Goal: Task Accomplishment & Management: Manage account settings

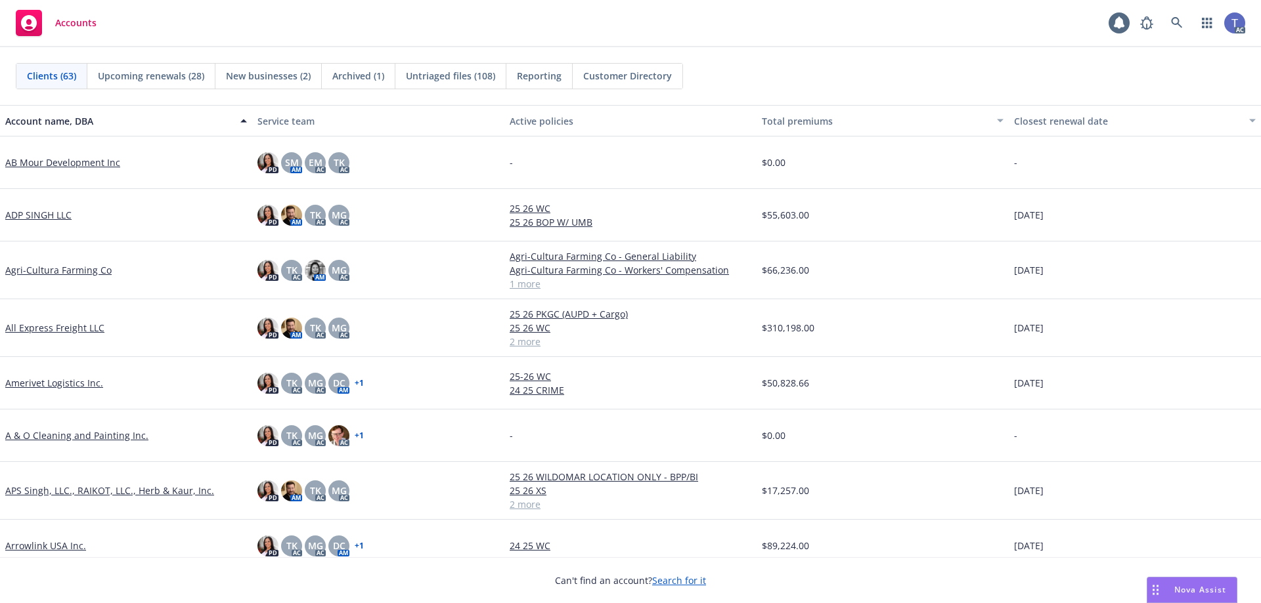
click at [514, 18] on div "Accounts 1 AC" at bounding box center [630, 23] width 1261 height 47
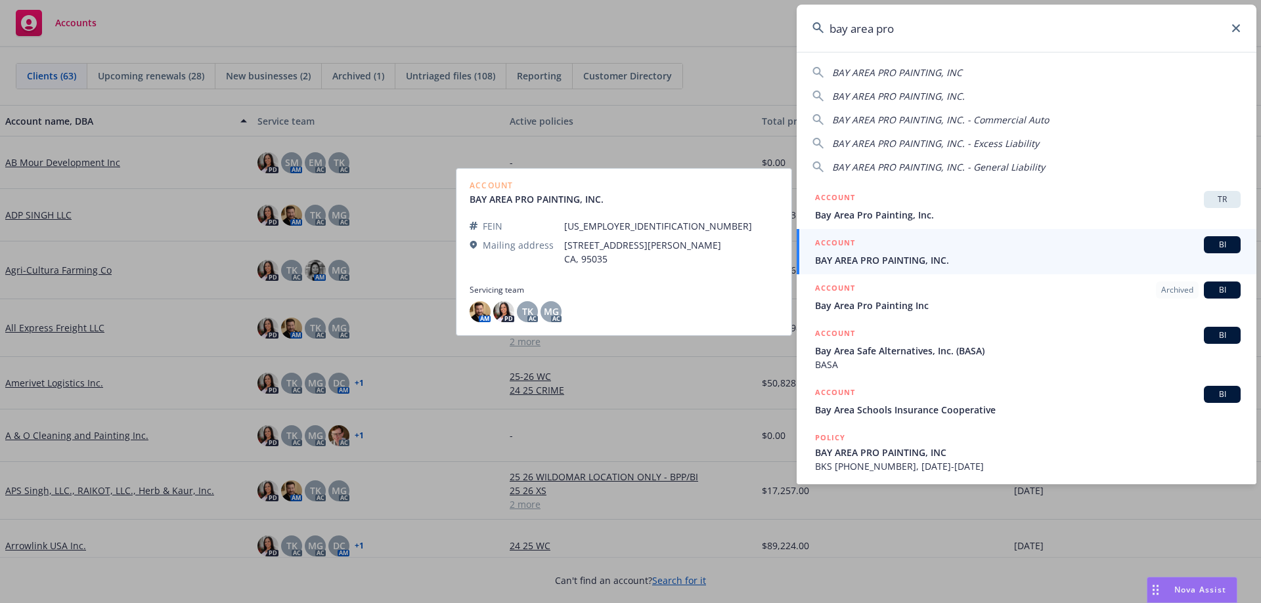
type input "bay area pro"
click at [925, 265] on span "BAY AREA PRO PAINTING, INC." at bounding box center [1028, 260] width 426 height 14
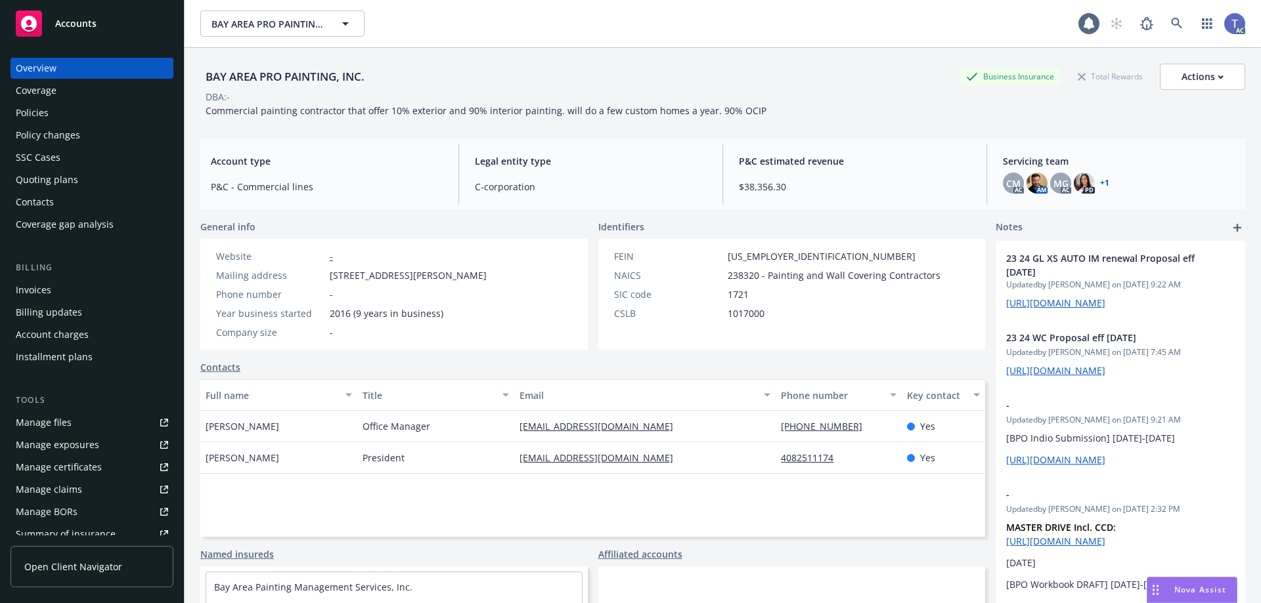
click at [38, 121] on div "Policies" at bounding box center [32, 112] width 33 height 21
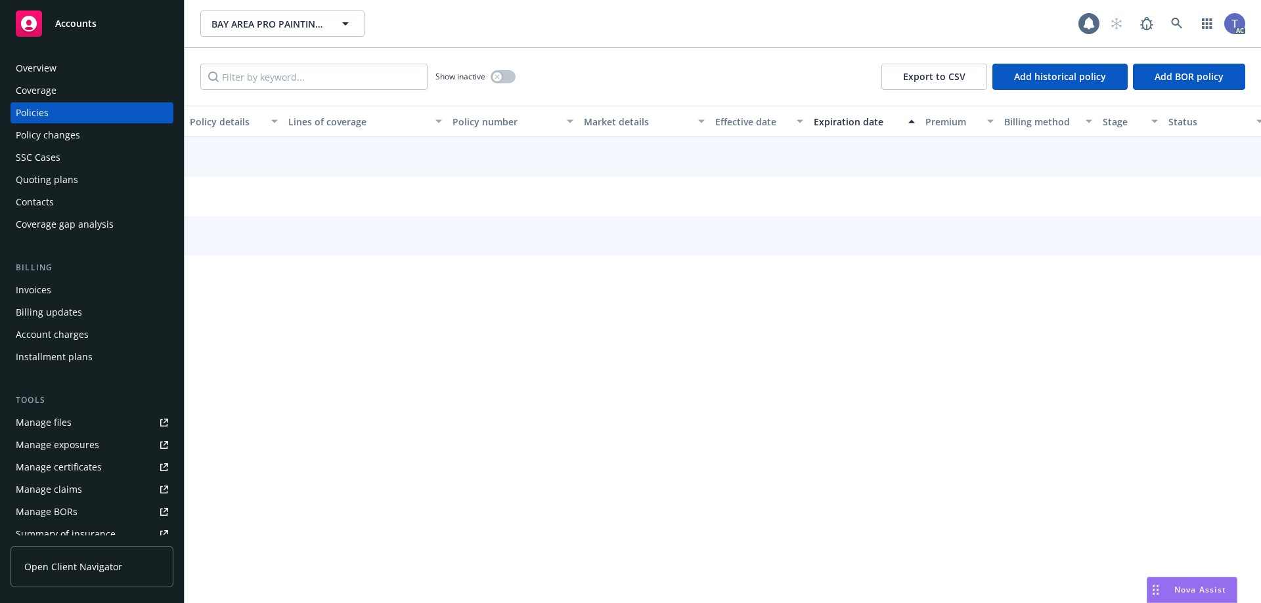
click at [39, 132] on div "Policy changes" at bounding box center [48, 135] width 64 height 21
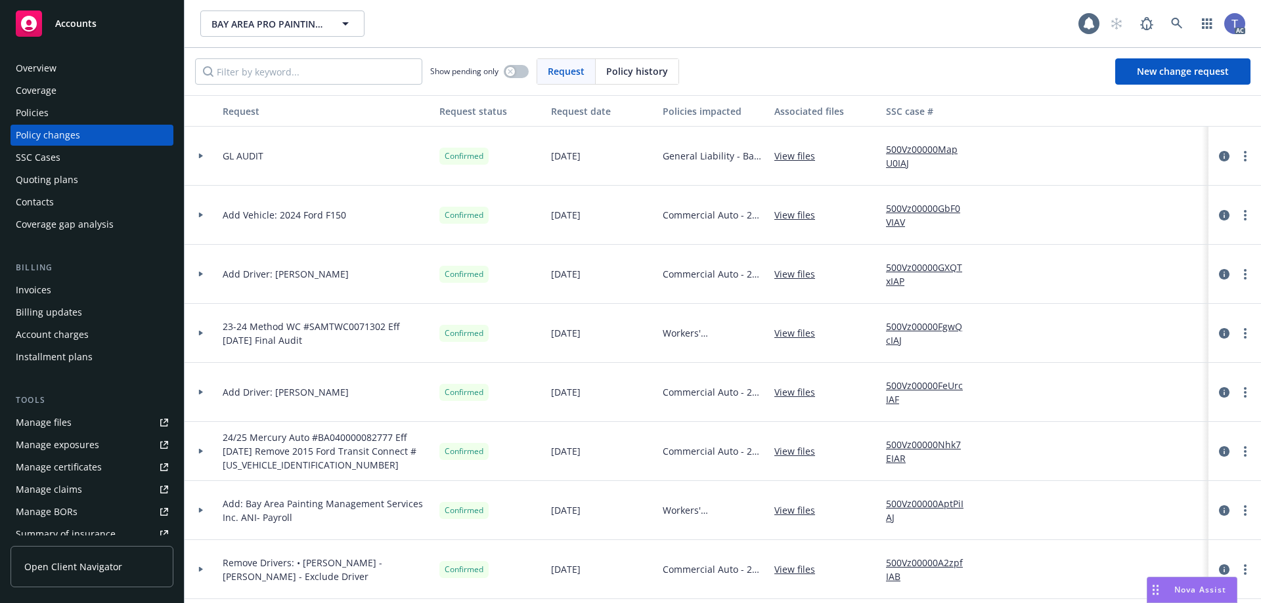
click at [609, 35] on div "BAY AREA PRO PAINTING, INC. BAY AREA PRO PAINTING, INC." at bounding box center [639, 24] width 878 height 26
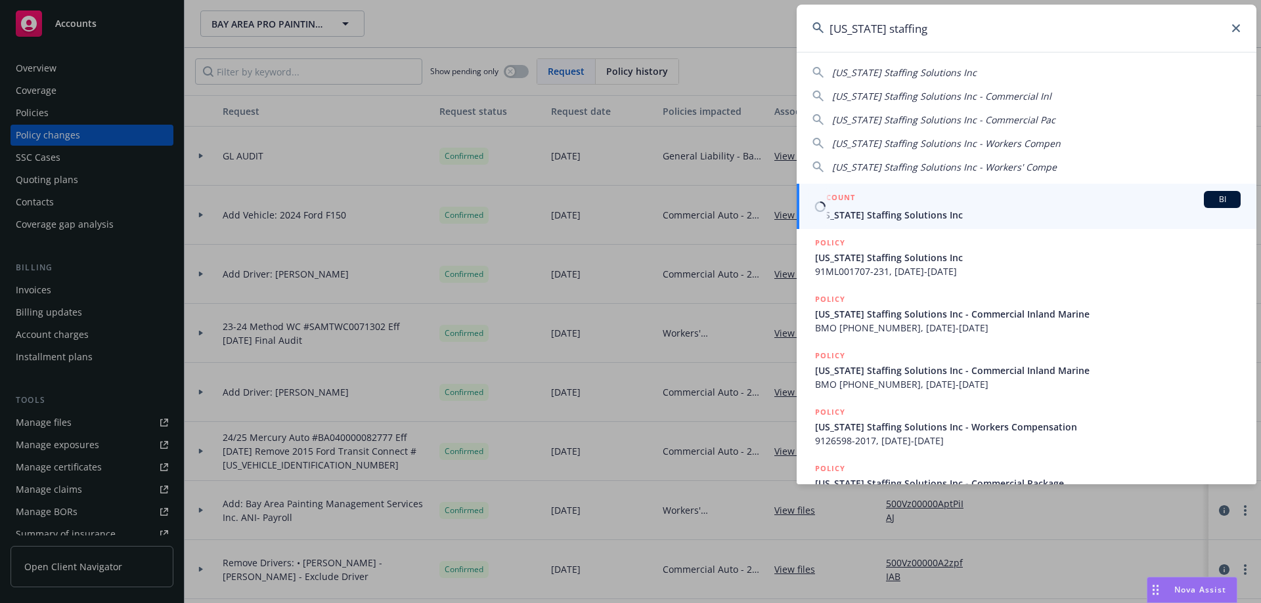
type input "california staffing"
click at [930, 210] on span "California Staffing Solutions Inc" at bounding box center [1028, 215] width 426 height 14
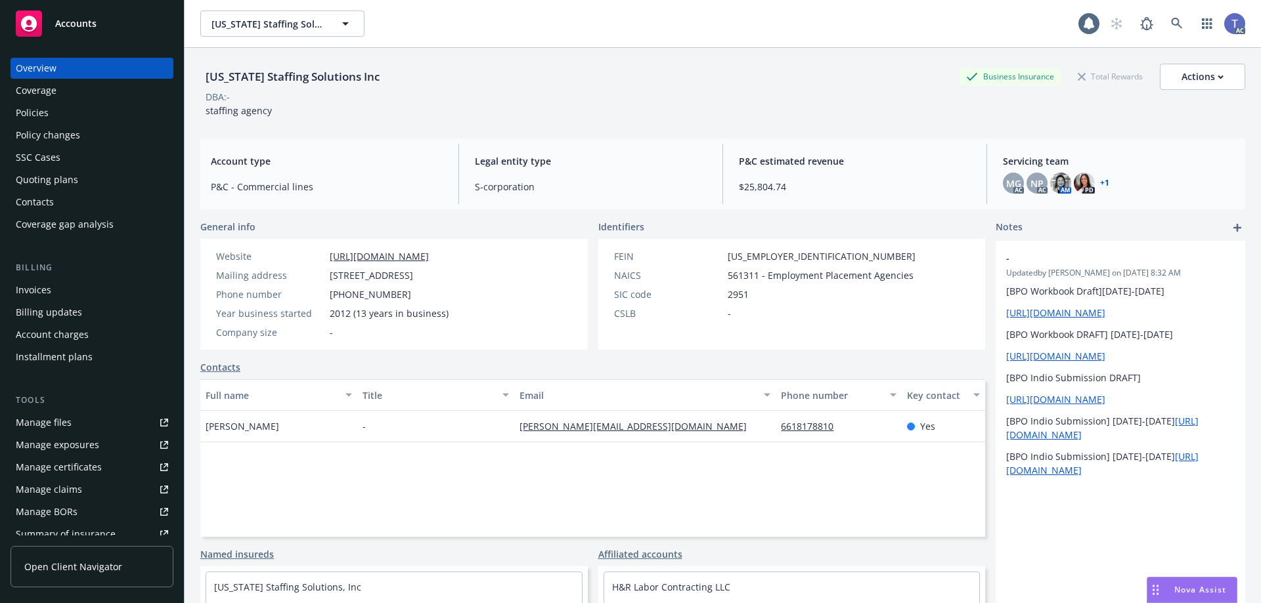
click at [56, 186] on div "Quoting plans" at bounding box center [47, 179] width 62 height 21
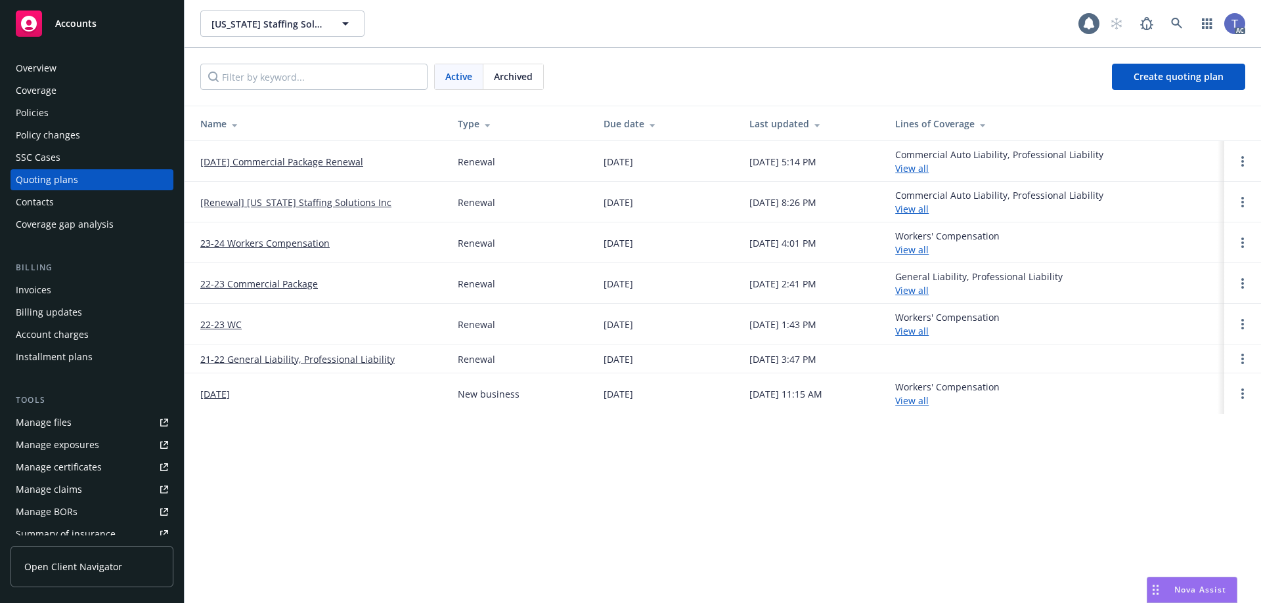
click at [335, 161] on link "08/29/25 Commercial Package Renewal" at bounding box center [281, 162] width 163 height 14
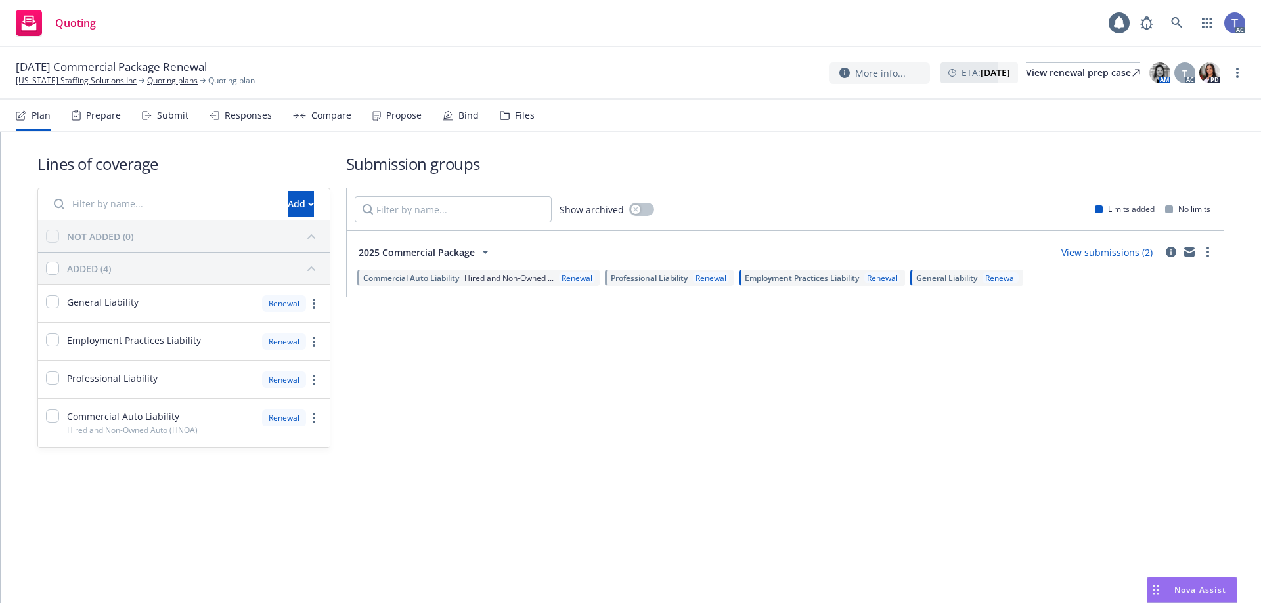
click at [391, 120] on div "Propose" at bounding box center [403, 115] width 35 height 11
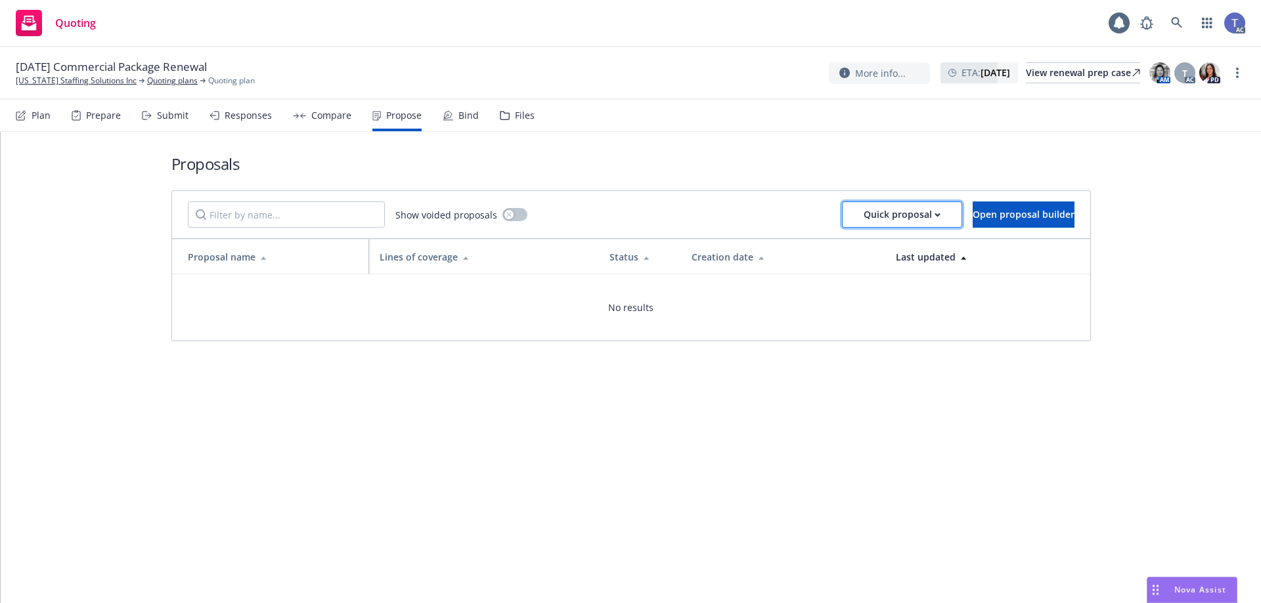
click at [864, 210] on div "Quick proposal" at bounding box center [902, 214] width 77 height 25
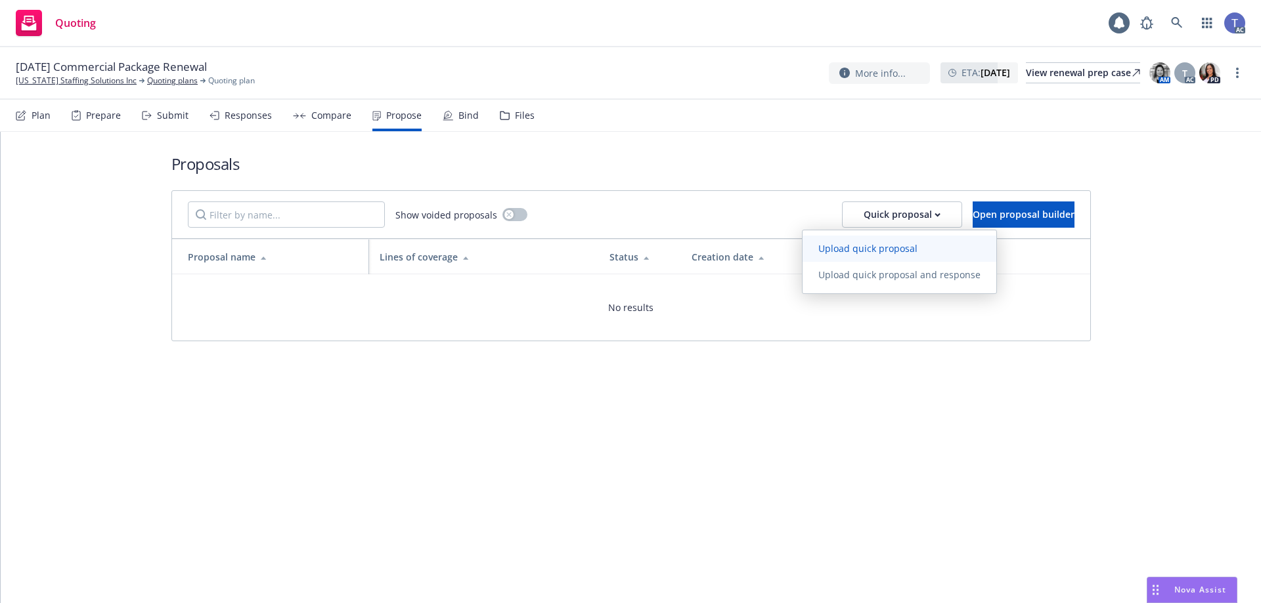
click at [866, 247] on span "Upload quick proposal" at bounding box center [867, 248] width 131 height 12
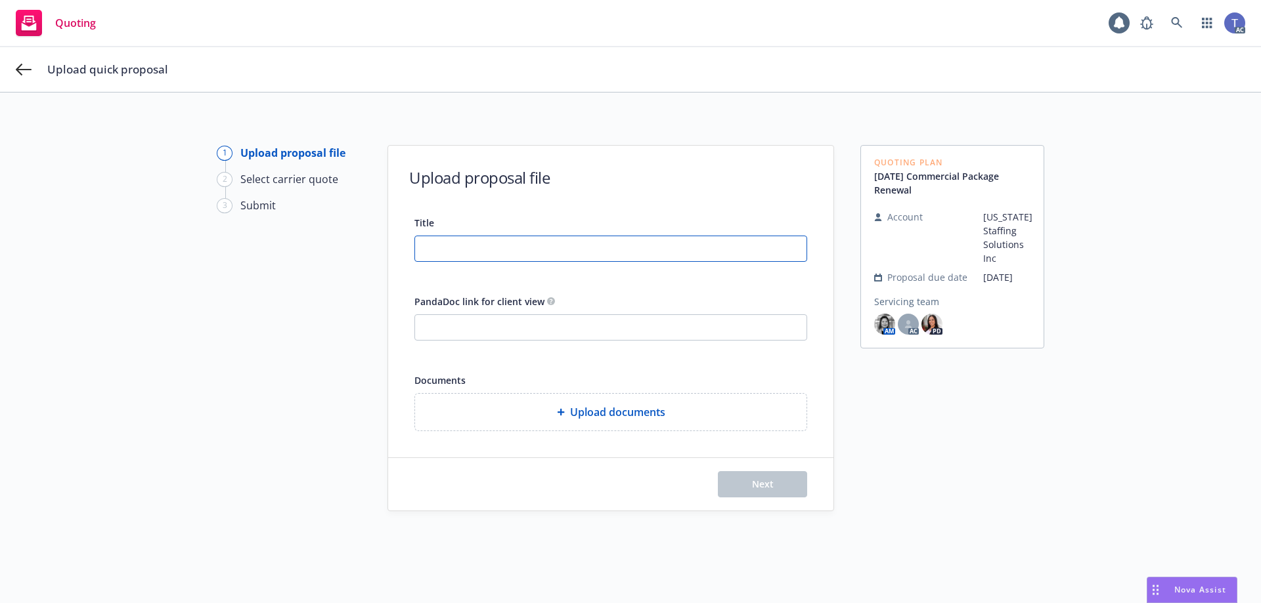
click at [482, 250] on input "Title" at bounding box center [610, 248] width 391 height 25
type input "08/29/25 GL, EPL, Auto (HNOA), PL Renewal Proposal"
click at [644, 418] on span "Upload documents" at bounding box center [617, 413] width 95 height 16
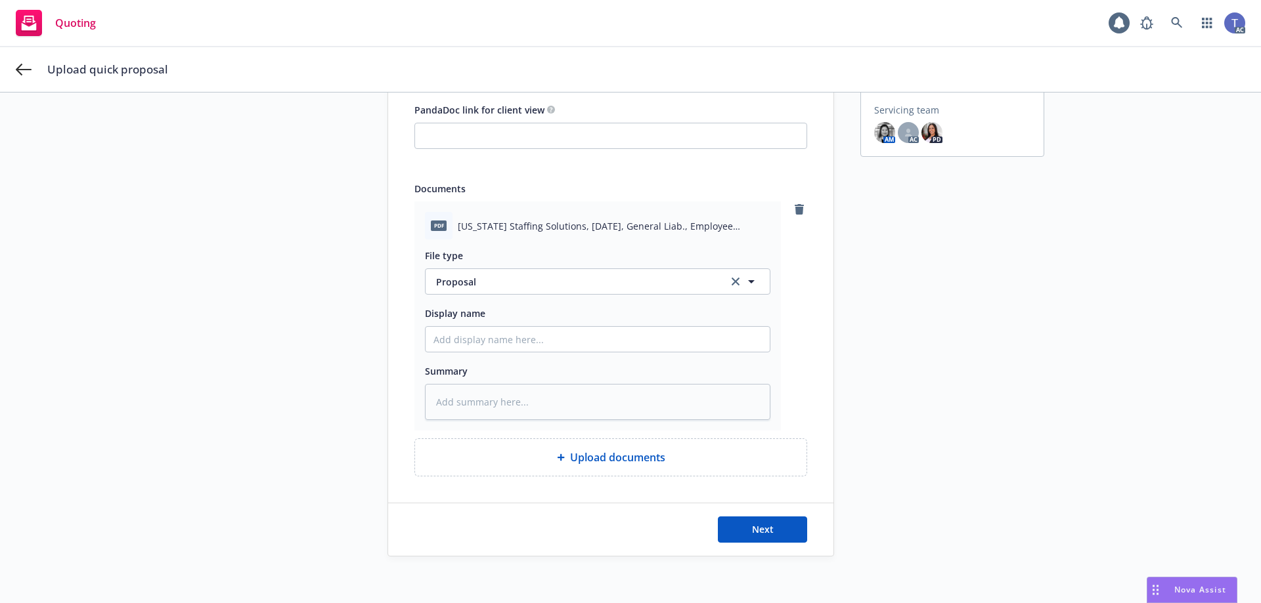
scroll to position [198, 0]
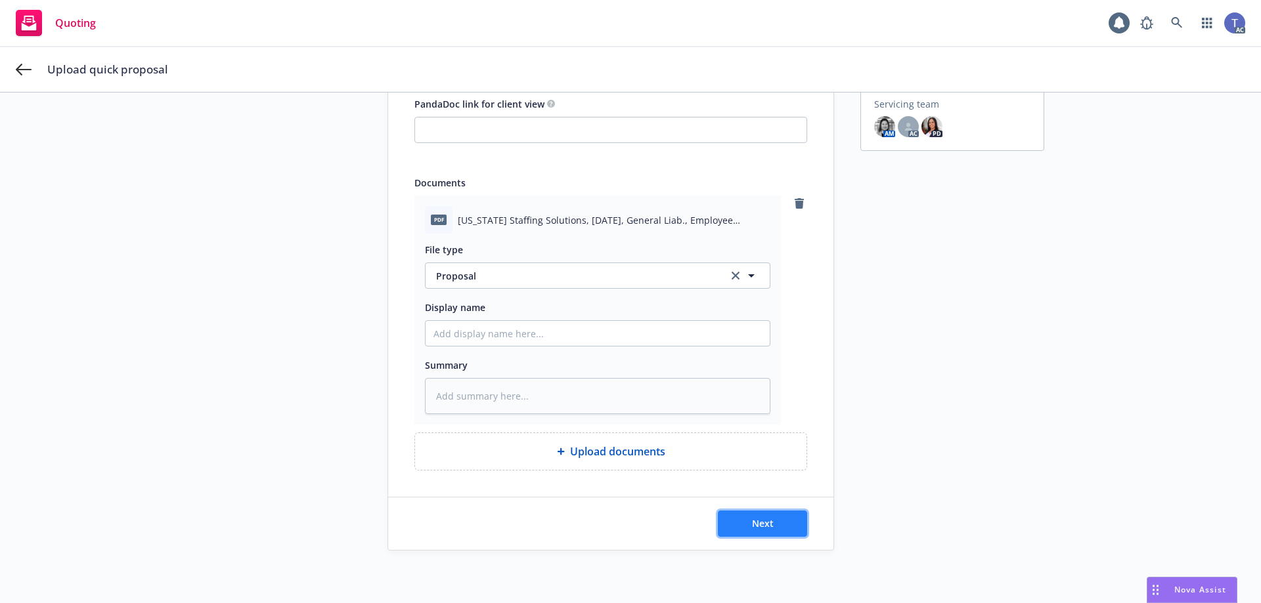
click at [769, 511] on button "Next" at bounding box center [762, 524] width 89 height 26
type textarea "x"
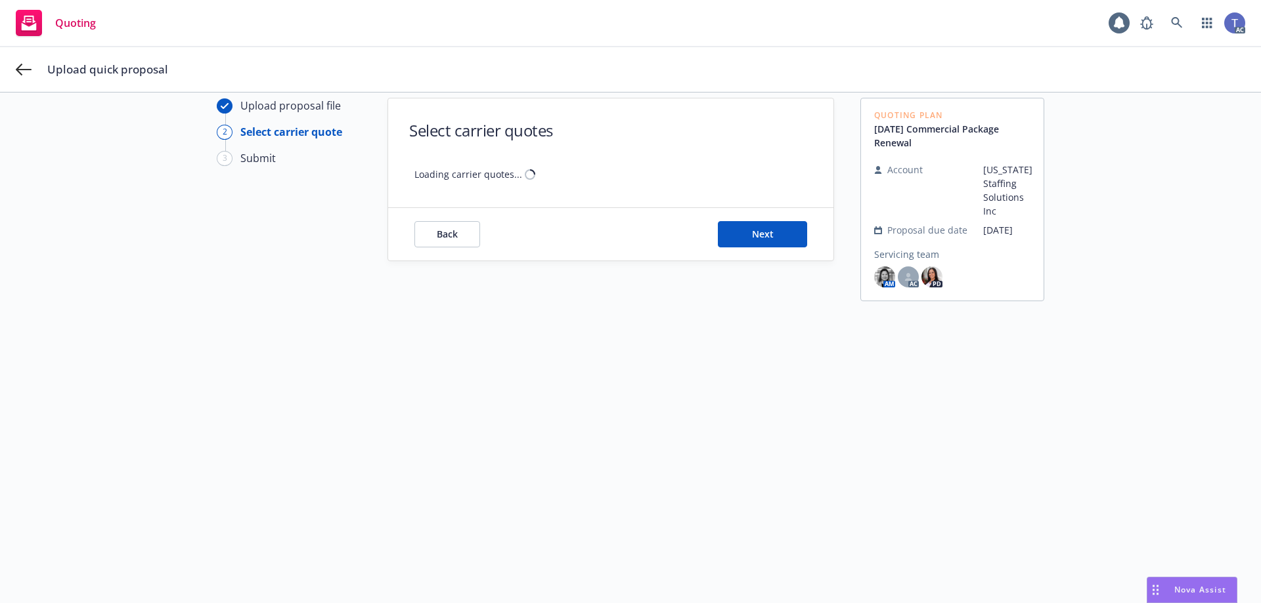
scroll to position [47, 0]
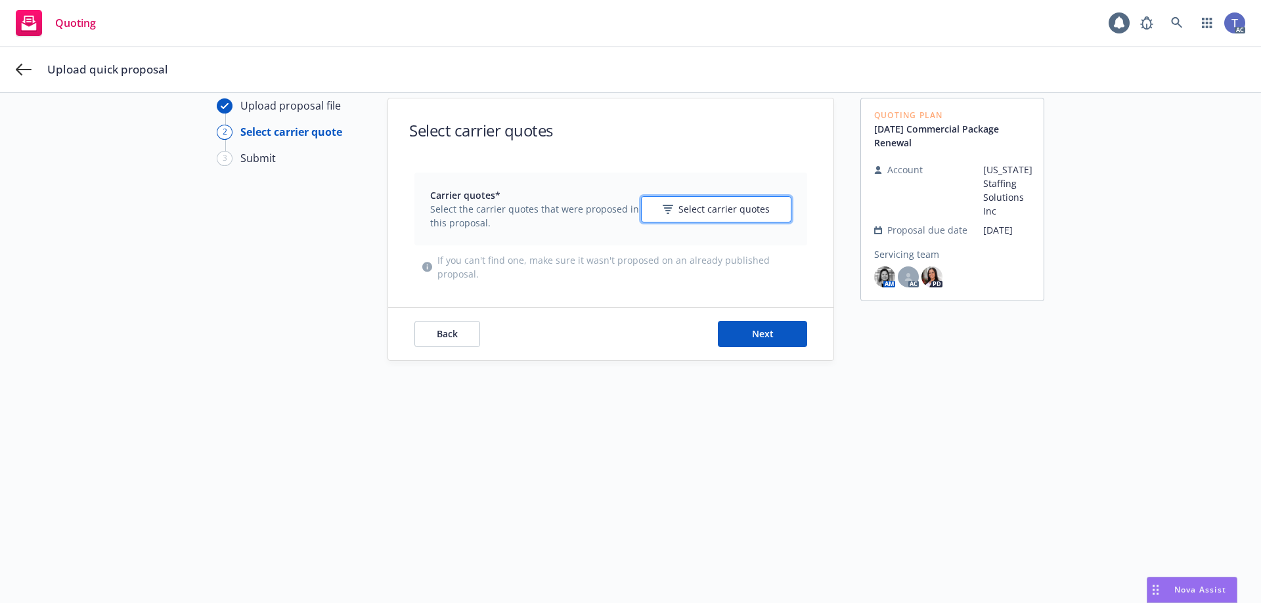
click at [714, 211] on span "Select carrier quotes" at bounding box center [723, 209] width 91 height 14
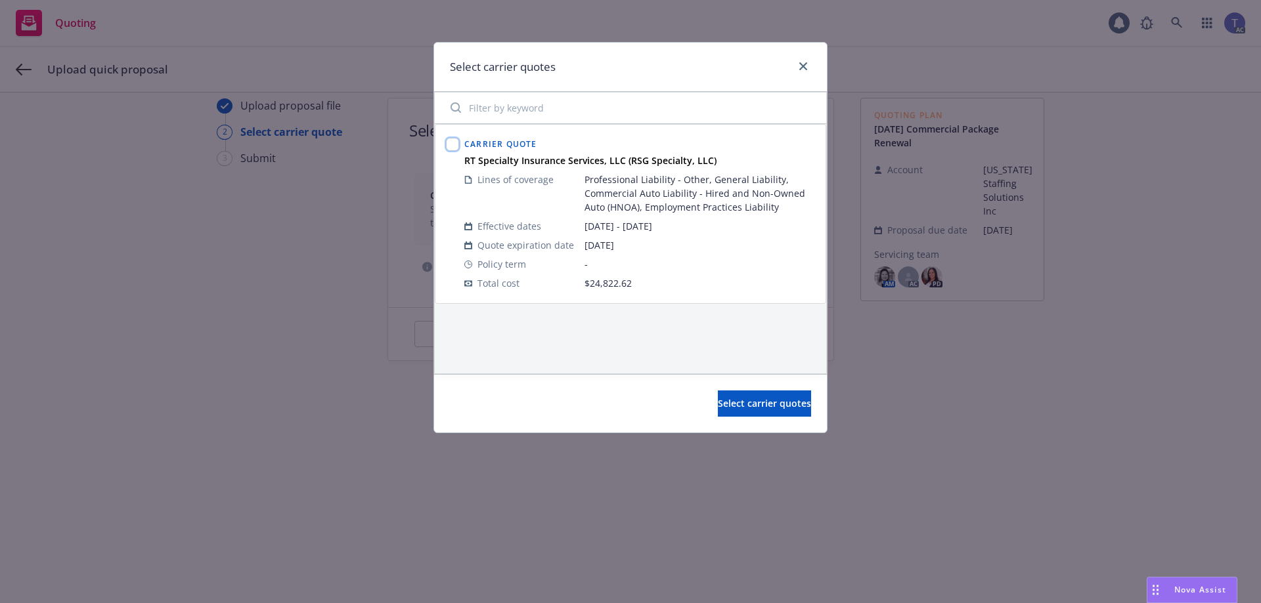
click at [447, 143] on input "checkbox" at bounding box center [452, 144] width 13 height 13
checkbox input "true"
click at [739, 409] on span "Select carrier quotes" at bounding box center [764, 403] width 93 height 12
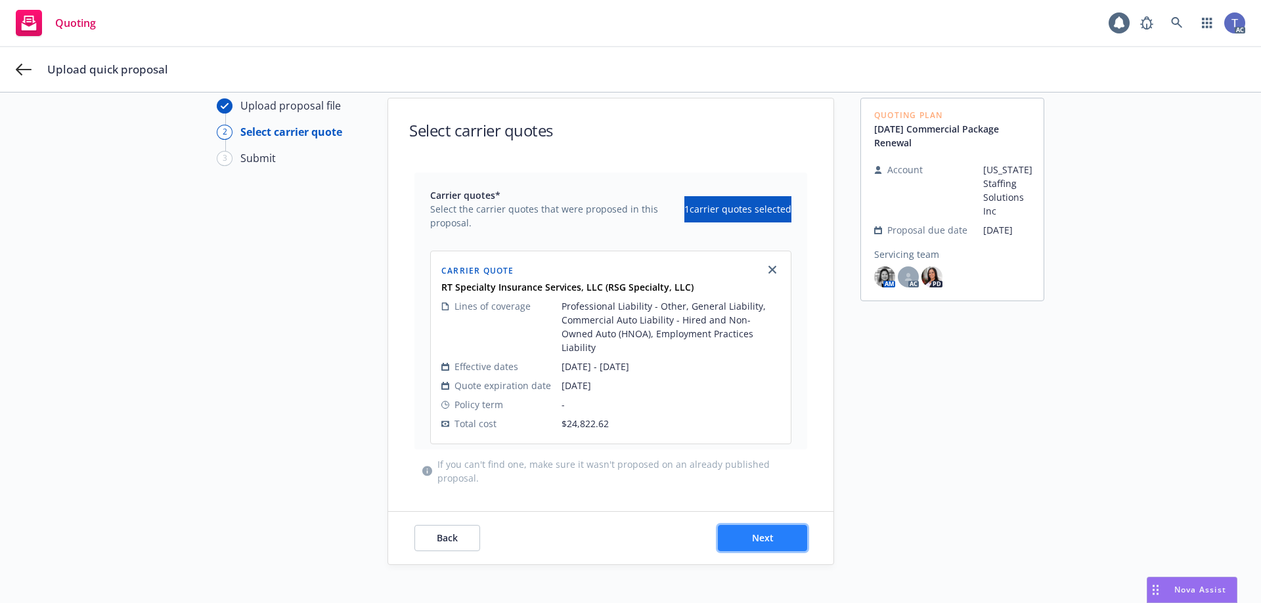
click at [741, 525] on button "Next" at bounding box center [762, 538] width 89 height 26
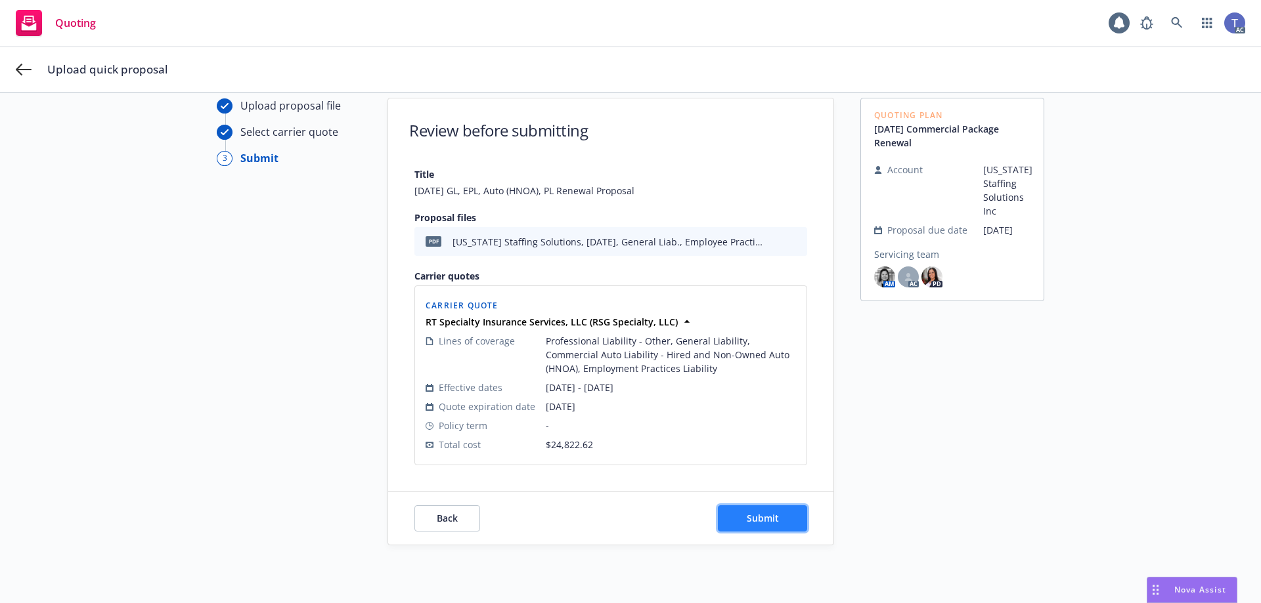
click at [747, 512] on button "Submit" at bounding box center [762, 519] width 89 height 26
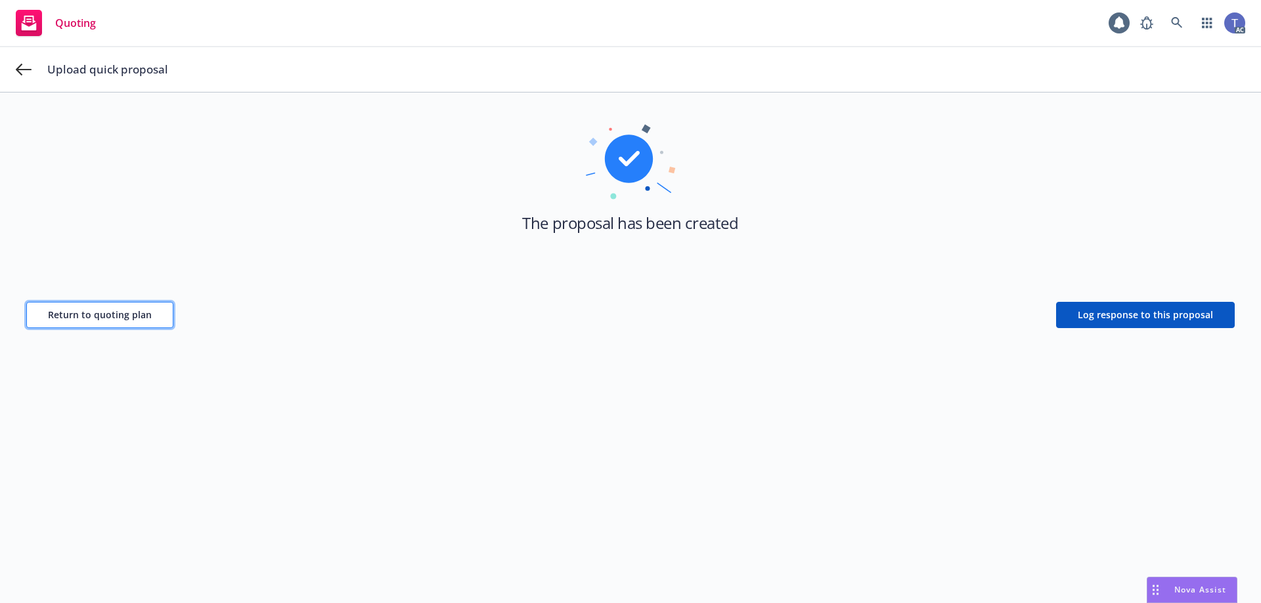
click at [70, 311] on span "Return to quoting plan" at bounding box center [100, 315] width 104 height 12
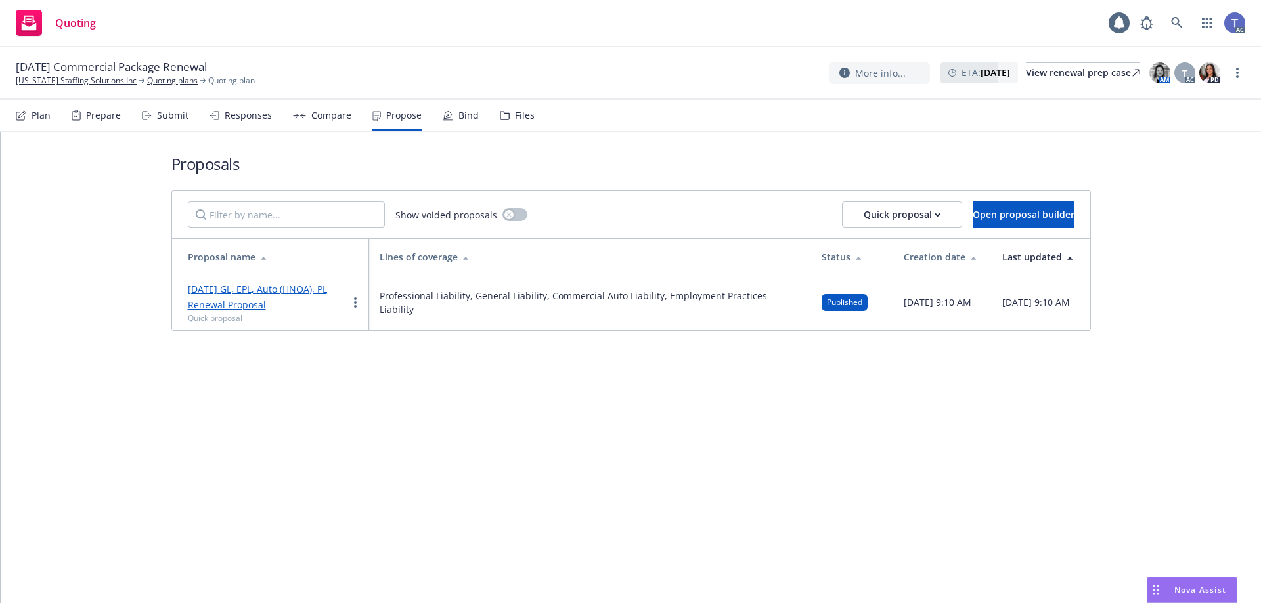
click at [452, 117] on div "Bind" at bounding box center [461, 116] width 36 height 32
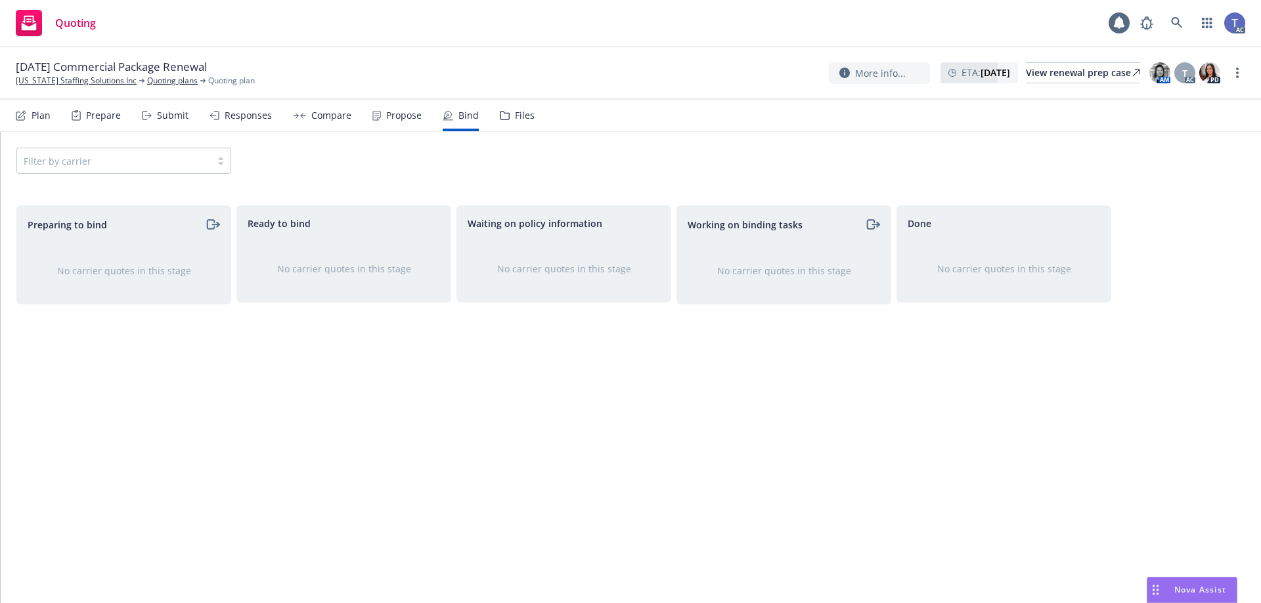
click at [519, 121] on div "Files" at bounding box center [517, 116] width 35 height 32
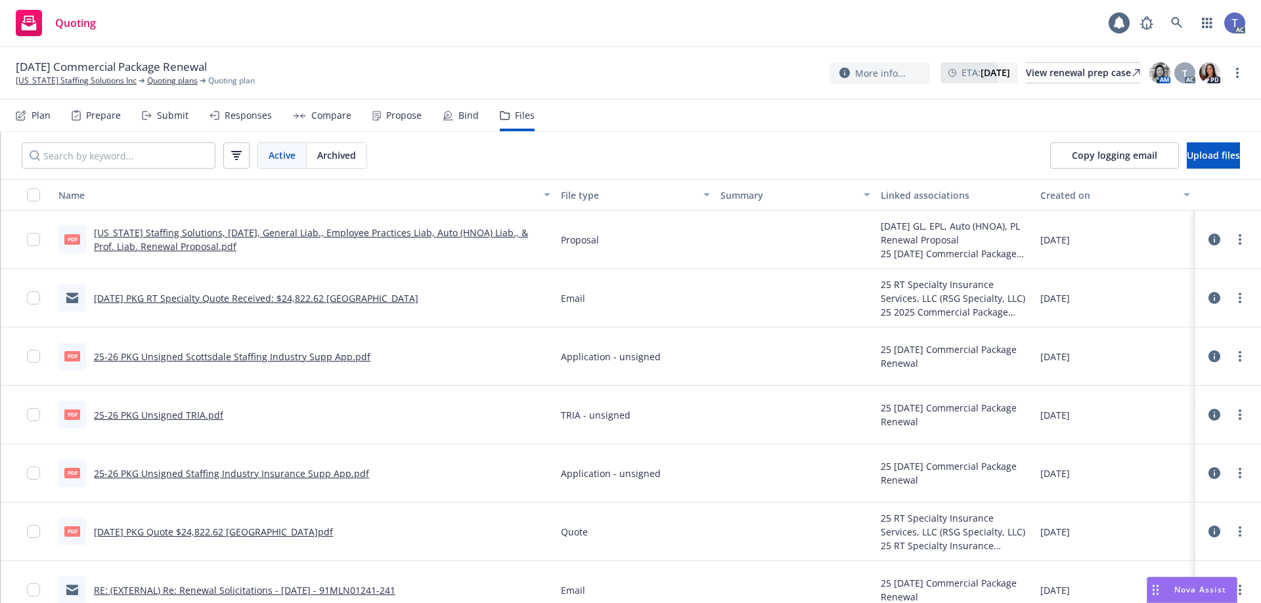
click at [498, 66] on div "08/29/25 Commercial Package Renewal California Staffing Solutions Inc Quoting p…" at bounding box center [630, 73] width 1229 height 28
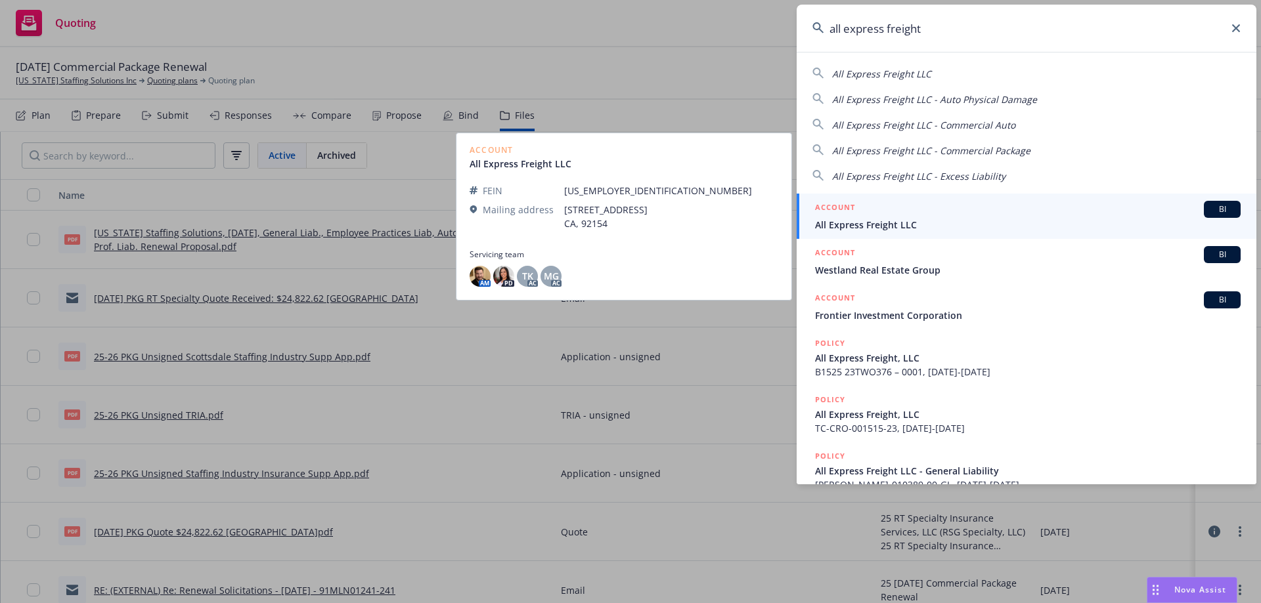
type input "all express freight"
click at [896, 217] on div "ACCOUNT BI" at bounding box center [1028, 209] width 426 height 17
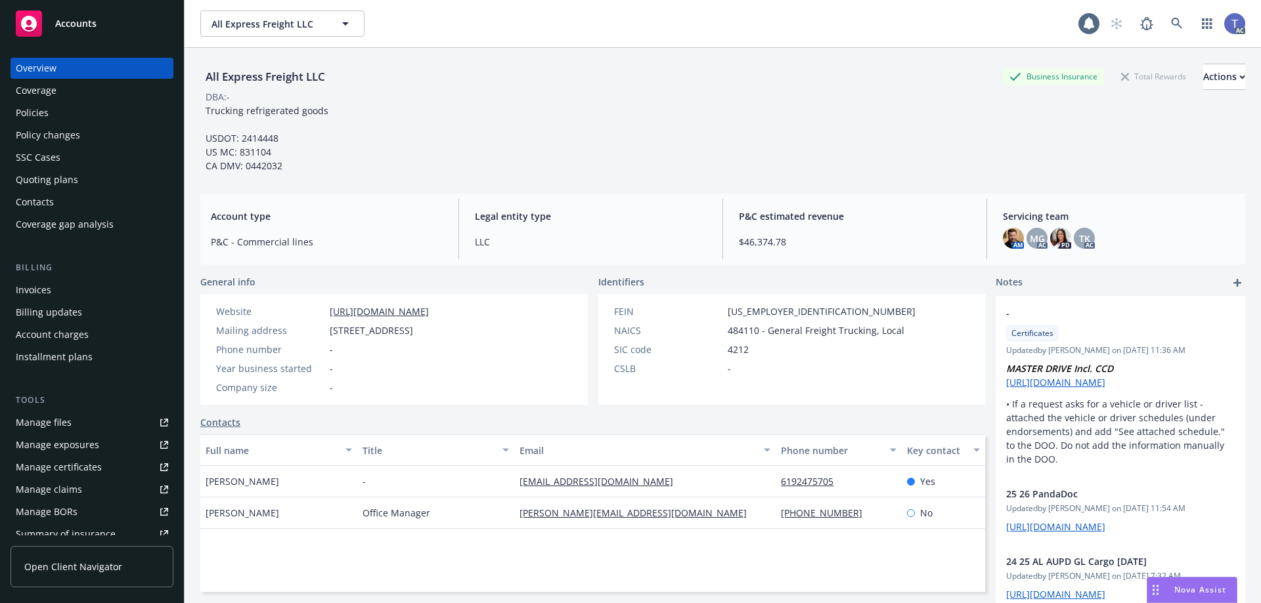
click at [91, 118] on div "Policies" at bounding box center [92, 112] width 152 height 21
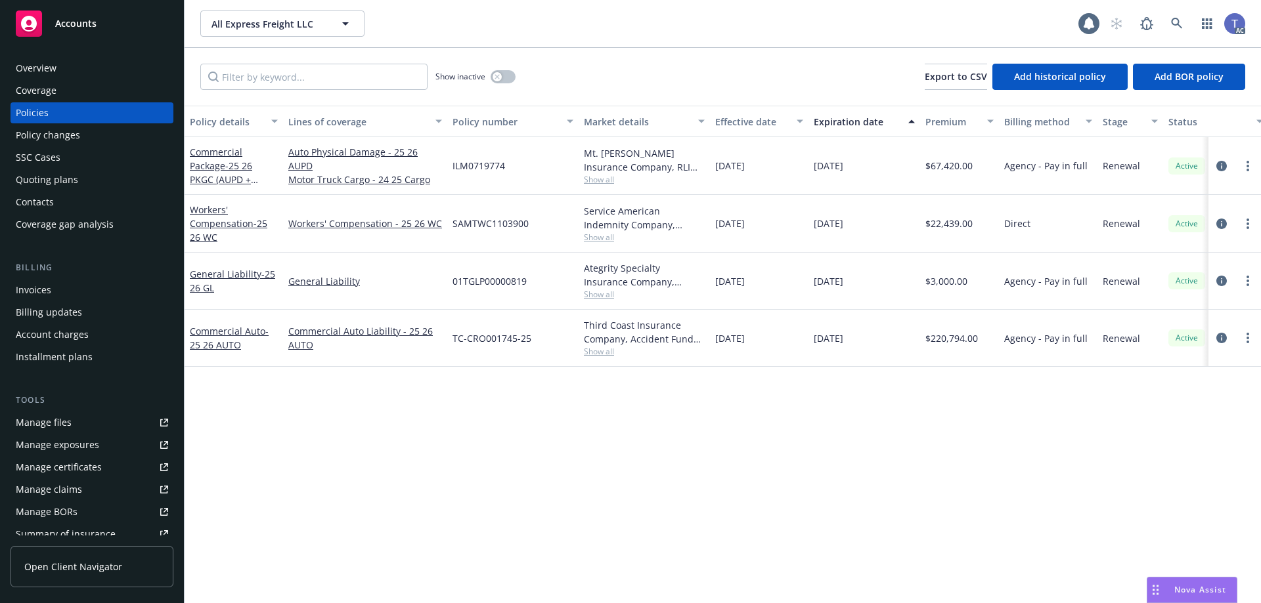
click at [106, 290] on div "Invoices" at bounding box center [92, 290] width 152 height 21
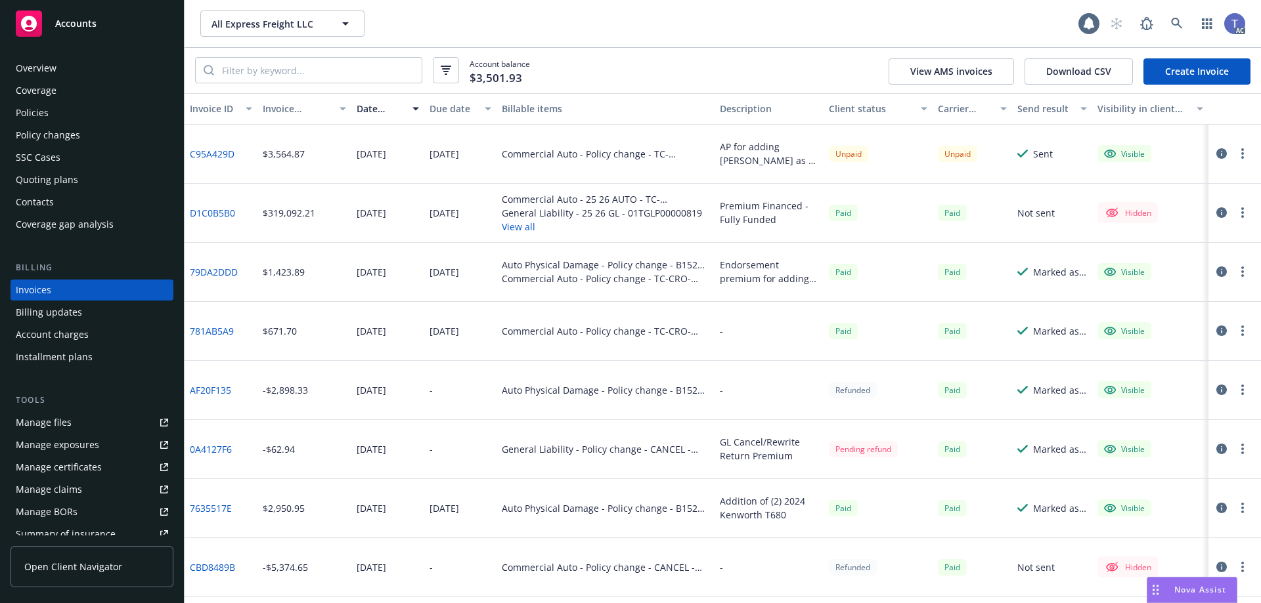
click at [657, 47] on div "All Express Freight LLC All Express Freight LLC 1 AC" at bounding box center [723, 23] width 1076 height 47
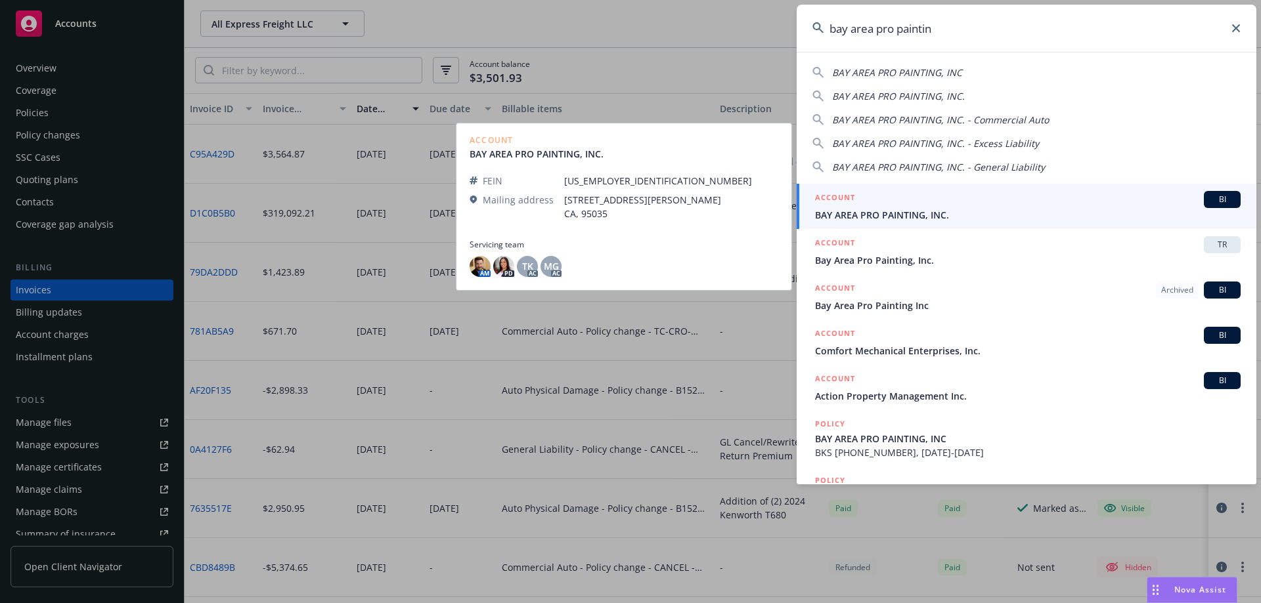
type input "bay area pro paintin"
click at [923, 195] on div "ACCOUNT BI" at bounding box center [1028, 199] width 426 height 17
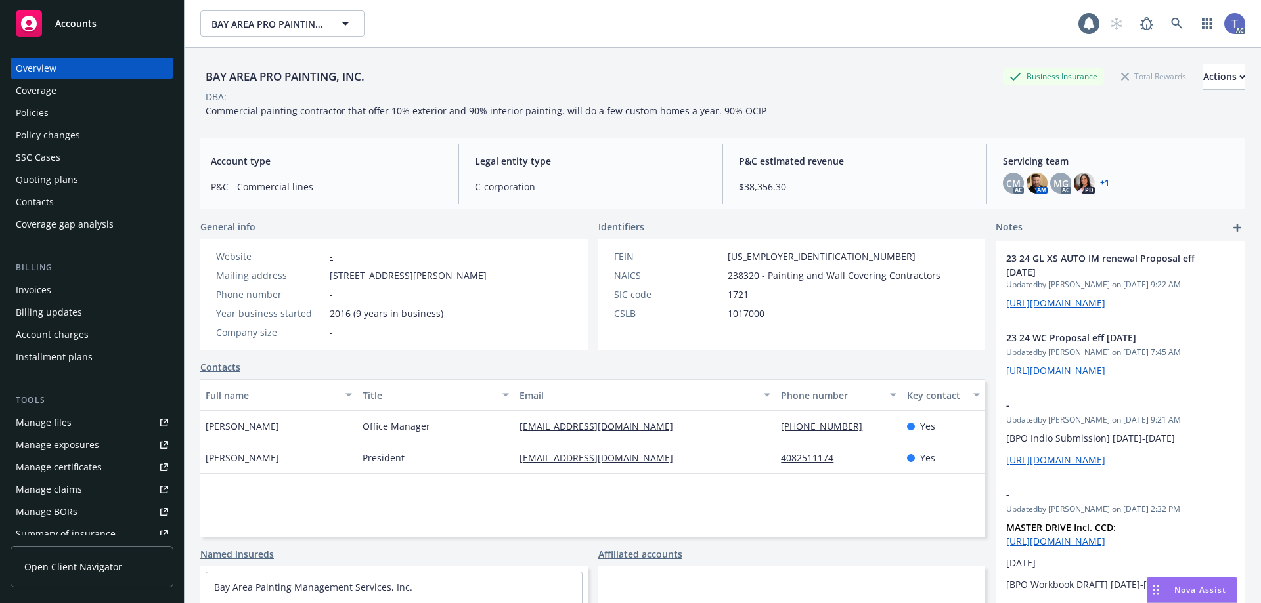
click at [63, 110] on div "Policies" at bounding box center [92, 112] width 152 height 21
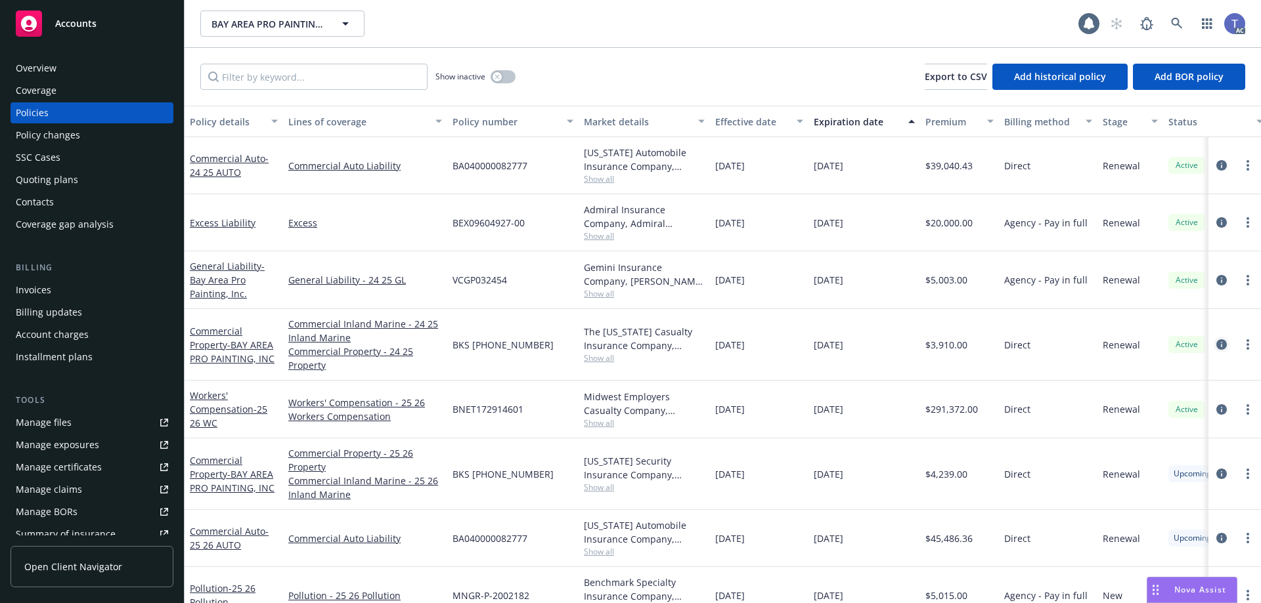
click at [1216, 340] on icon "circleInformation" at bounding box center [1221, 345] width 11 height 11
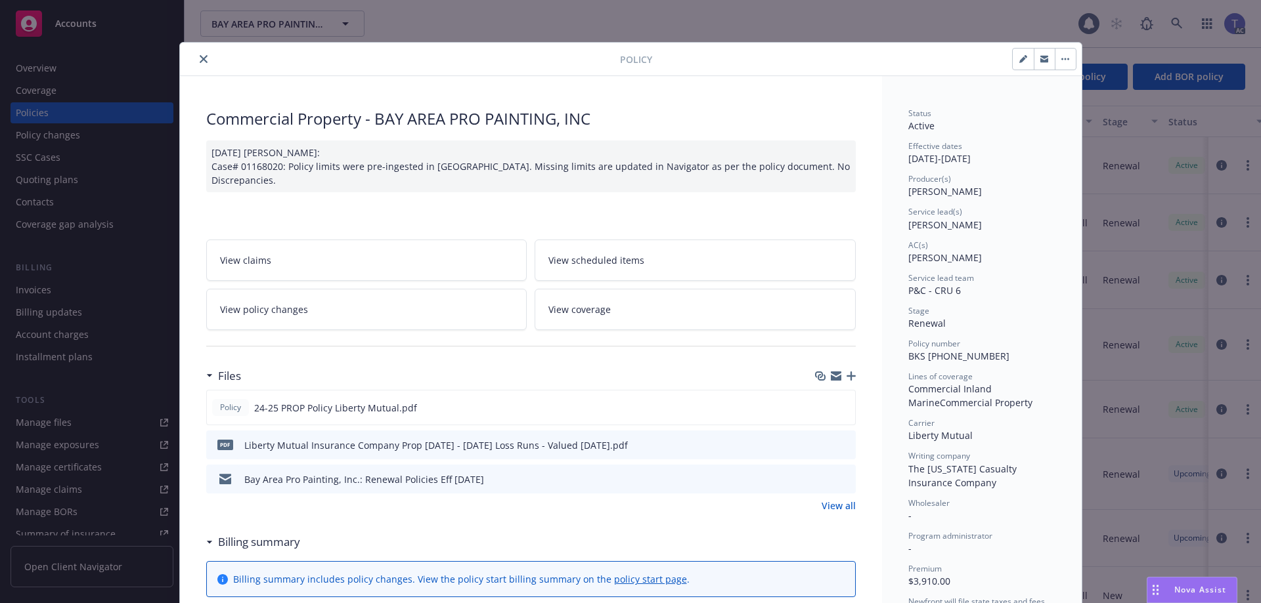
click at [369, 297] on link "View policy changes" at bounding box center [366, 309] width 321 height 41
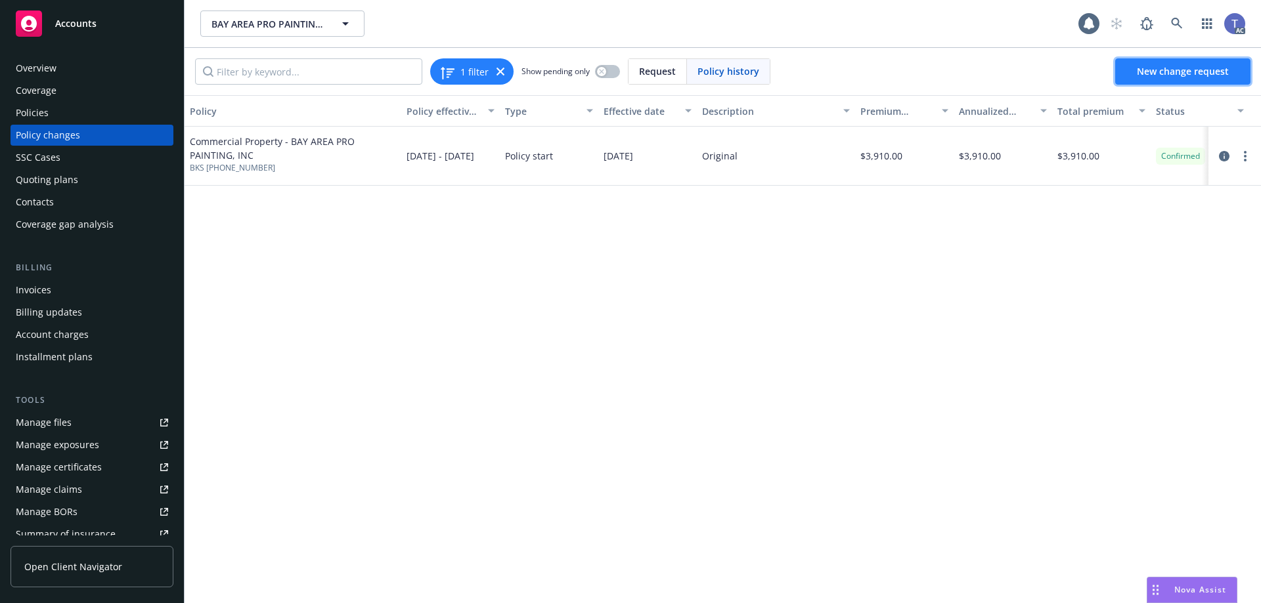
click at [1174, 70] on span "New change request" at bounding box center [1183, 71] width 92 height 12
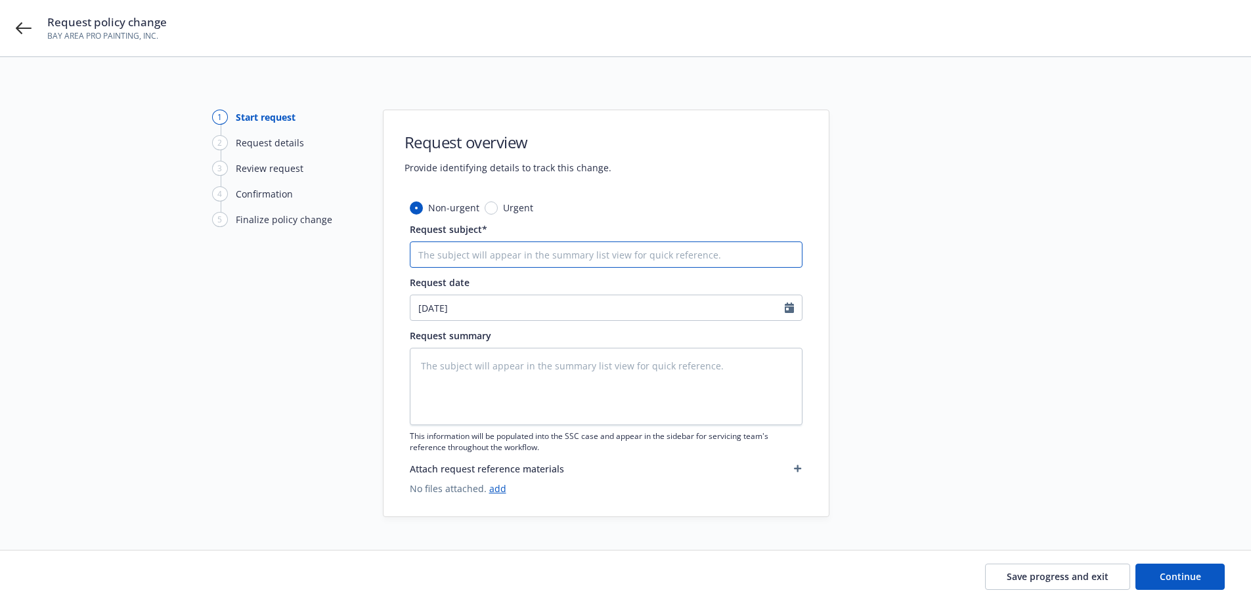
click at [508, 250] on input "Request subject*" at bounding box center [606, 255] width 393 height 26
paste input "24-25 Liberty Mutual PROP #BKS [PHONE_NUMBER] Eff [DATE] Add multiple pieces of…"
type textarea "x"
type input "24-25 Liberty Mutual PROP #BKS [PHONE_NUMBER] Eff [DATE] Add multiple pieces of…"
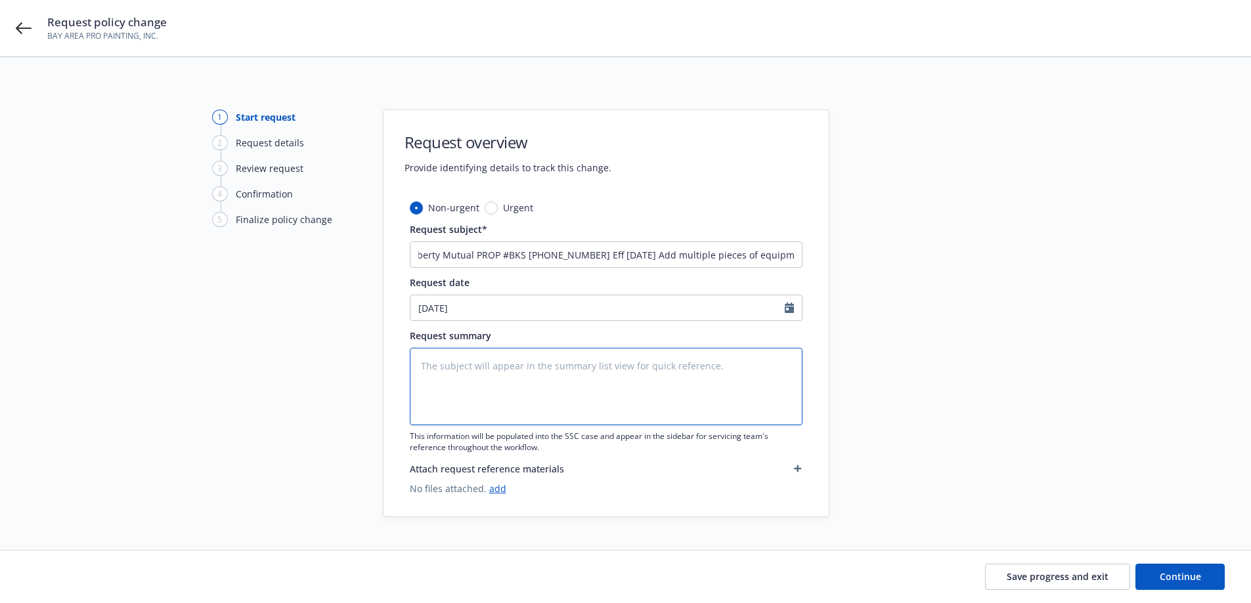
click at [573, 376] on textarea at bounding box center [606, 386] width 393 height 77
paste textarea "24-25 Liberty Mutual PROP #BKS [PHONE_NUMBER] Eff [DATE] Add multiple pieces of…"
type textarea "x"
type textarea "24-25 Liberty Mutual PROP #BKS [PHONE_NUMBER] Eff [DATE] Add multiple pieces of…"
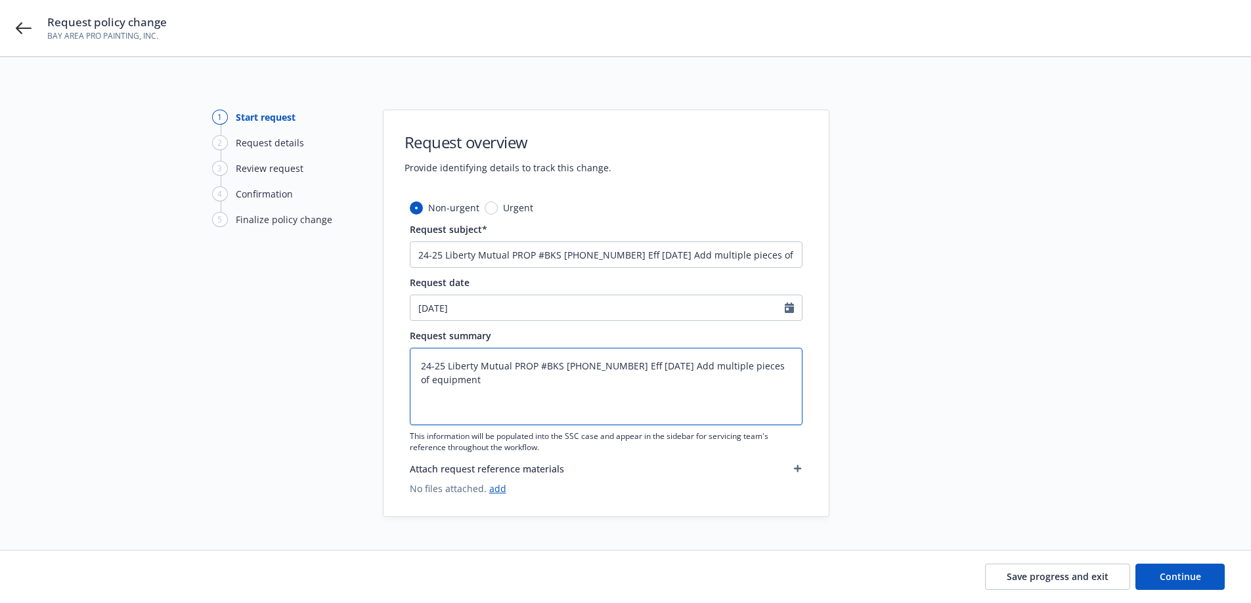
type textarea "x"
type textarea "24-25 Liberty Mutual PROP #BKS [PHONE_NUMBER] Eff [DATE] Add multiple pieces of…"
click at [453, 404] on textarea "24-25 Liberty Mutual PROP #BKS [PHONE_NUMBER] Eff [DATE] Add multiple pieces of…" at bounding box center [606, 386] width 393 height 77
paste textarea "2025 Graco GH 230 STD Series - Spray Machine (Serial #F24A24W929007060) - $4,24…"
type textarea "x"
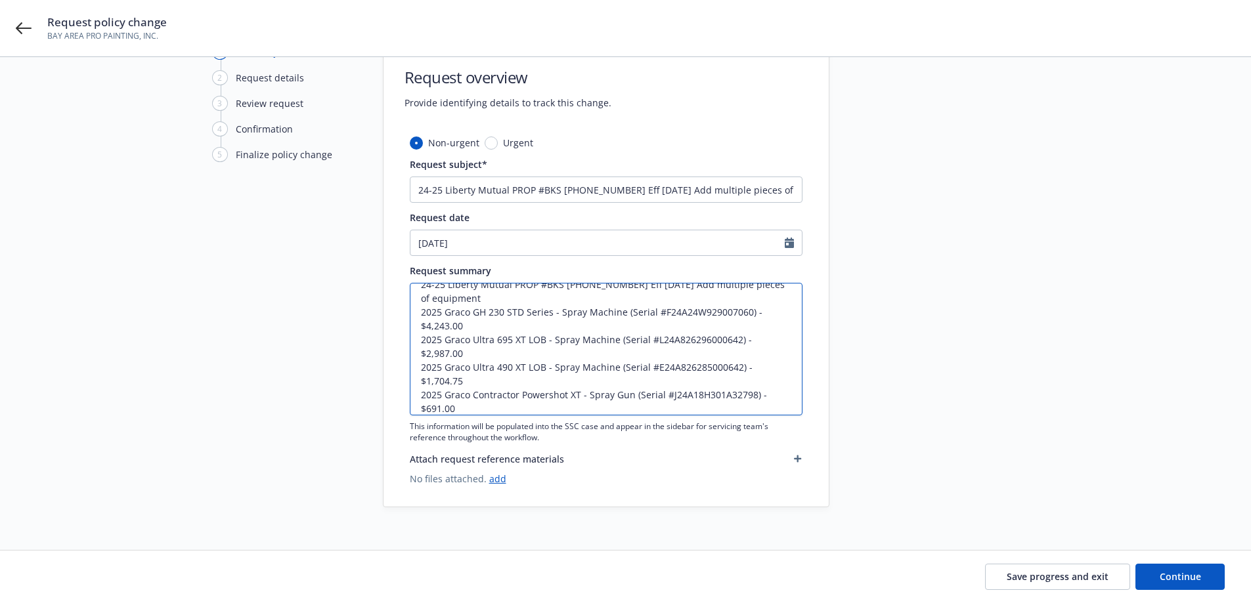
scroll to position [66, 0]
type textarea "24-25 Liberty Mutual PROP #BKS [PHONE_NUMBER] Eff [DATE] Add multiple pieces of…"
click at [1193, 572] on span "Continue" at bounding box center [1180, 577] width 41 height 12
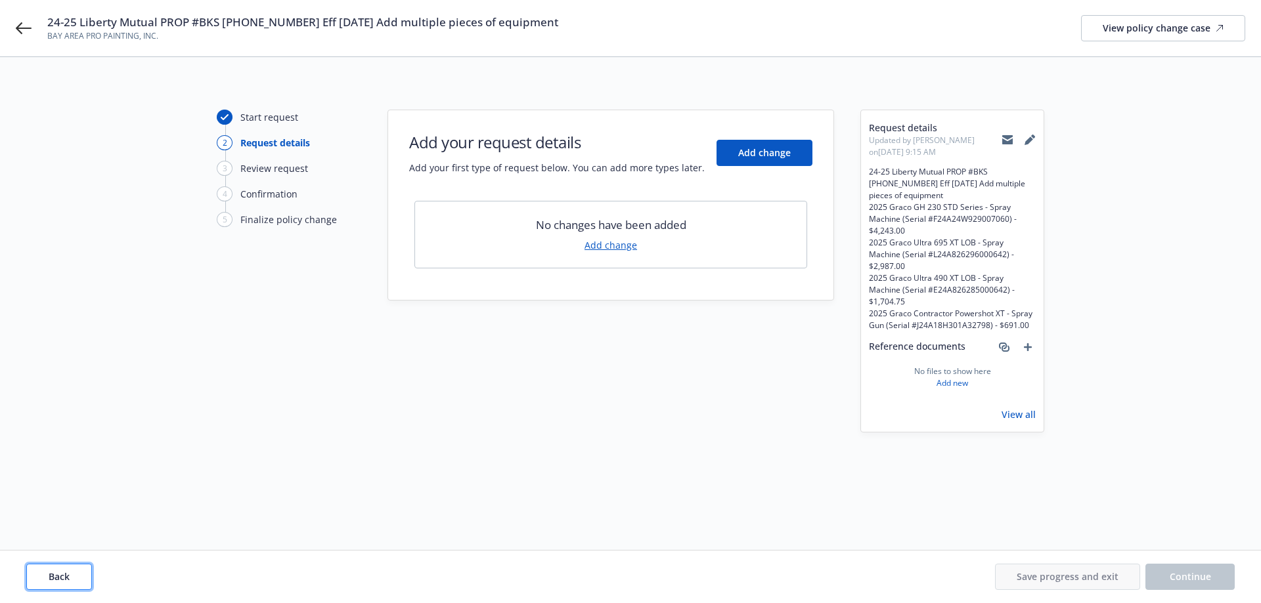
click at [51, 575] on span "Back" at bounding box center [59, 577] width 21 height 12
type textarea "x"
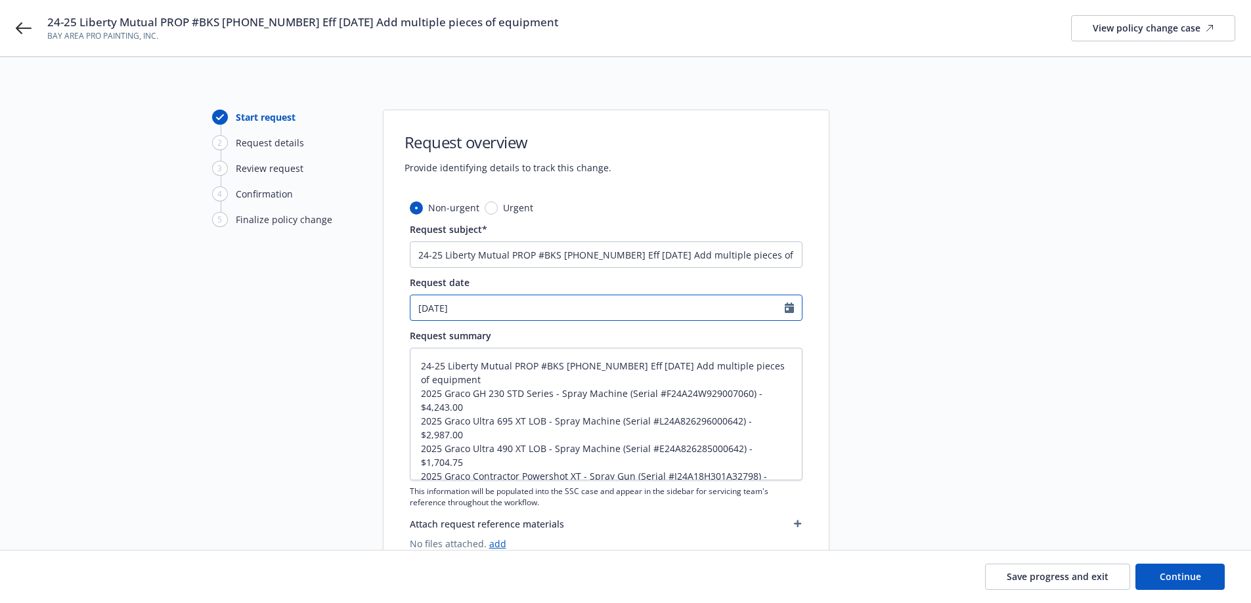
click at [510, 313] on input "[DATE]" at bounding box center [597, 308] width 374 height 25
select select "8"
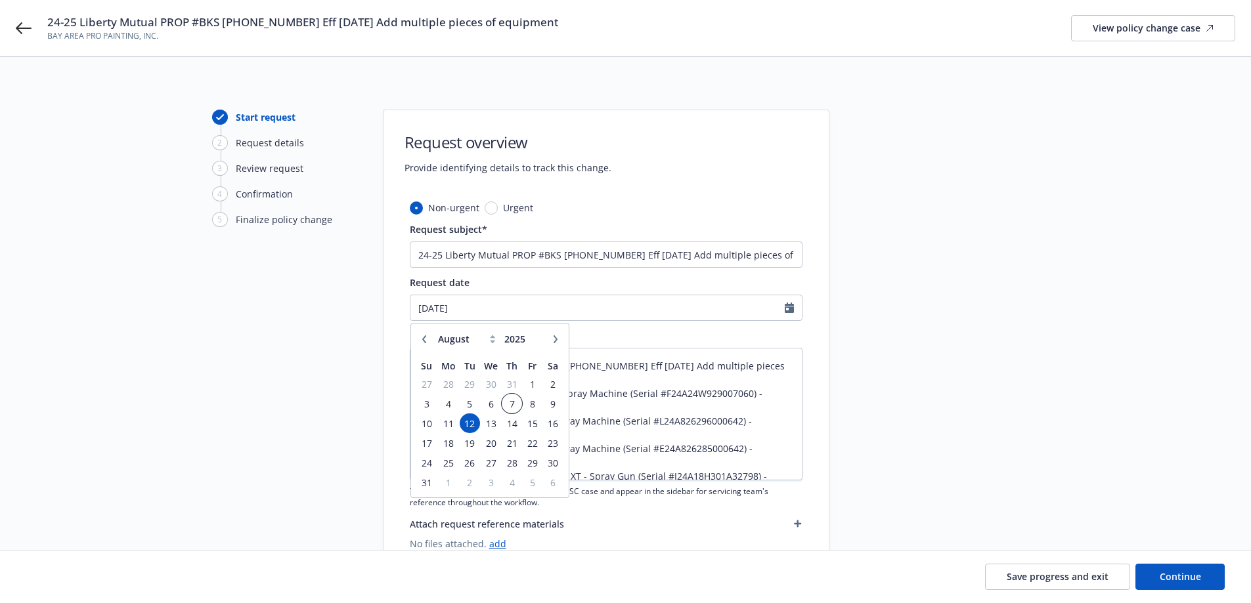
click at [511, 401] on span "7" at bounding box center [512, 404] width 18 height 16
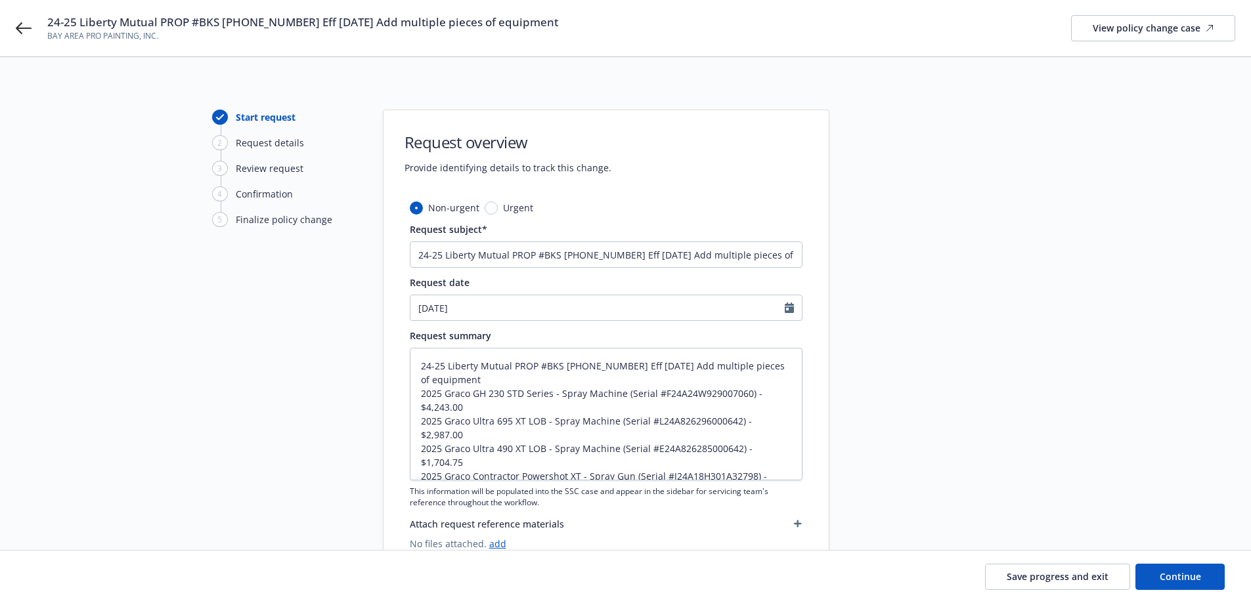
type textarea "x"
type input "[DATE]"
click at [1177, 565] on button "Continue" at bounding box center [1179, 577] width 89 height 26
type textarea "x"
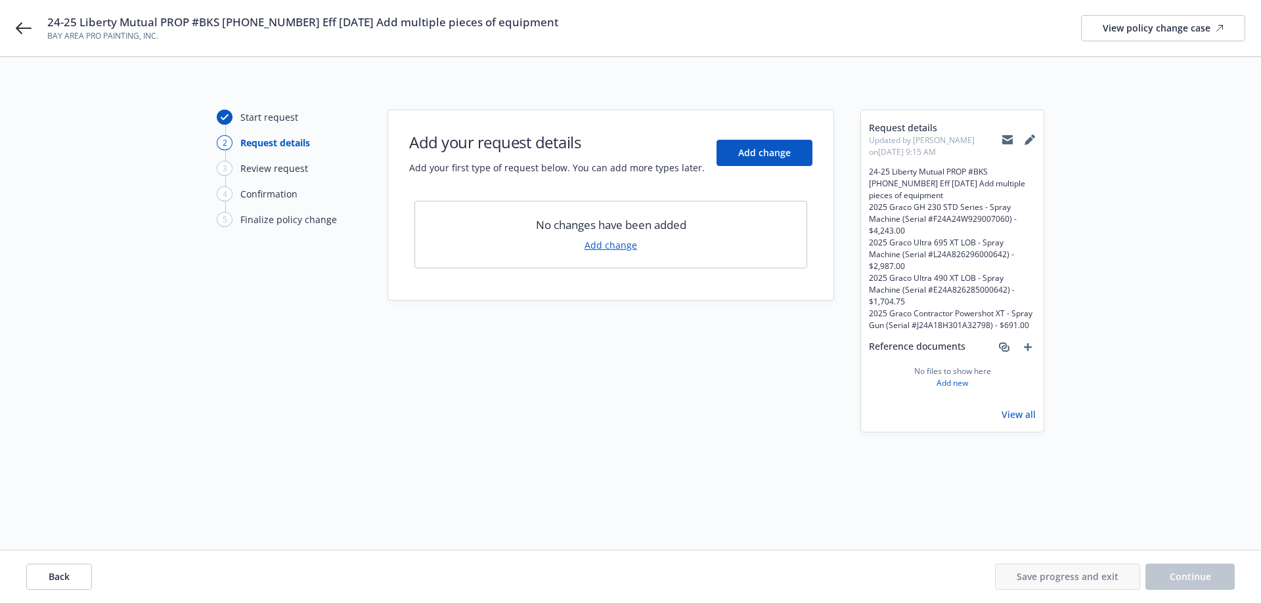
click at [628, 244] on link "Add change" at bounding box center [610, 245] width 53 height 14
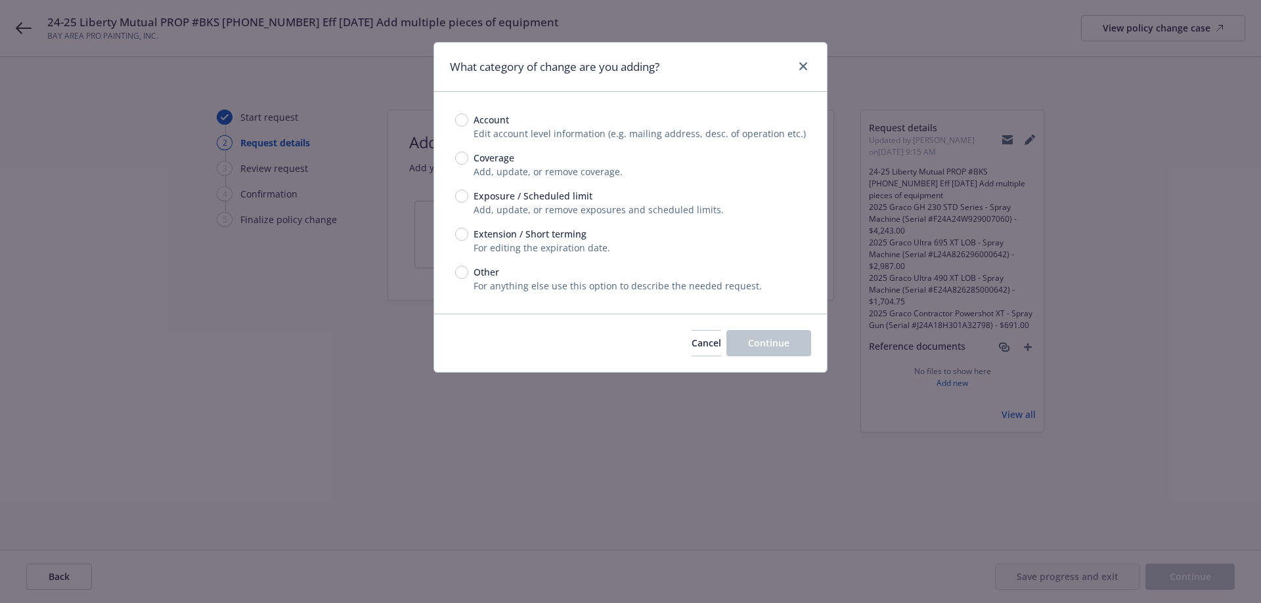
click at [468, 200] on span "Exposure / Scheduled limit" at bounding box center [530, 196] width 124 height 14
click at [468, 200] on input "Exposure / Scheduled limit" at bounding box center [461, 196] width 13 height 13
radio input "true"
click at [778, 345] on span "Continue" at bounding box center [768, 343] width 41 height 12
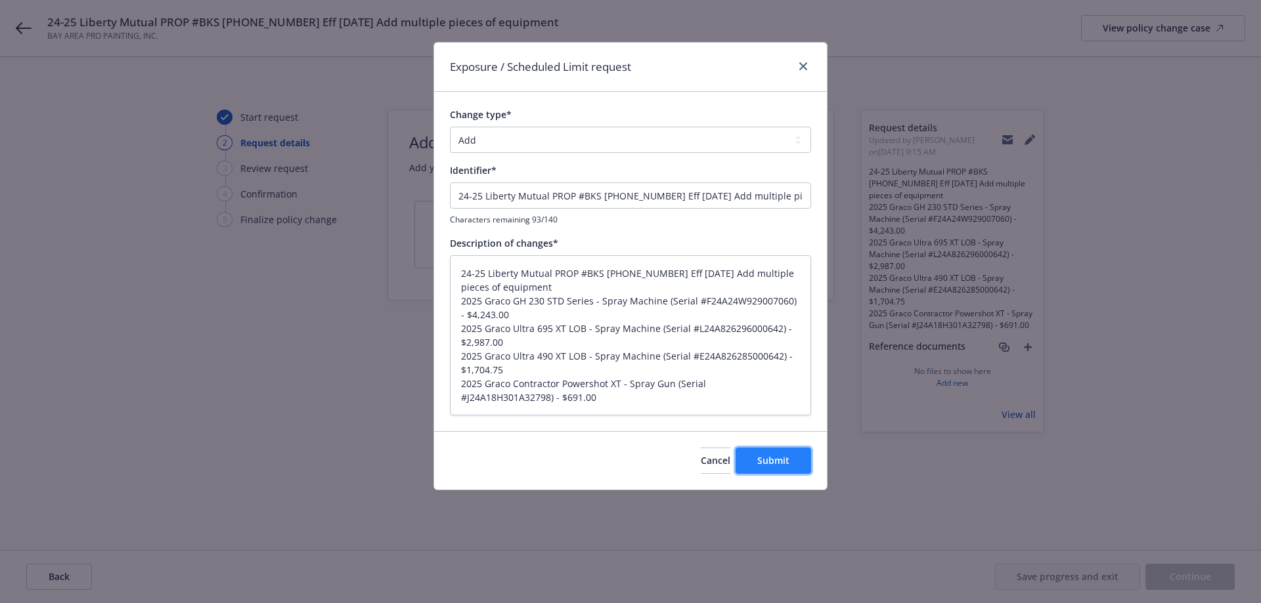
click at [761, 462] on span "Submit" at bounding box center [773, 460] width 32 height 12
type textarea "x"
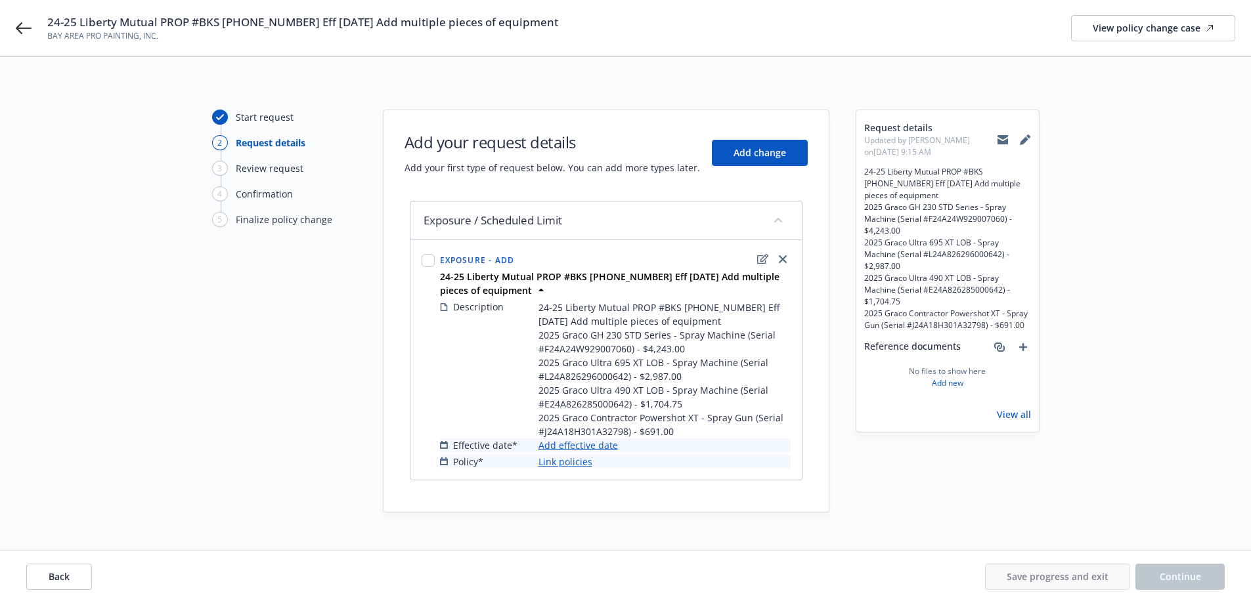
click at [556, 445] on link "Add effective date" at bounding box center [577, 446] width 79 height 14
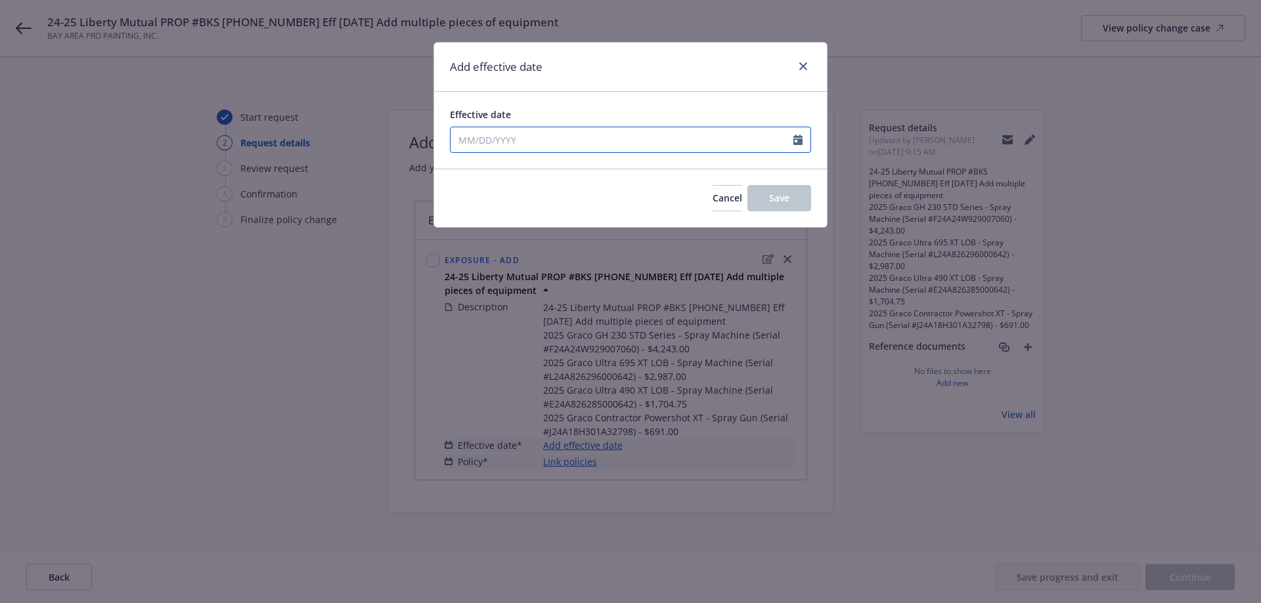
click at [567, 139] on input "Effective date" at bounding box center [621, 139] width 343 height 25
select select "8"
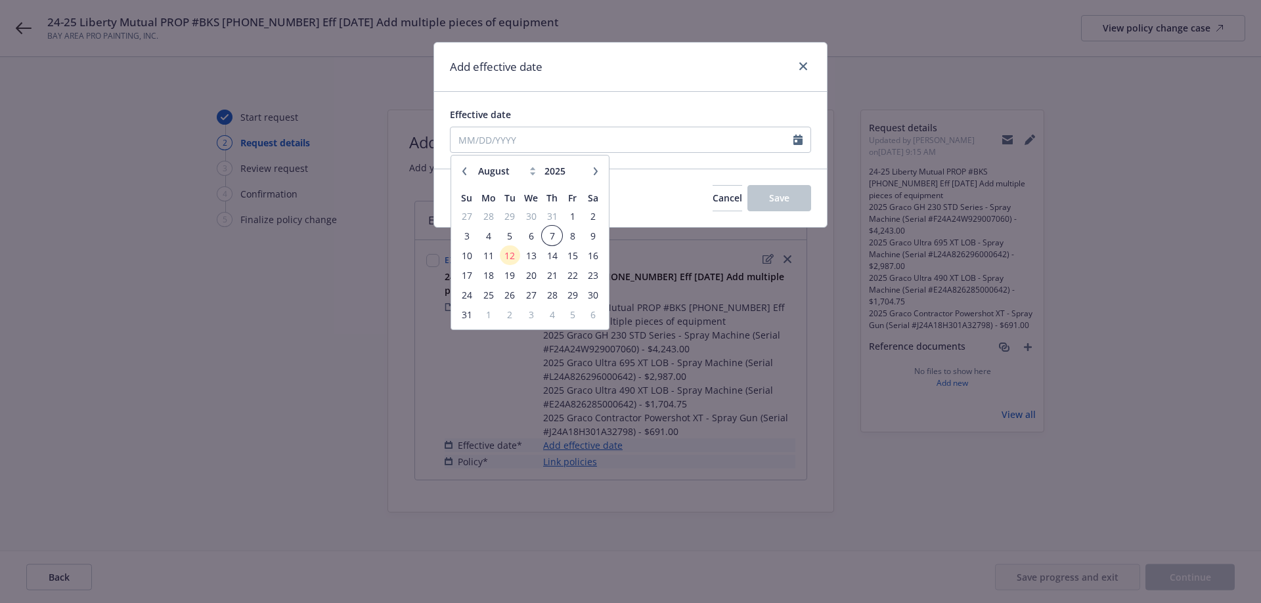
drag, startPoint x: 546, startPoint y: 236, endPoint x: 730, endPoint y: 218, distance: 184.7
click at [547, 235] on span "7" at bounding box center [552, 236] width 18 height 16
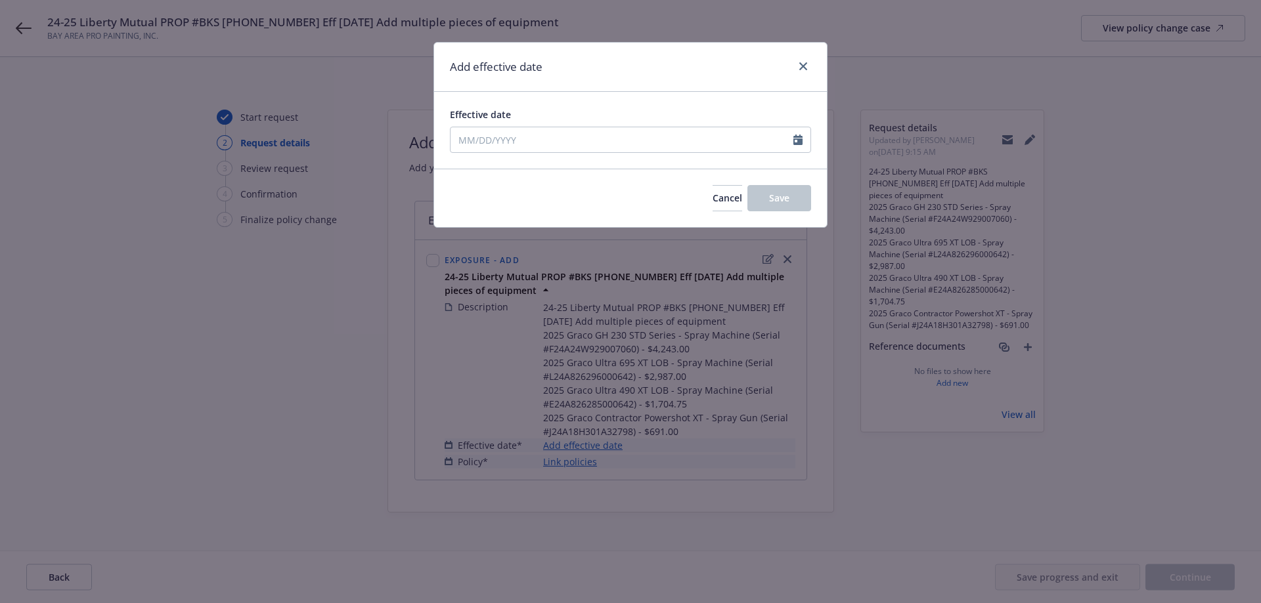
type input "[DATE]"
click at [756, 193] on button "Save" at bounding box center [779, 198] width 64 height 26
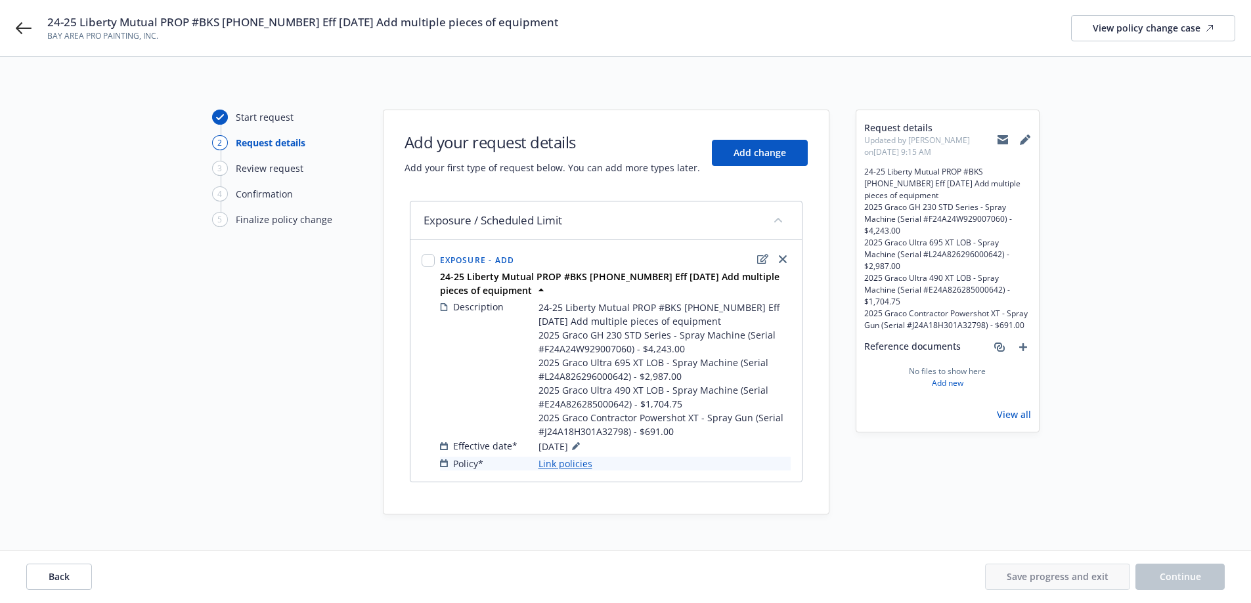
click at [575, 472] on div "Description 24-25 Liberty Mutual PROP #BKS [PHONE_NUMBER] Eff [DATE] Add multip…" at bounding box center [615, 385] width 356 height 176
click at [575, 467] on link "Link policies" at bounding box center [565, 464] width 54 height 14
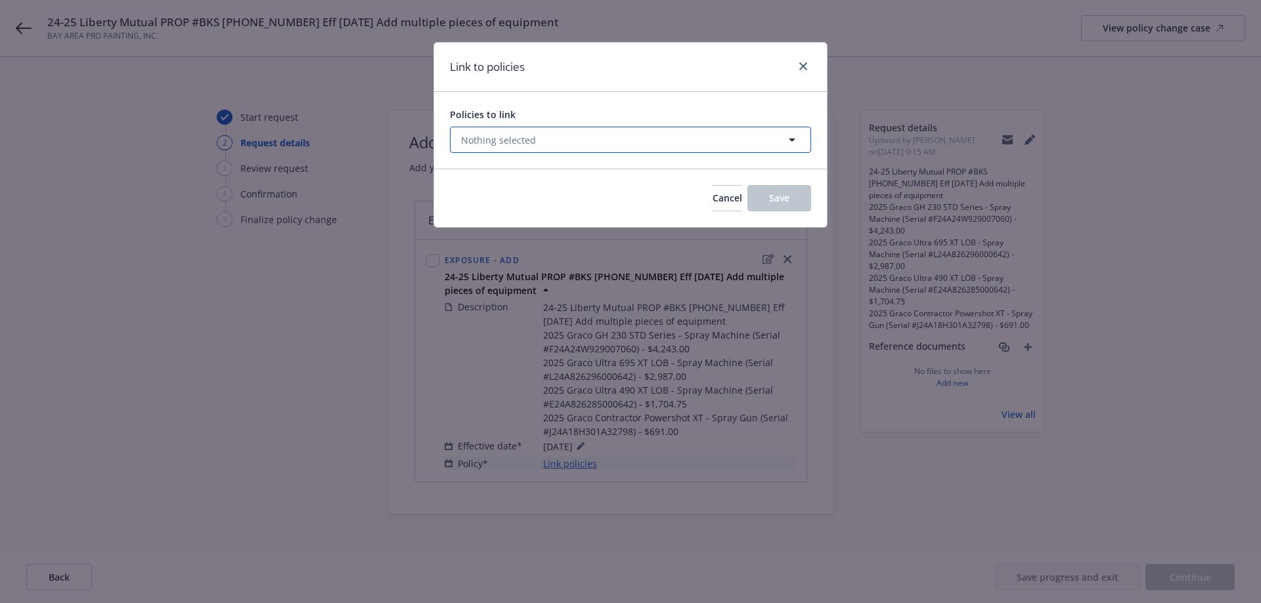
click at [558, 137] on button "Nothing selected" at bounding box center [630, 140] width 361 height 26
select select "ACTIVE"
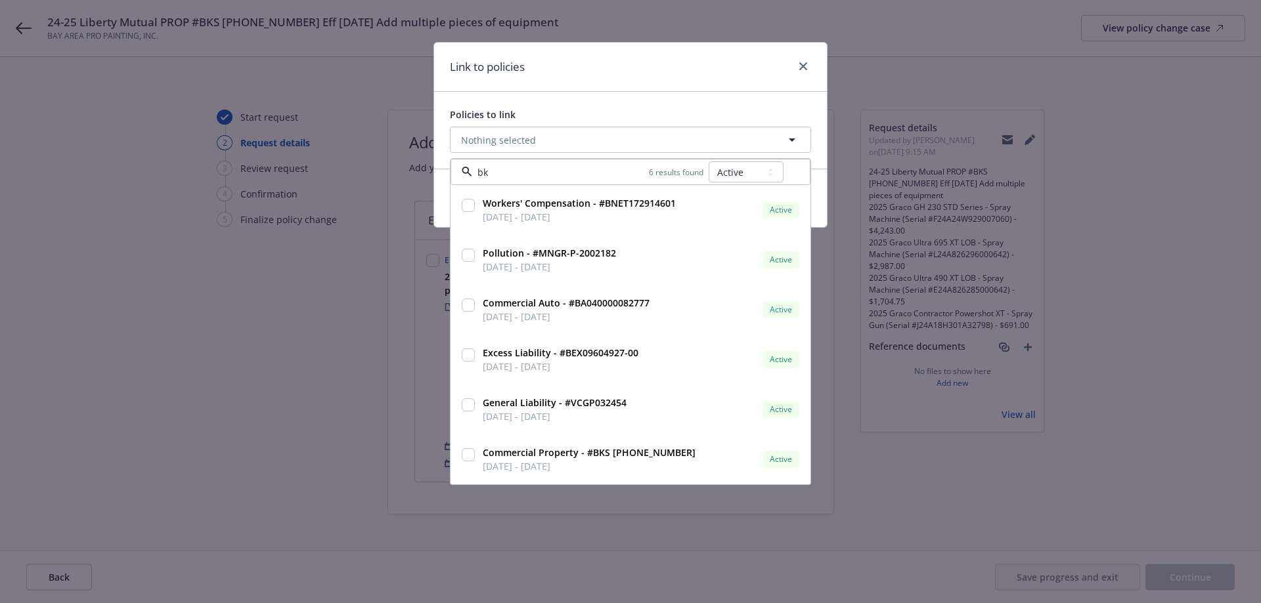
type input "bks"
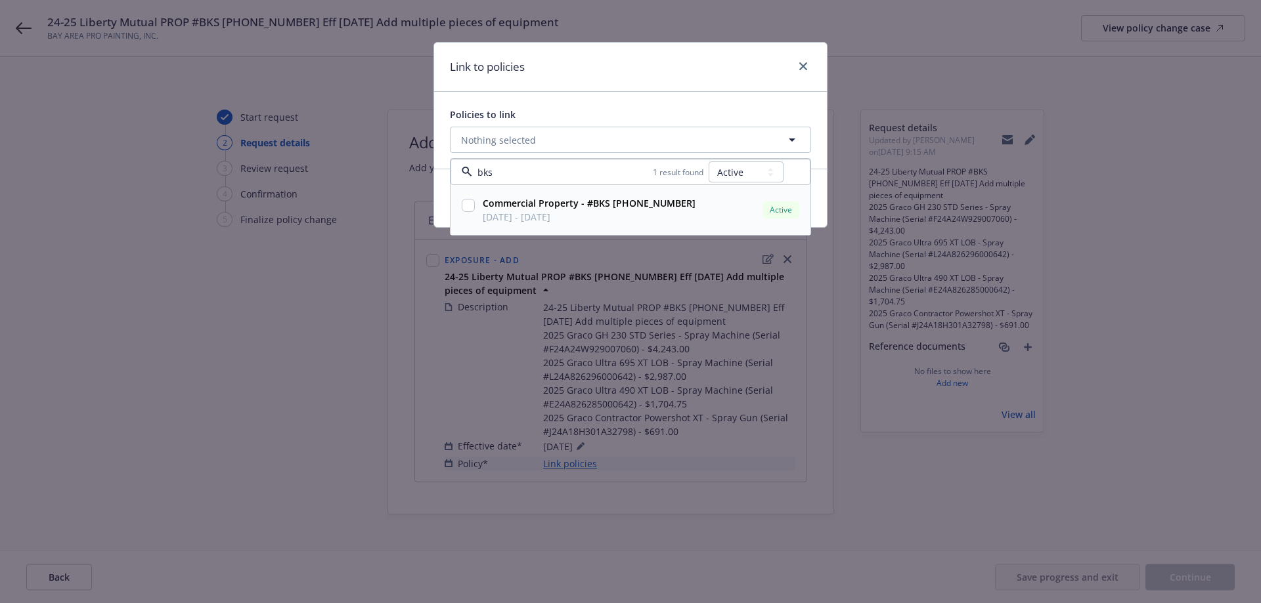
click at [550, 203] on strong "Commercial Property - #BKS [PHONE_NUMBER]" at bounding box center [589, 203] width 213 height 12
checkbox input "true"
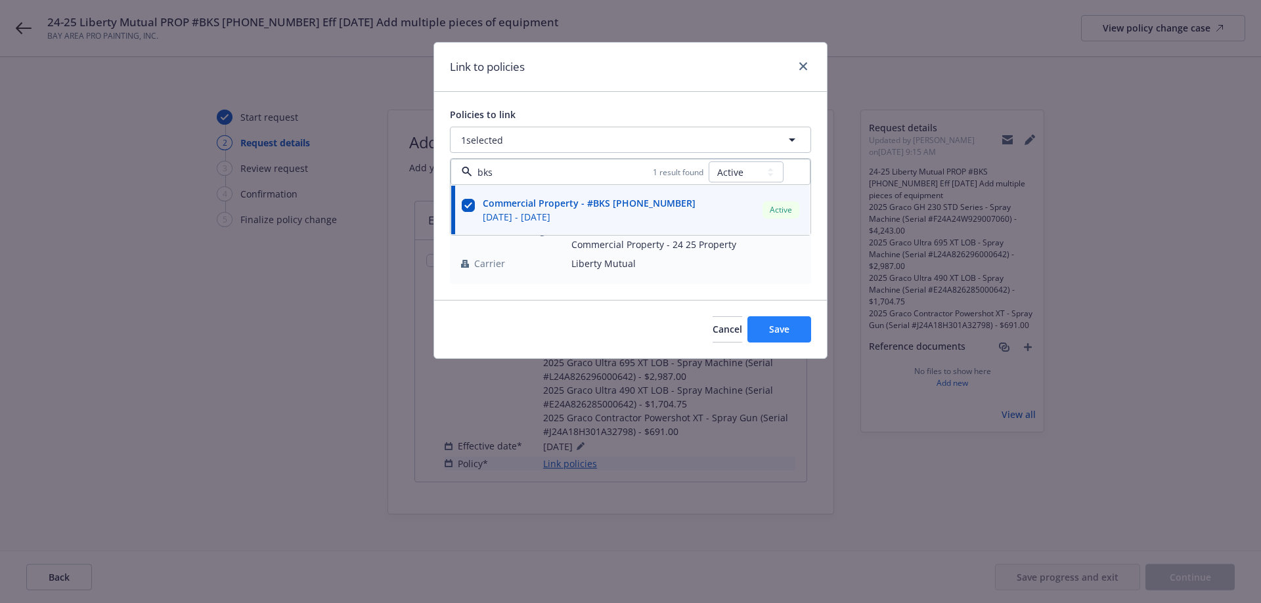
type input "bks"
click at [772, 326] on span "Save" at bounding box center [779, 329] width 20 height 12
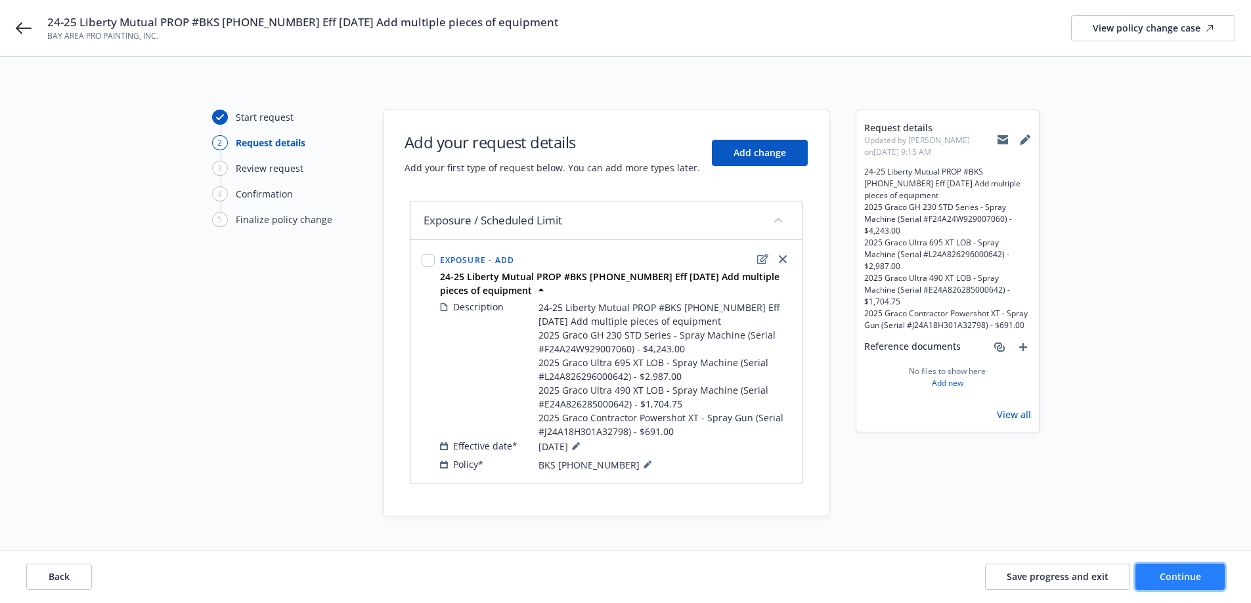
click at [1183, 569] on button "Continue" at bounding box center [1179, 577] width 89 height 26
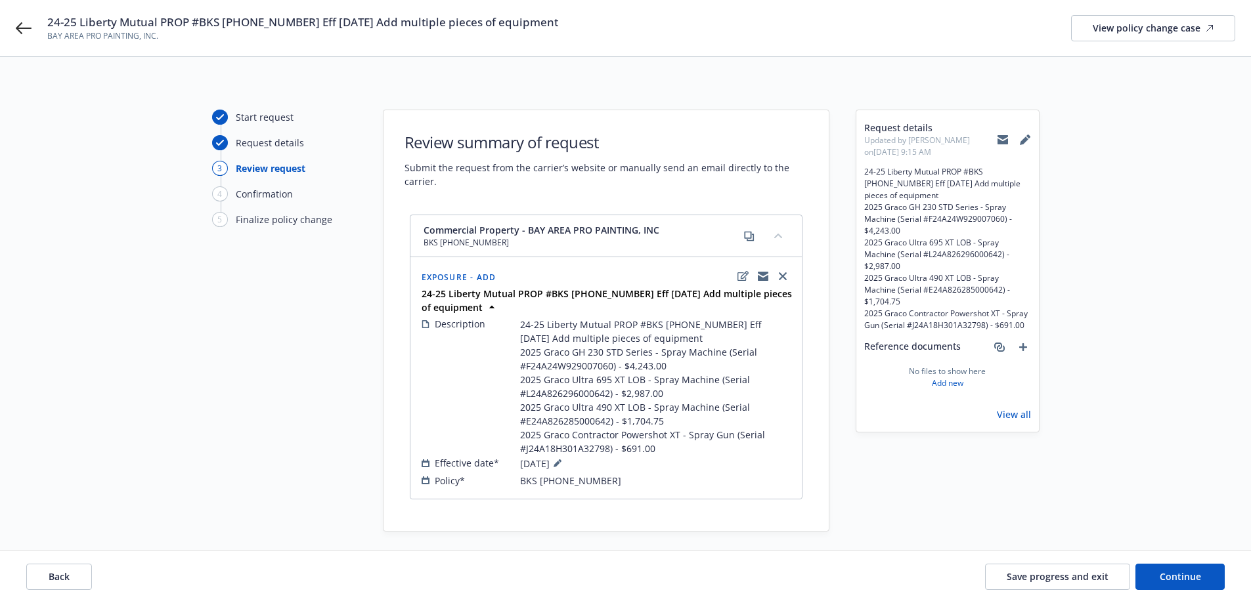
click at [998, 139] on icon at bounding box center [1003, 140] width 11 height 11
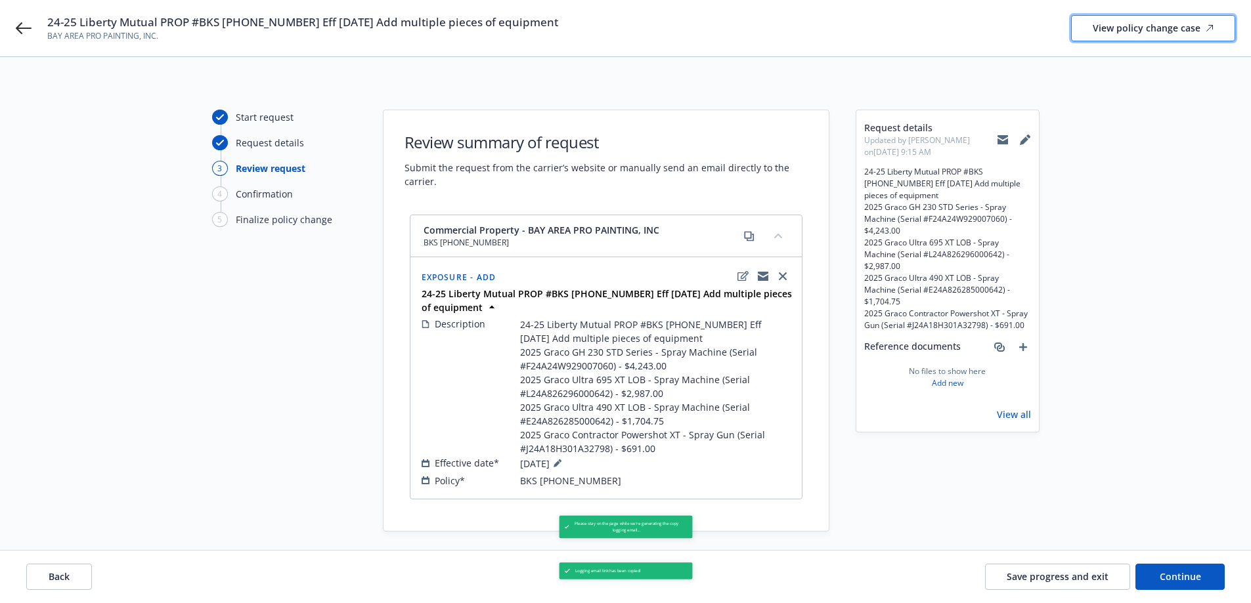
click at [1137, 20] on div "View policy change case" at bounding box center [1153, 28] width 121 height 25
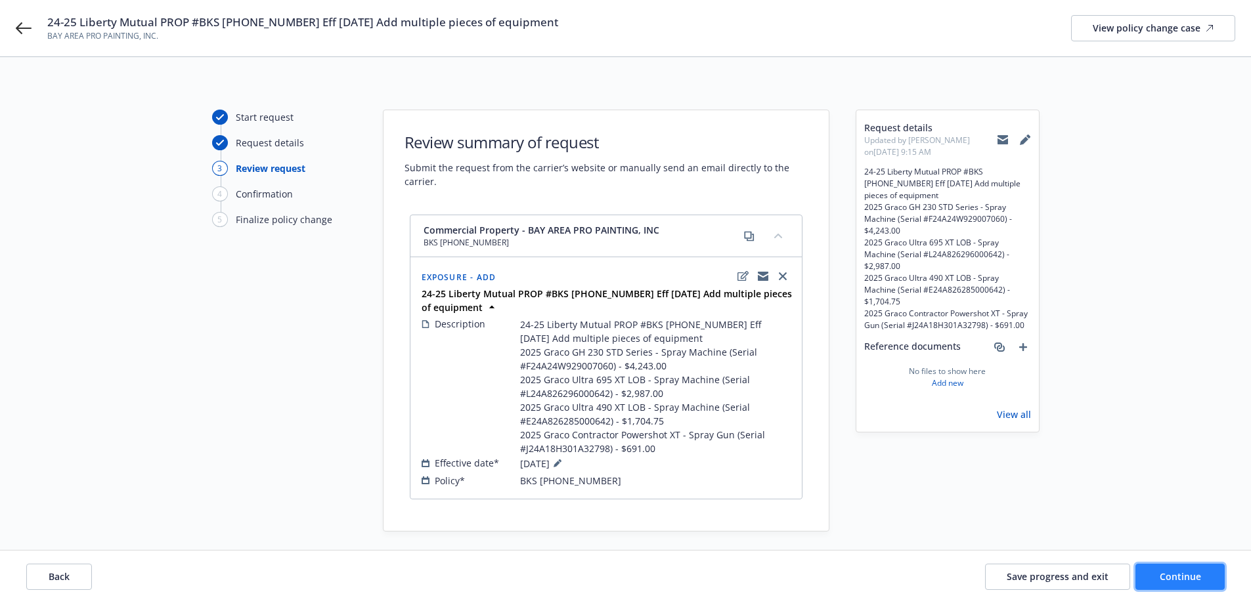
click at [1191, 574] on span "Continue" at bounding box center [1180, 577] width 41 height 12
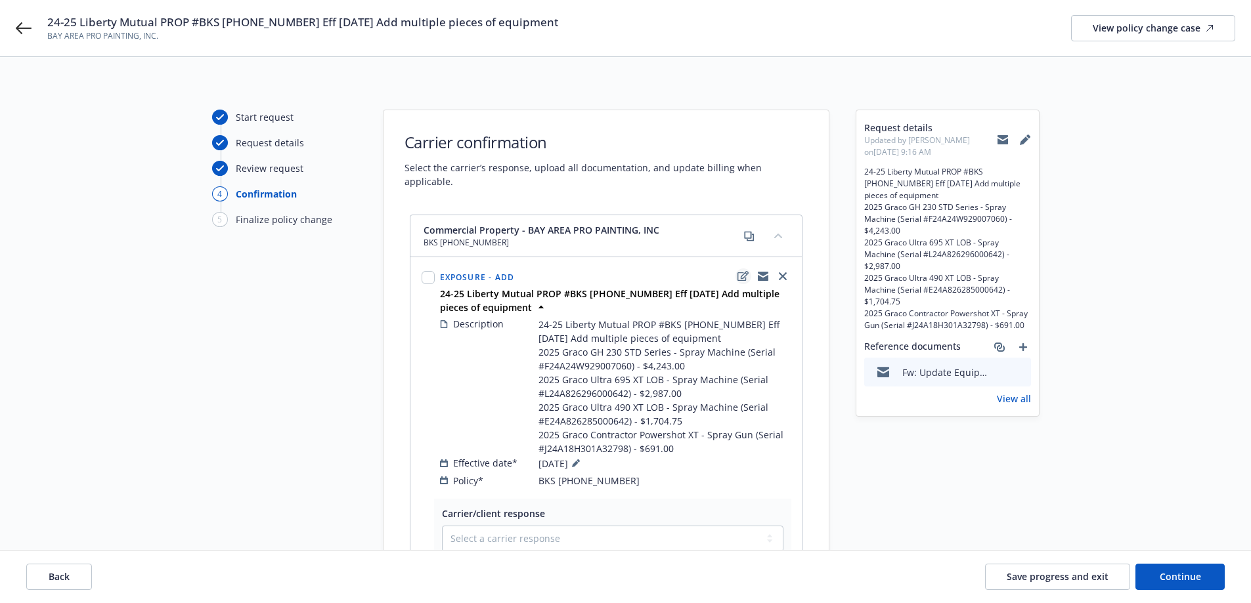
click at [744, 271] on icon "edit" at bounding box center [742, 276] width 11 height 11
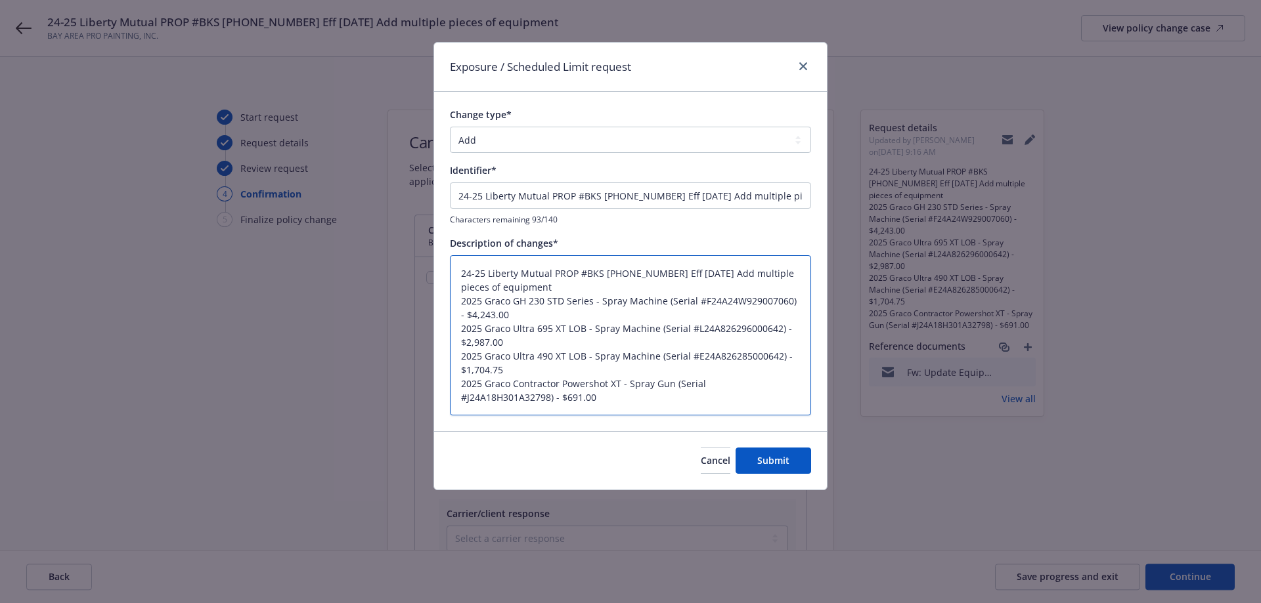
click at [551, 283] on textarea "24-25 Liberty Mutual PROP #BKS [PHONE_NUMBER] Eff [DATE] Add multiple pieces of…" at bounding box center [630, 335] width 361 height 160
type textarea "x"
type textarea "24-25 Liberty Mutual PROP #BKS [PHONE_NUMBER] Eff [DATE] Add multiple pieces of…"
type textarea "x"
type textarea "24-25 Liberty Mutual PROP #BKS [PHONE_NUMBER] Eff [DATE] Add multiple pieces of…"
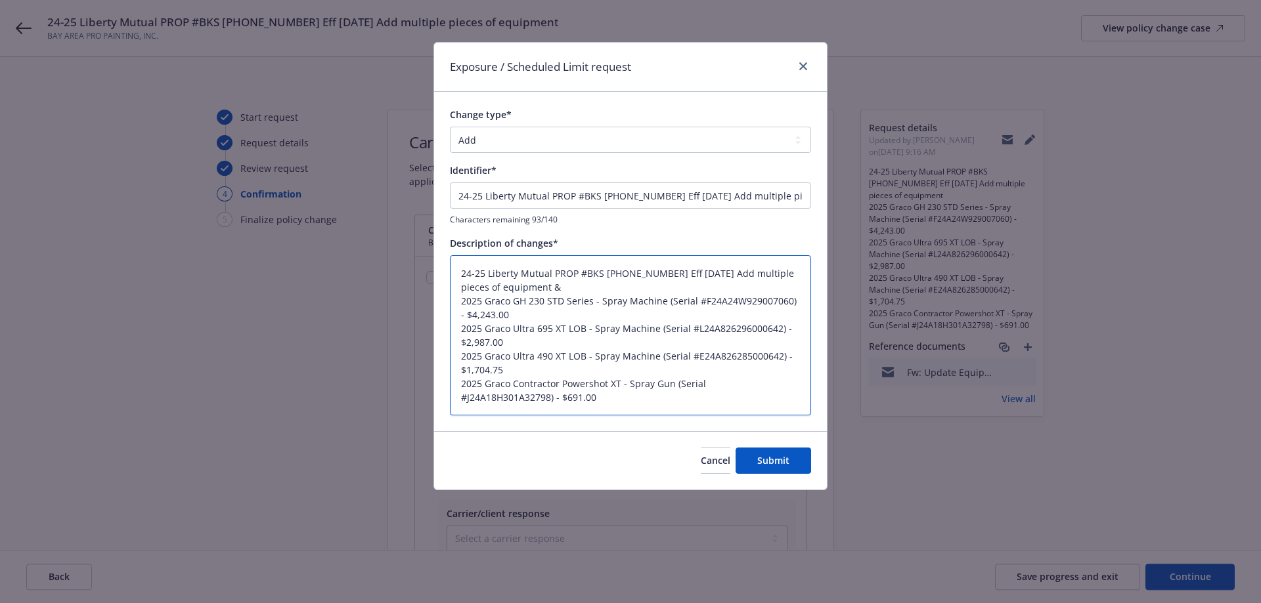
type textarea "x"
type textarea "24-25 Liberty Mutual PROP #BKS [PHONE_NUMBER] Eff [DATE] Add multiple pieces of…"
type textarea "x"
type textarea "24-25 Liberty Mutual PROP #BKS [PHONE_NUMBER] Eff [DATE] Add multiple pieces of…"
type textarea "x"
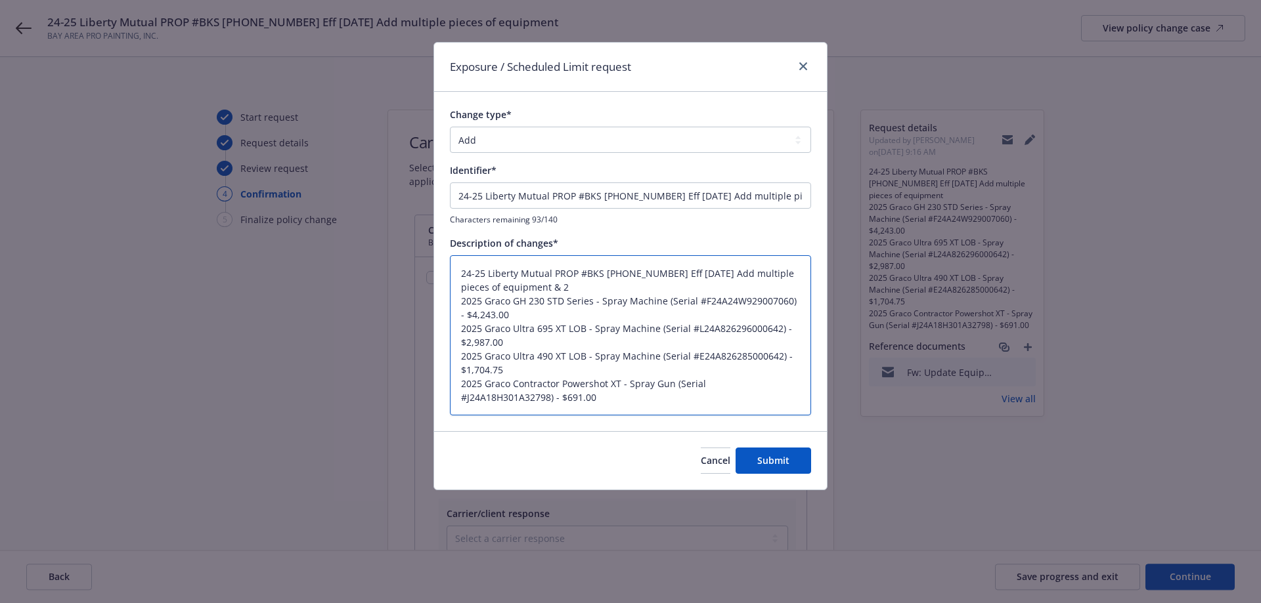
type textarea "24-25 Liberty Mutual PROP #BKS [PHONE_NUMBER] Eff [DATE] Add multiple pieces of…"
type textarea "x"
type textarea "24-25 Liberty Mutual PROP #BKS [PHONE_NUMBER] Eff [DATE] Add multiple pieces of…"
type textarea "x"
type textarea "24-25 Liberty Mutual PROP #BKS [PHONE_NUMBER] Eff [DATE] Add multiple pieces of…"
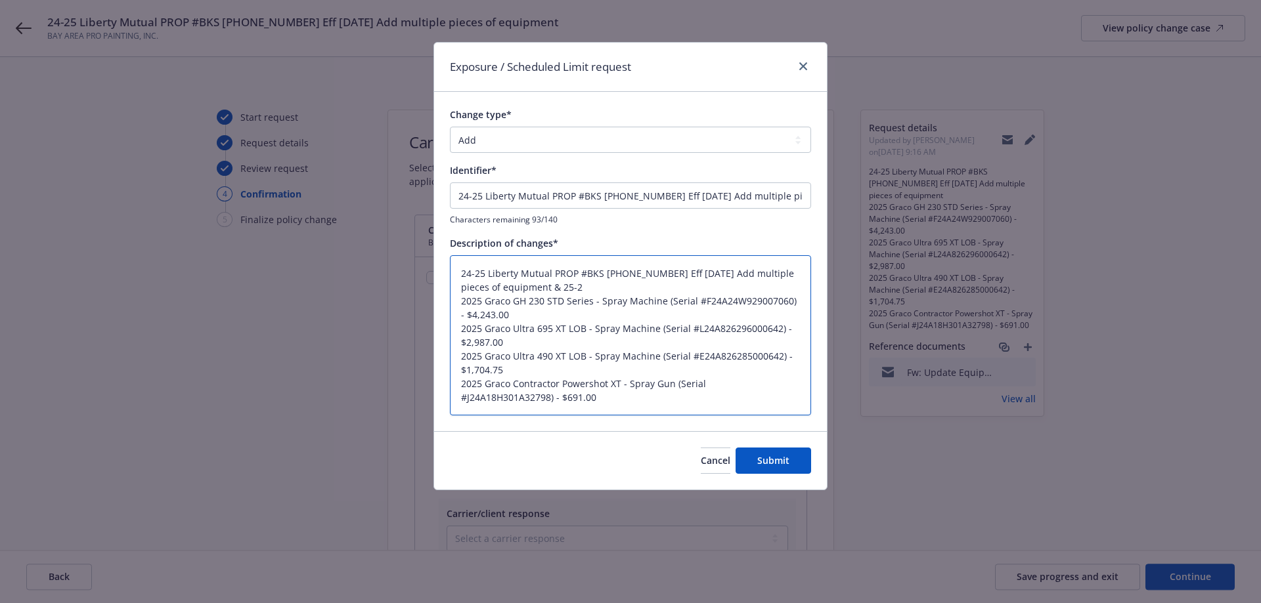
type textarea "x"
type textarea "24-25 Liberty Mutual PROP #BKS [PHONE_NUMBER] Eff [DATE] Add multiple pieces of…"
type textarea "x"
type textarea "24-25 Liberty Mutual PROP #BKS [PHONE_NUMBER] Eff [DATE] Add multiple pieces of…"
type textarea "x"
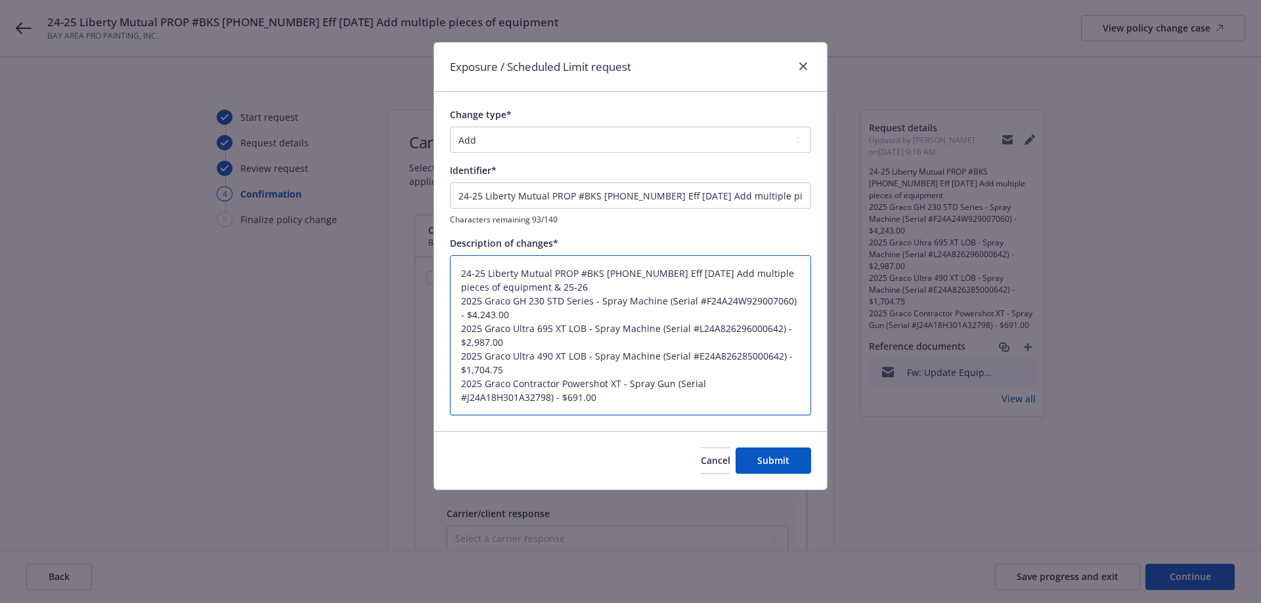
type textarea "24-25 Liberty Mutual PROP #BKS [PHONE_NUMBER] Eff [DATE] Add multiple pieces of…"
type textarea "x"
type textarea "24-25 Liberty Mutual PROP #BKS [PHONE_NUMBER] Eff [DATE] Add multiple pieces of…"
type textarea "x"
type textarea "24-25 Liberty Mutual PROP #BKS [PHONE_NUMBER] Eff [DATE] Add multiple pieces of…"
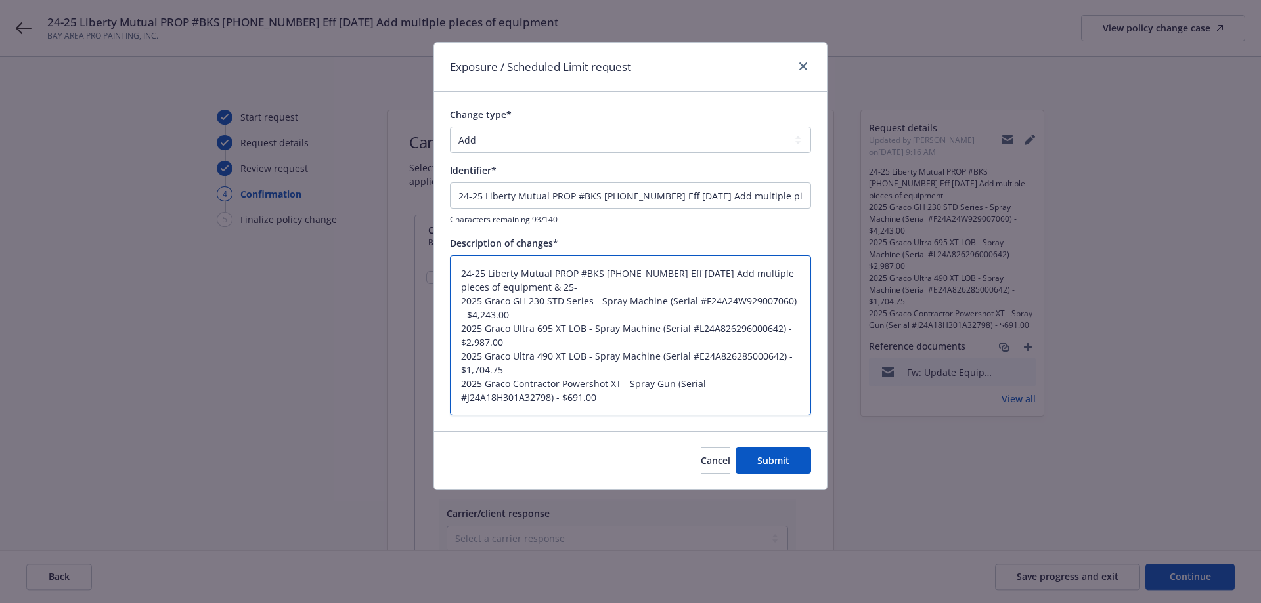
type textarea "x"
type textarea "24-25 Liberty Mutual PROP #BKS [PHONE_NUMBER] Eff [DATE] Add multiple pieces of…"
type textarea "x"
type textarea "24-25 Liberty Mutual PROP #BKS [PHONE_NUMBER] Eff [DATE] Add multiple pieces of…"
type textarea "x"
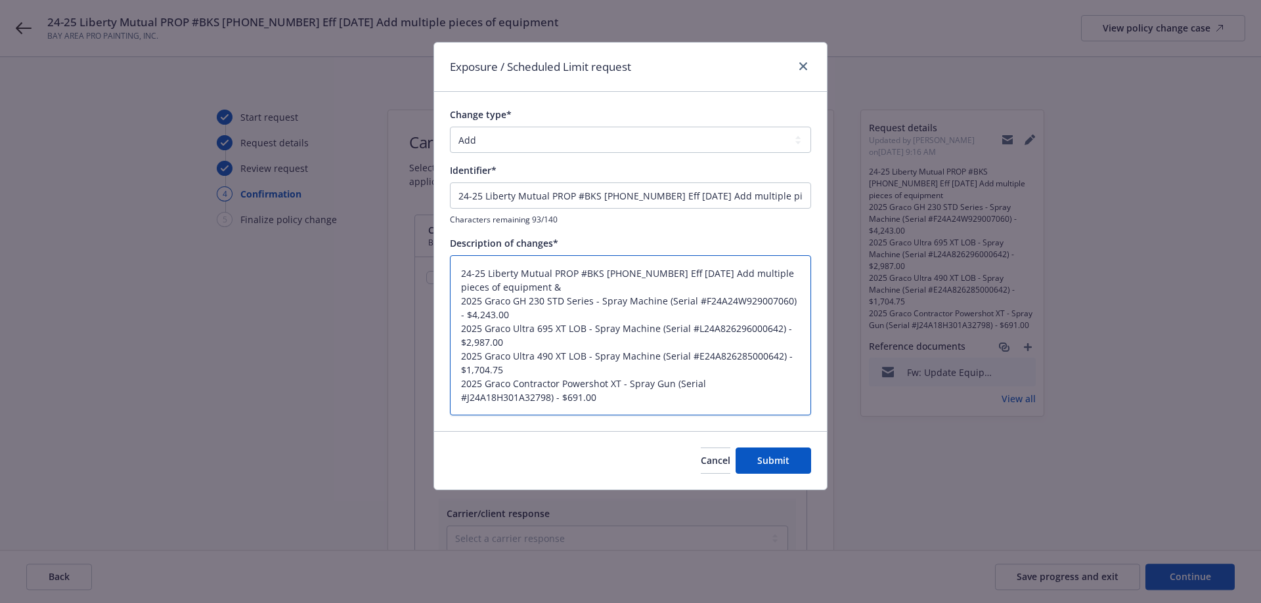
type textarea "24-25 Liberty Mutual PROP #BKS [PHONE_NUMBER] Eff [DATE] Add multiple pieces of…"
type textarea "x"
type textarea "24-25 Liberty Mutual PROP #BKS [PHONE_NUMBER] Eff [DATE] Add multiple pieces of…"
type textarea "x"
type textarea "24-25 Liberty Mutual PROP #BKS [PHONE_NUMBER] Eff [DATE] Add multiple pieces of…"
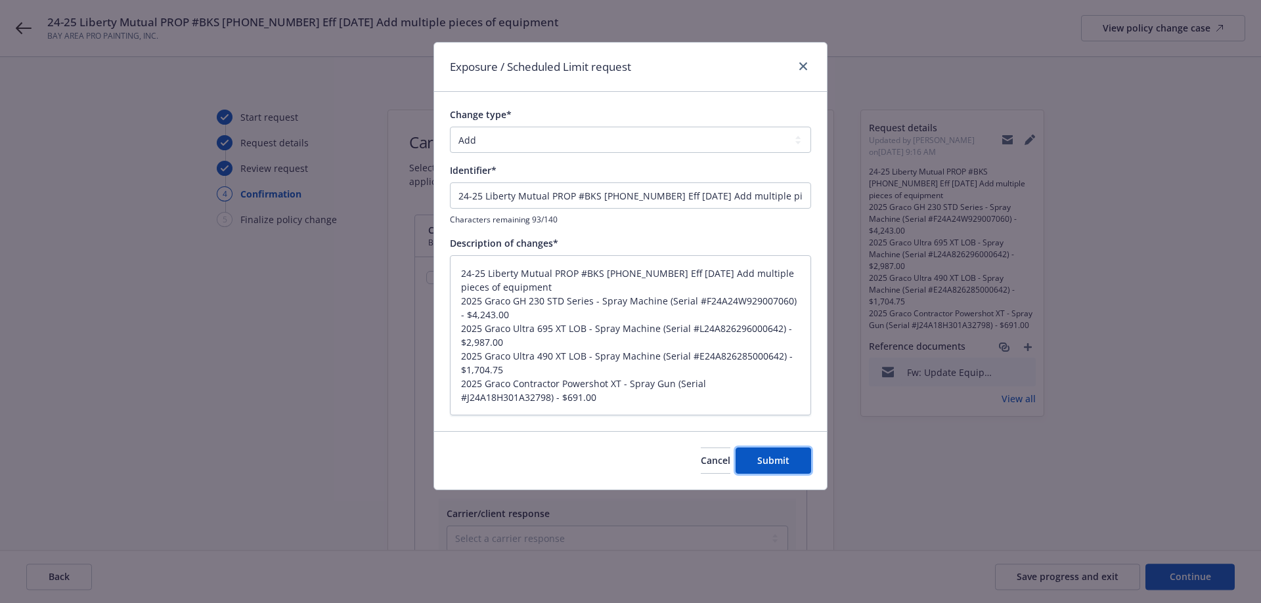
drag, startPoint x: 782, startPoint y: 460, endPoint x: 769, endPoint y: 437, distance: 26.5
click at [782, 459] on span "Submit" at bounding box center [773, 460] width 32 height 12
type textarea "x"
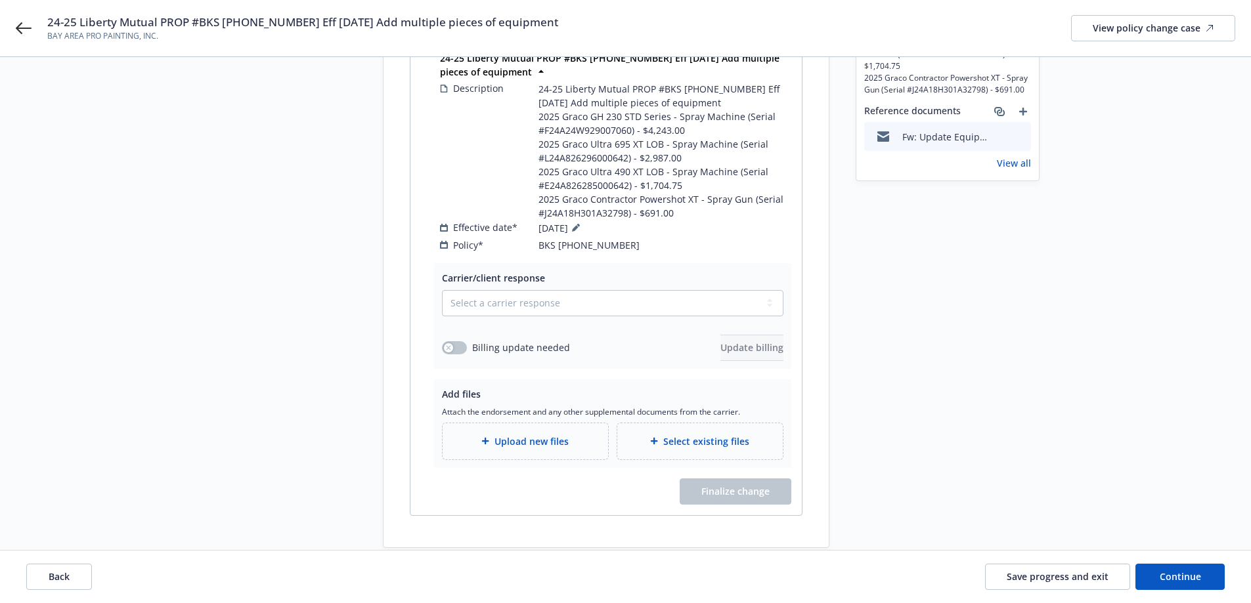
scroll to position [263, 0]
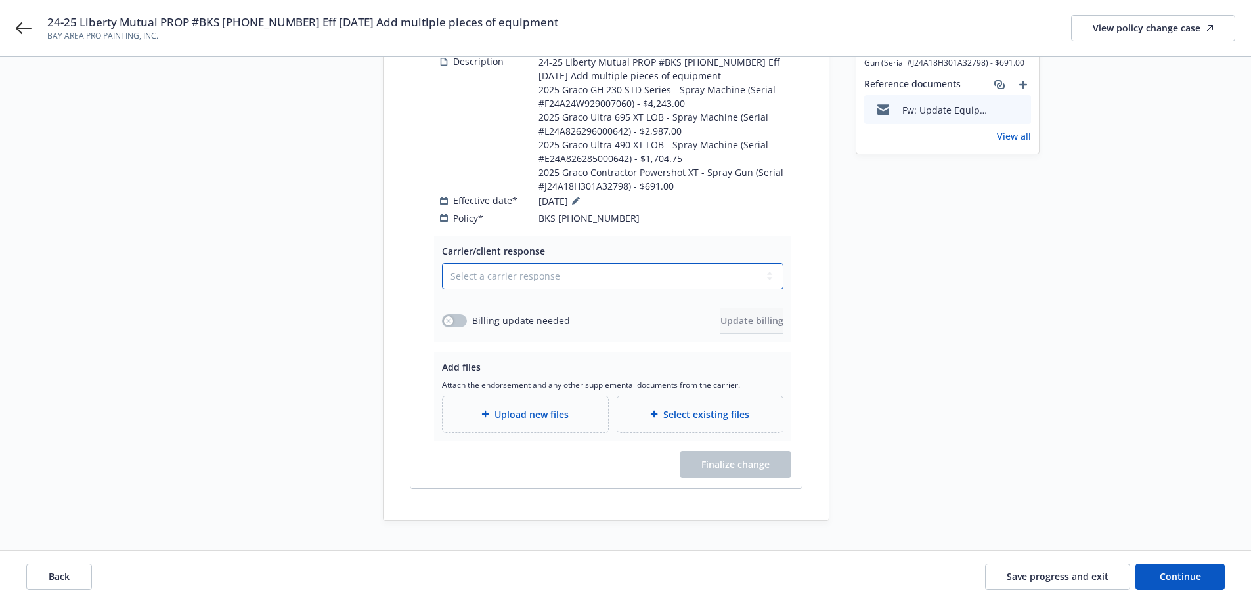
click at [554, 265] on select "Select a carrier response Accepted Accepted with revision No endorsement needed…" at bounding box center [612, 276] width 341 height 26
select select "ACCEPTED"
click at [442, 263] on select "Select a carrier response Accepted Accepted with revision No endorsement needed…" at bounding box center [612, 276] width 341 height 26
click at [542, 408] on span "Upload new files" at bounding box center [531, 415] width 74 height 14
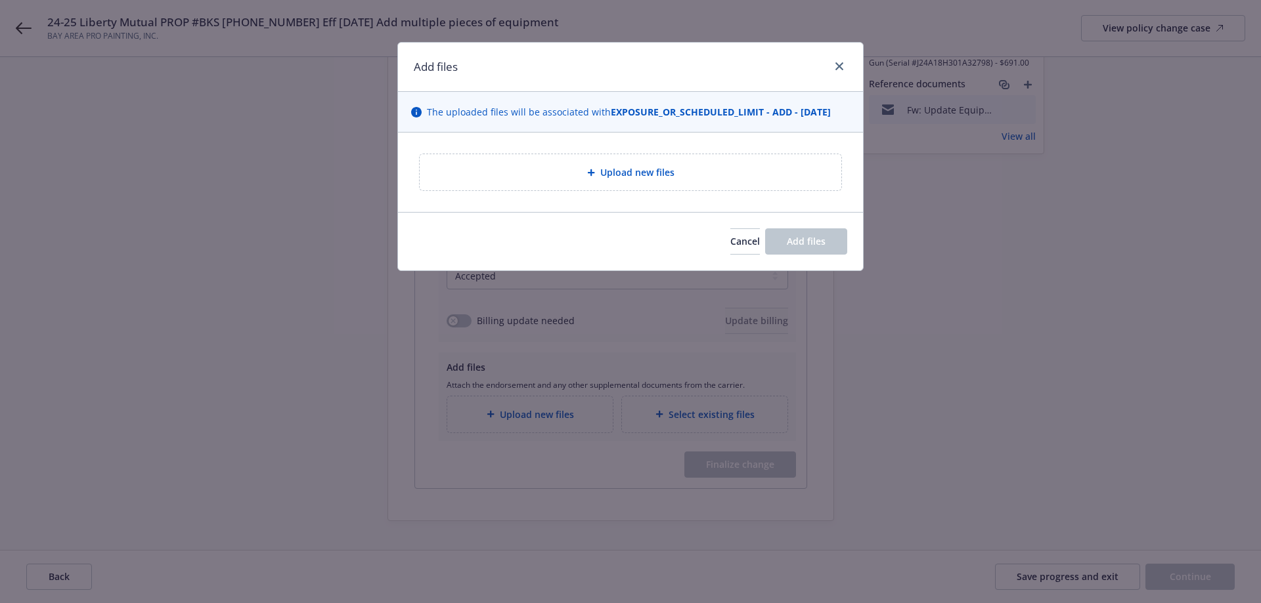
click at [583, 146] on div "Upload new files" at bounding box center [630, 172] width 465 height 79
click at [584, 167] on div "Upload new files" at bounding box center [630, 172] width 401 height 15
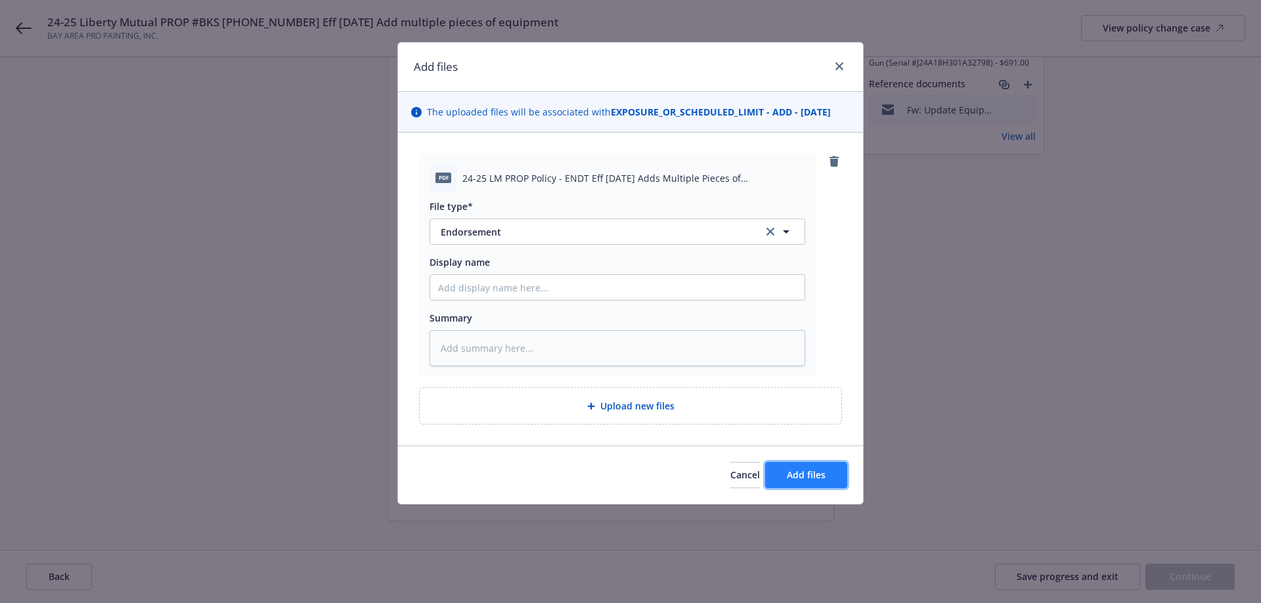
click at [789, 482] on button "Add files" at bounding box center [806, 475] width 82 height 26
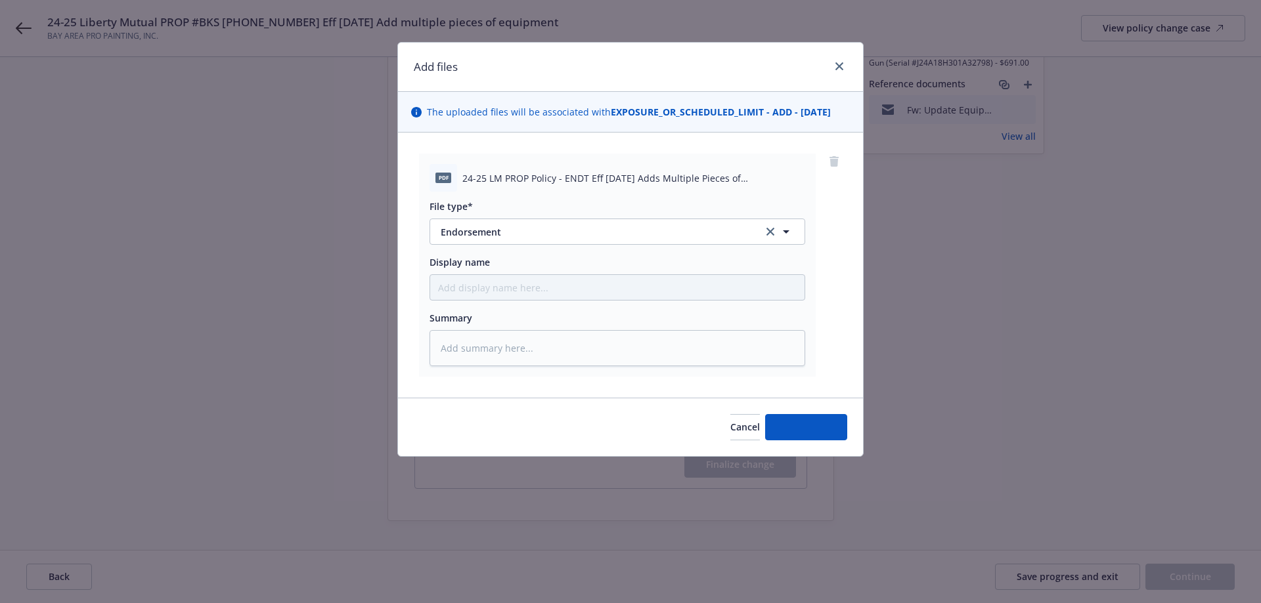
type textarea "x"
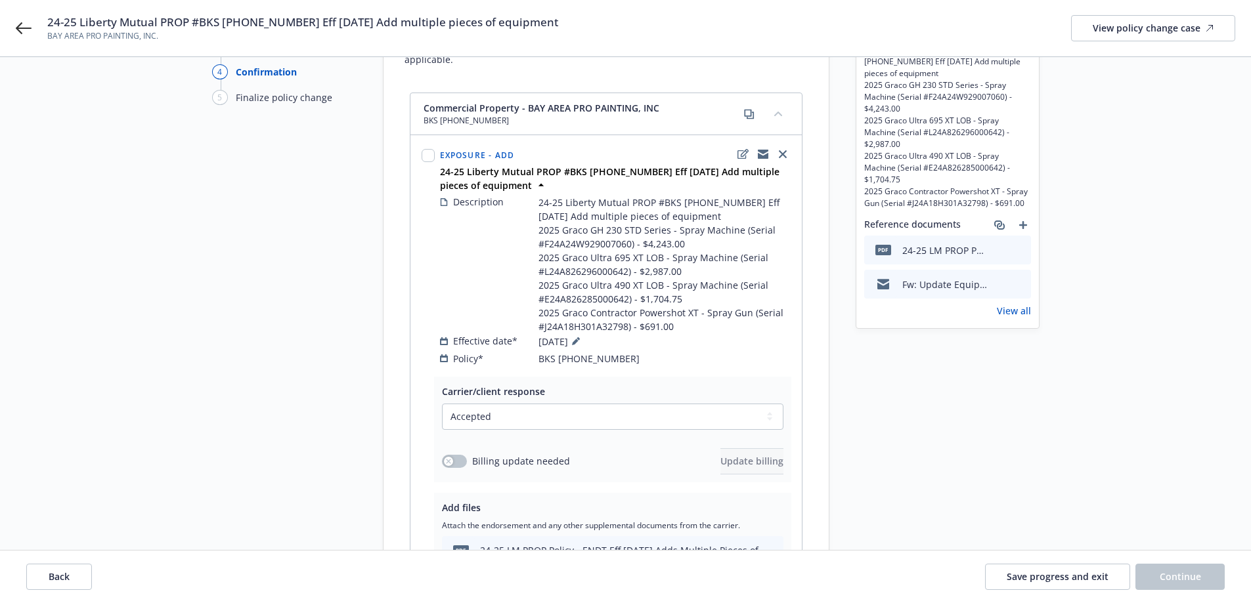
scroll to position [0, 0]
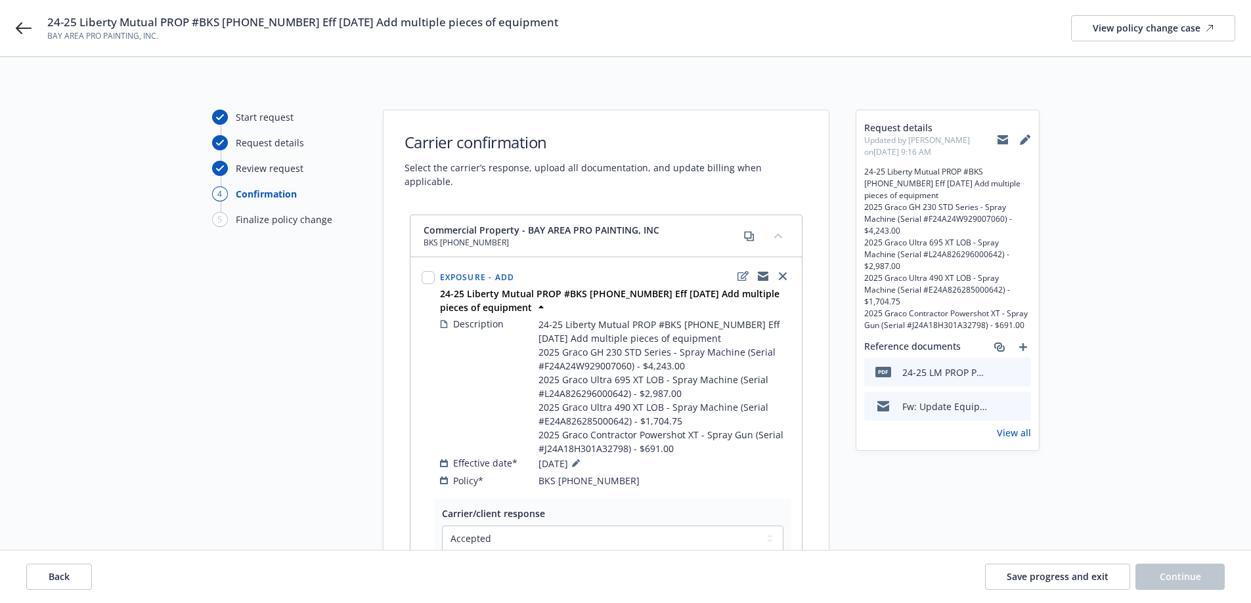
click at [998, 137] on icon at bounding box center [1003, 140] width 11 height 11
click at [1071, 575] on span "Save progress and exit" at bounding box center [1058, 577] width 102 height 12
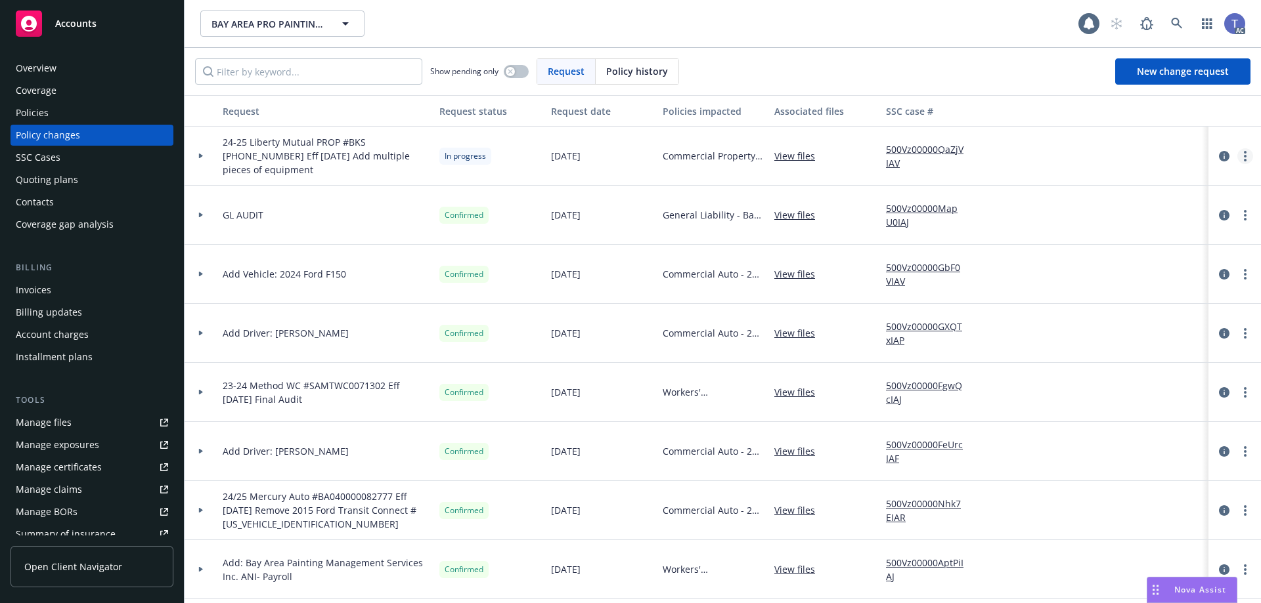
click at [1237, 158] on link "more" at bounding box center [1245, 156] width 16 height 16
click at [1082, 265] on link "Resume workflow" at bounding box center [1129, 262] width 225 height 26
select select "ACCEPTED"
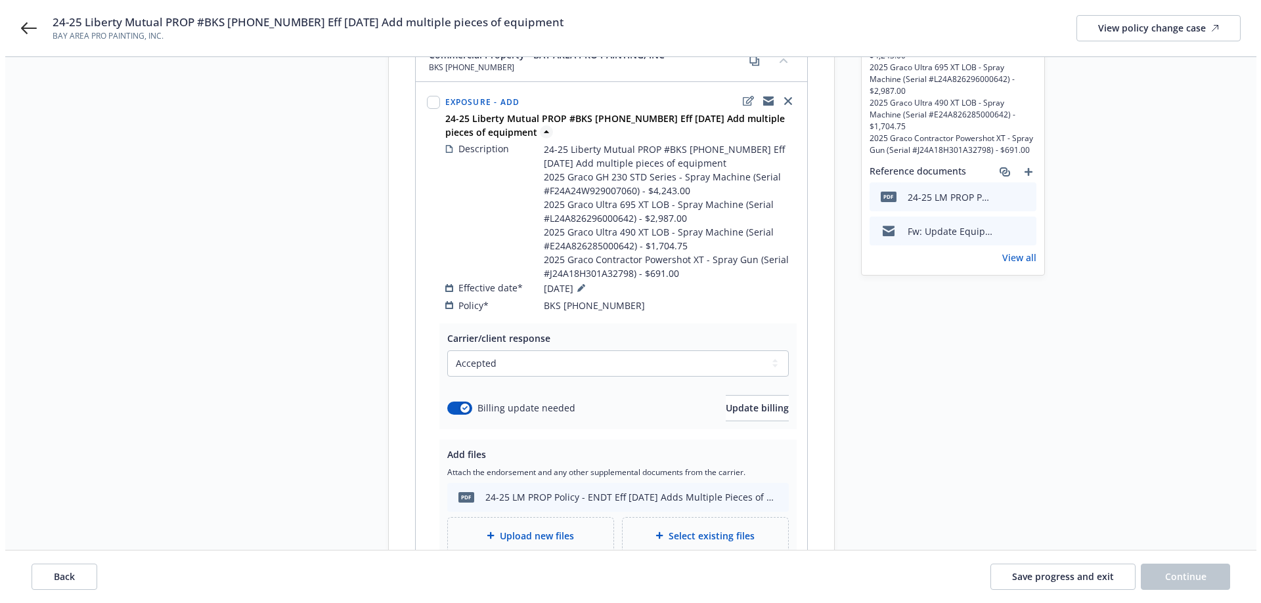
scroll to position [307, 0]
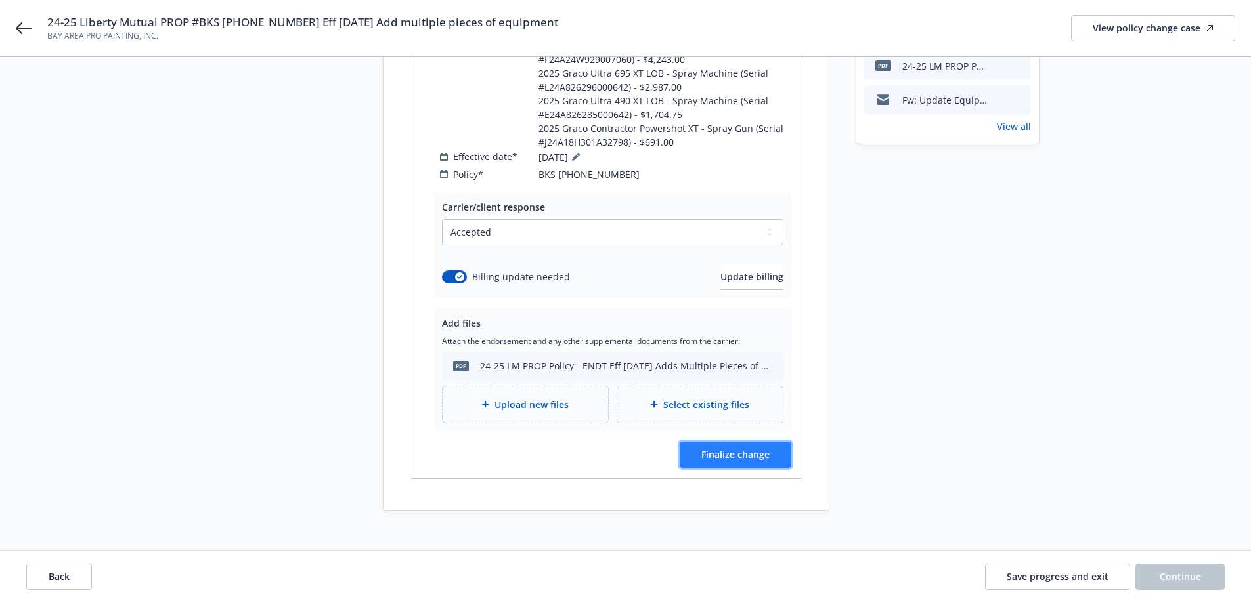
click at [730, 449] on span "Finalize change" at bounding box center [735, 455] width 68 height 12
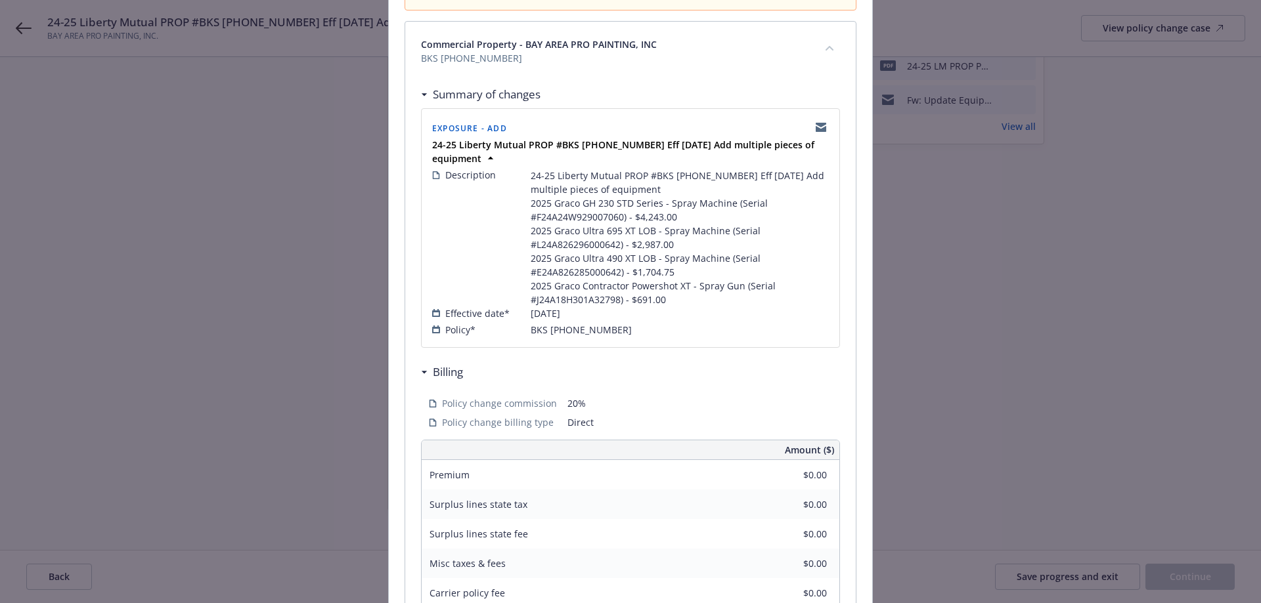
scroll to position [422, 0]
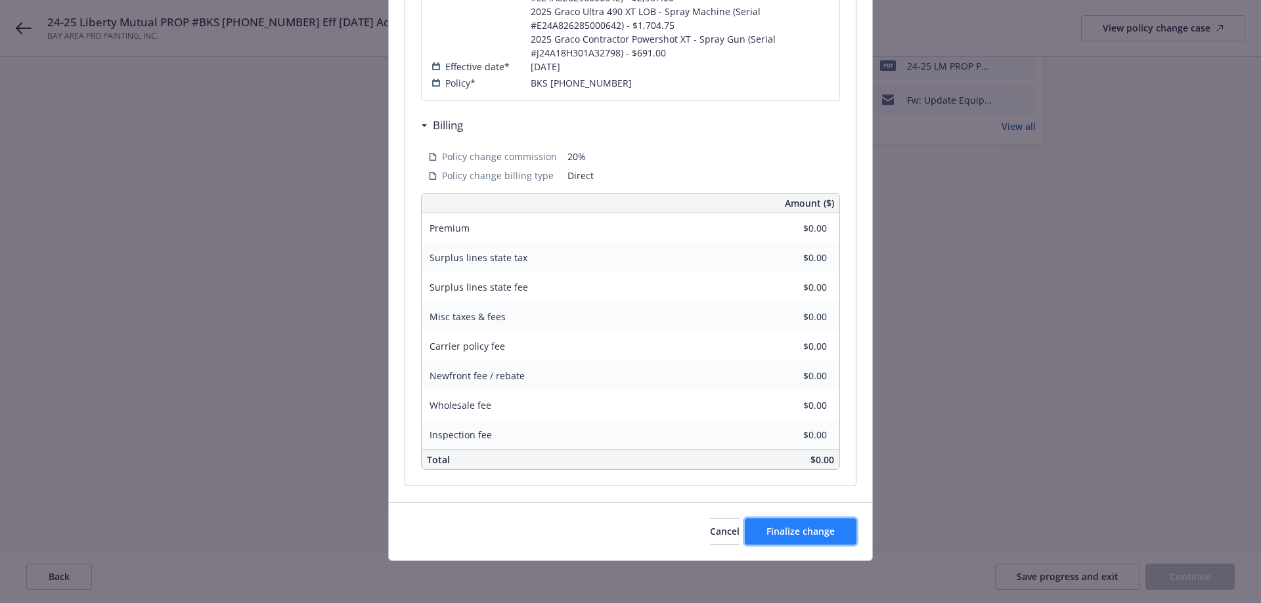
click at [773, 520] on button "Finalize change" at bounding box center [801, 532] width 112 height 26
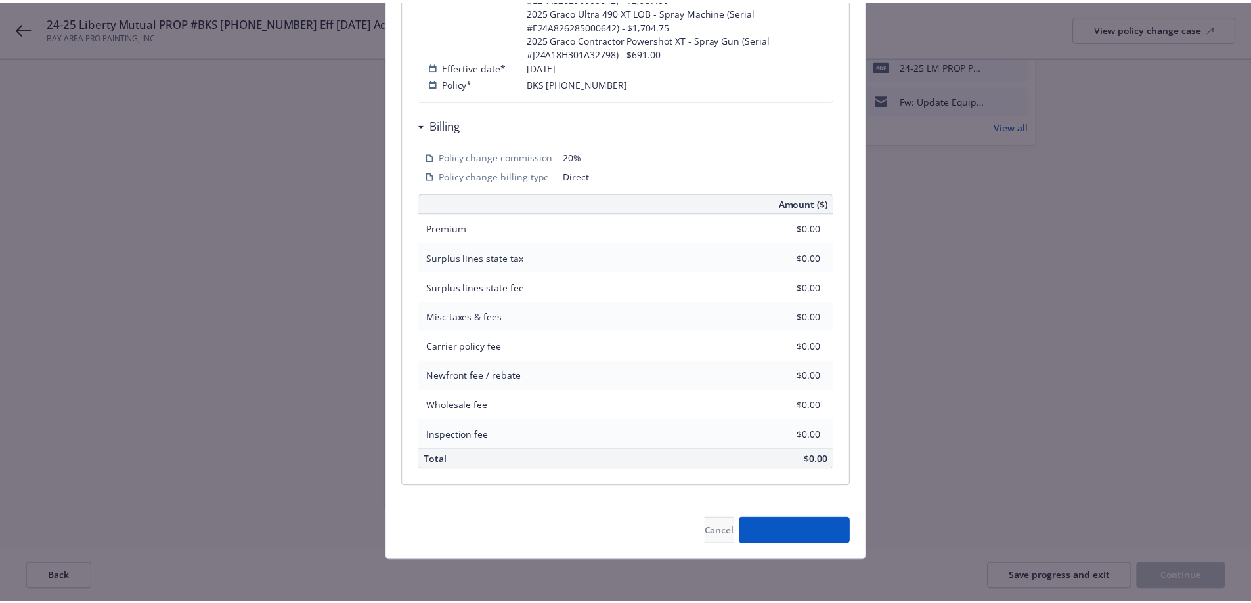
scroll to position [306, 0]
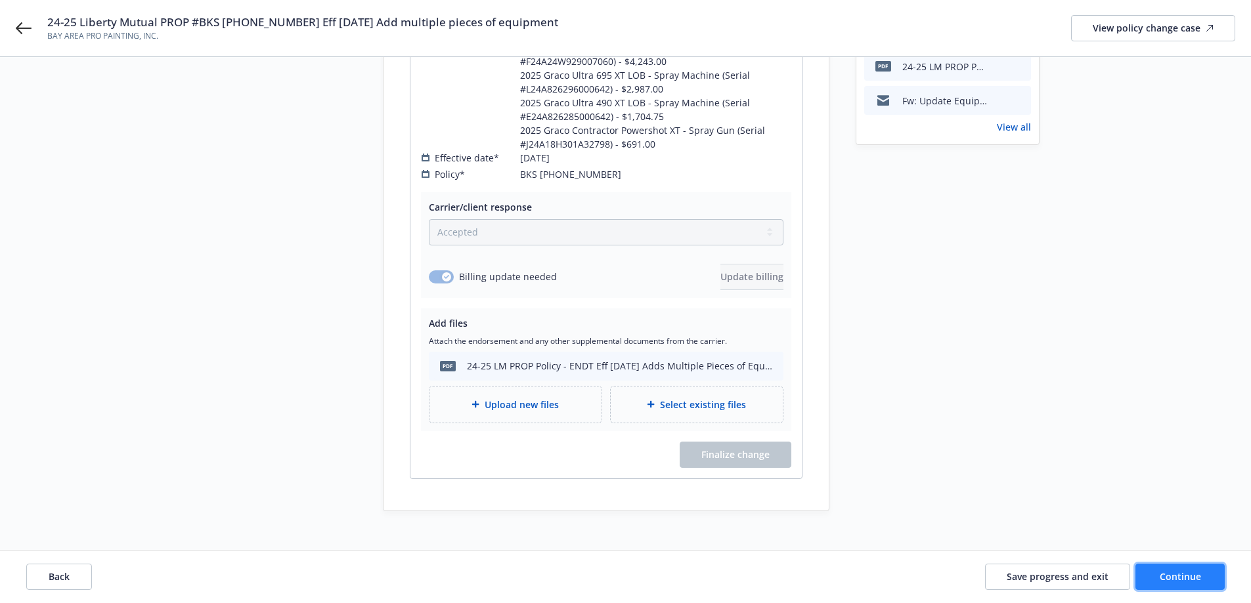
click at [1203, 579] on button "Continue" at bounding box center [1179, 577] width 89 height 26
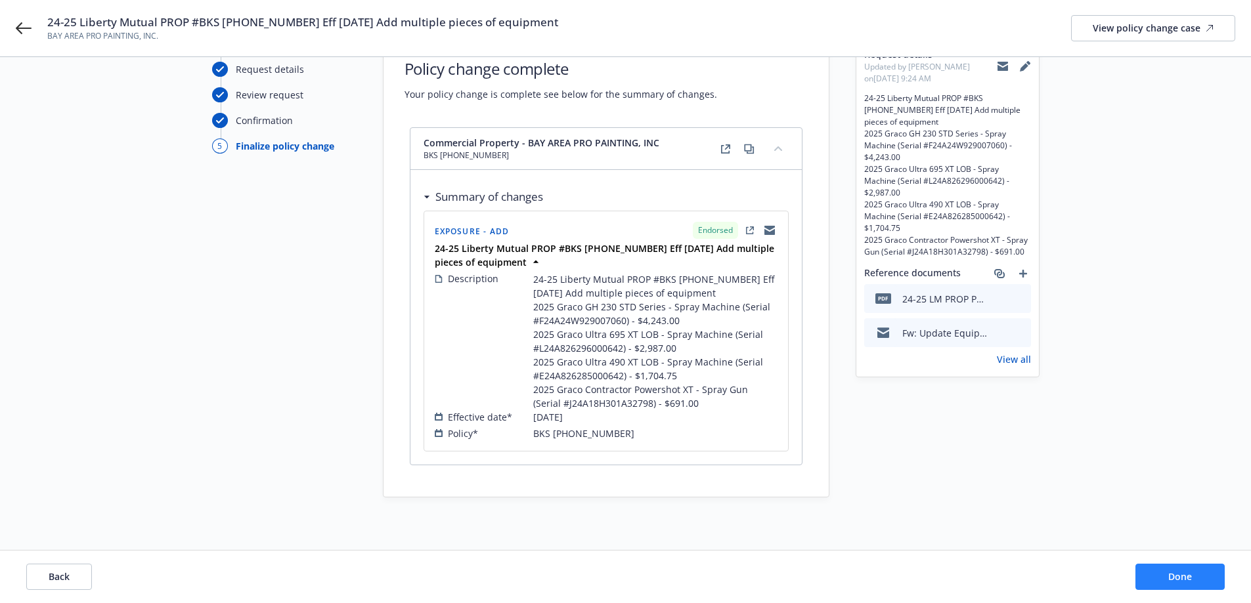
scroll to position [74, 0]
click at [1186, 578] on span "Done" at bounding box center [1180, 577] width 24 height 12
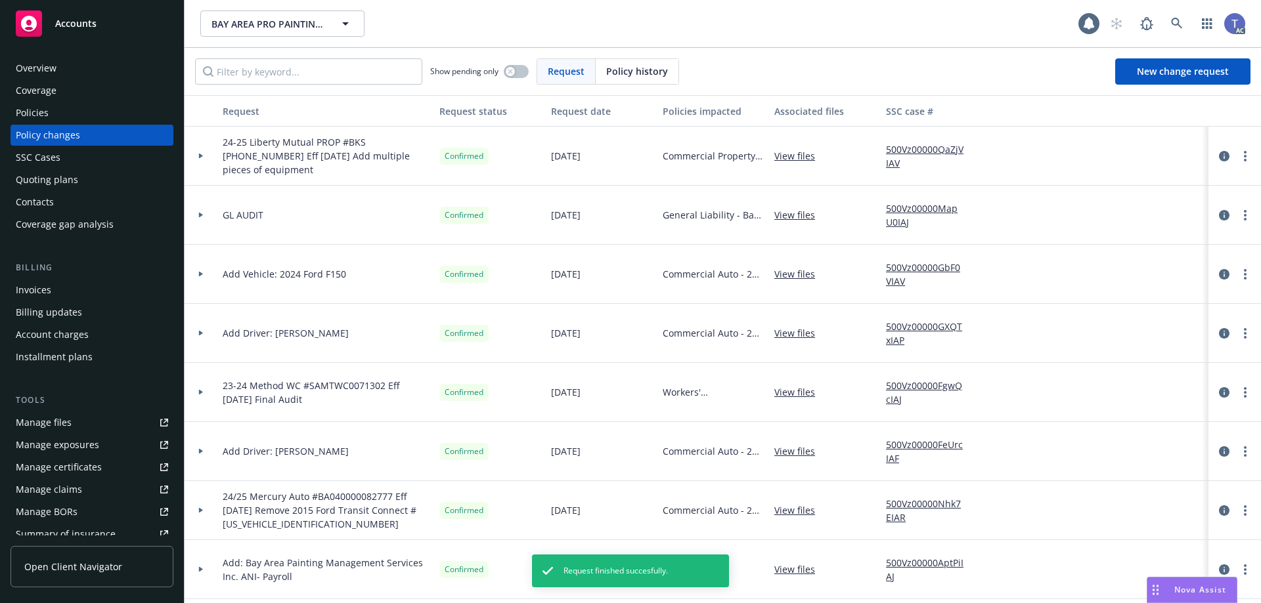
click at [52, 107] on div "Policies" at bounding box center [92, 112] width 152 height 21
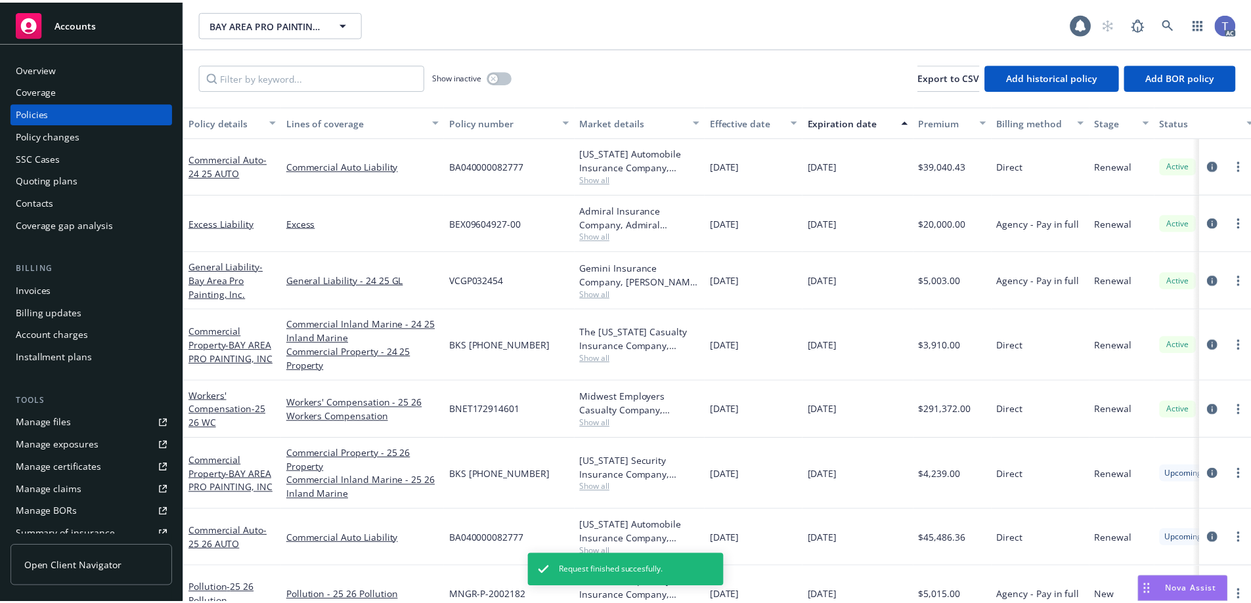
scroll to position [31, 0]
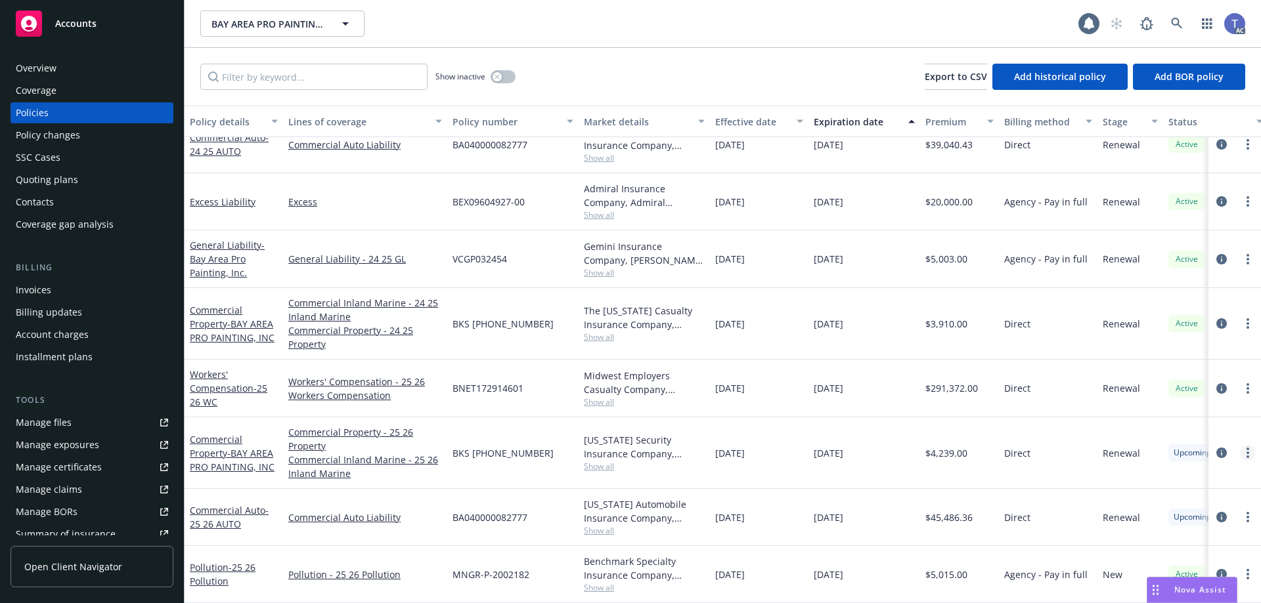
click at [1240, 445] on link "more" at bounding box center [1248, 453] width 16 height 16
drag, startPoint x: 1110, startPoint y: 464, endPoint x: 1132, endPoint y: 456, distance: 22.8
click at [1110, 463] on div "Renewal" at bounding box center [1130, 454] width 66 height 72
click at [1216, 448] on icon "circleInformation" at bounding box center [1221, 453] width 11 height 11
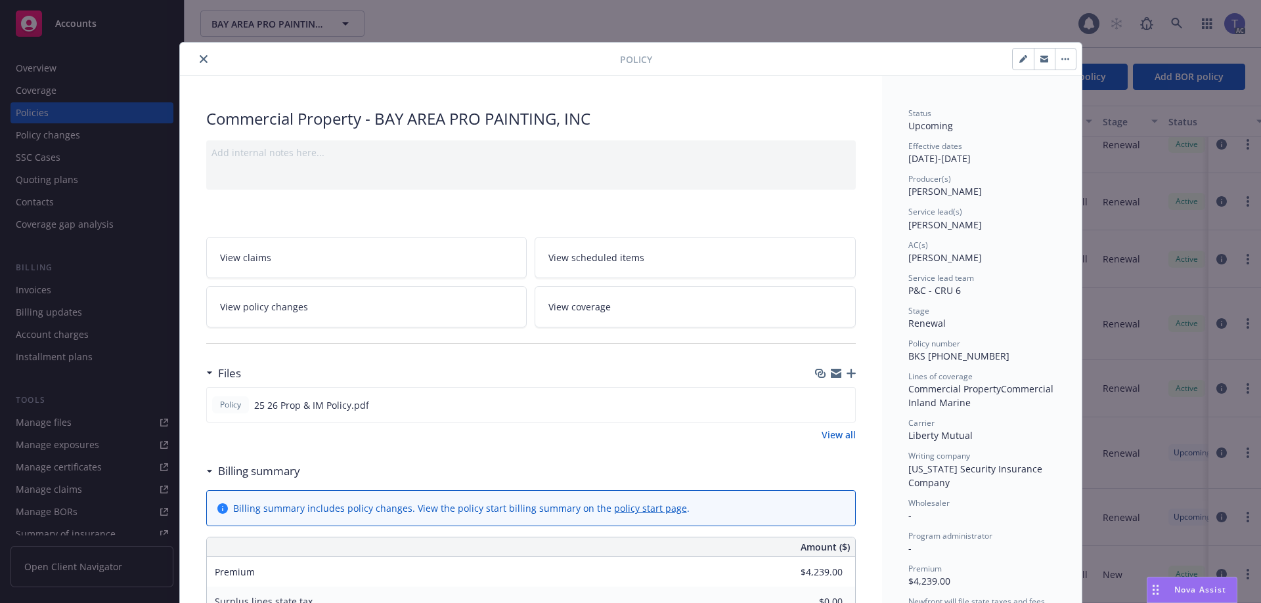
click at [382, 305] on link "View policy changes" at bounding box center [366, 306] width 321 height 41
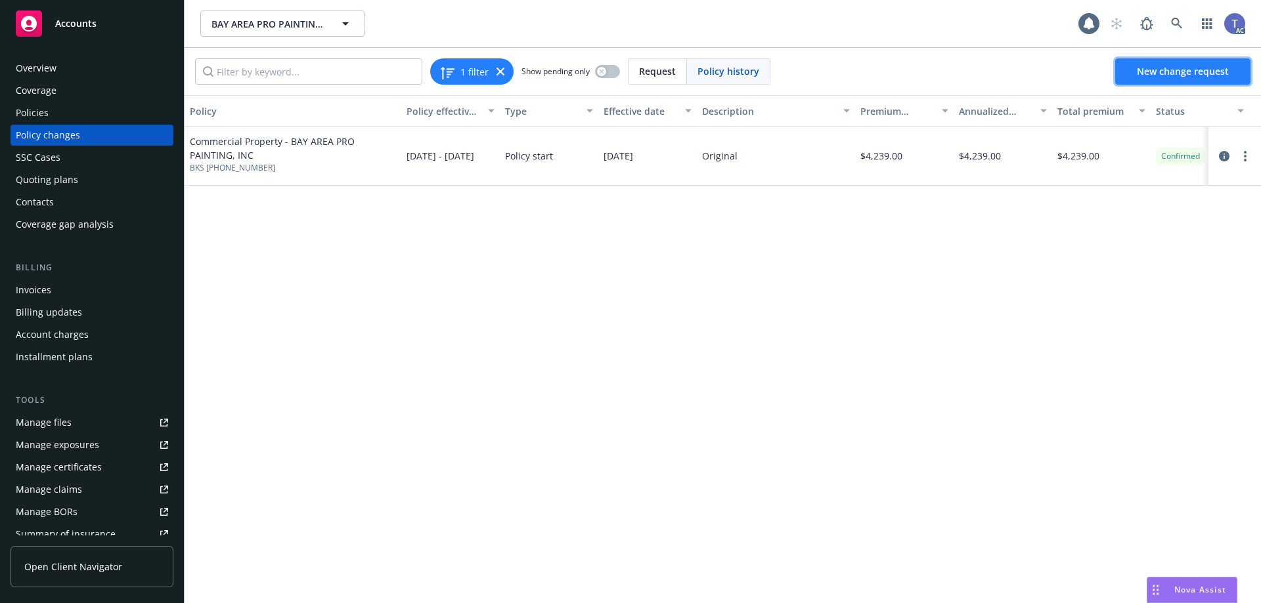
click at [1232, 66] on link "New change request" at bounding box center [1182, 71] width 135 height 26
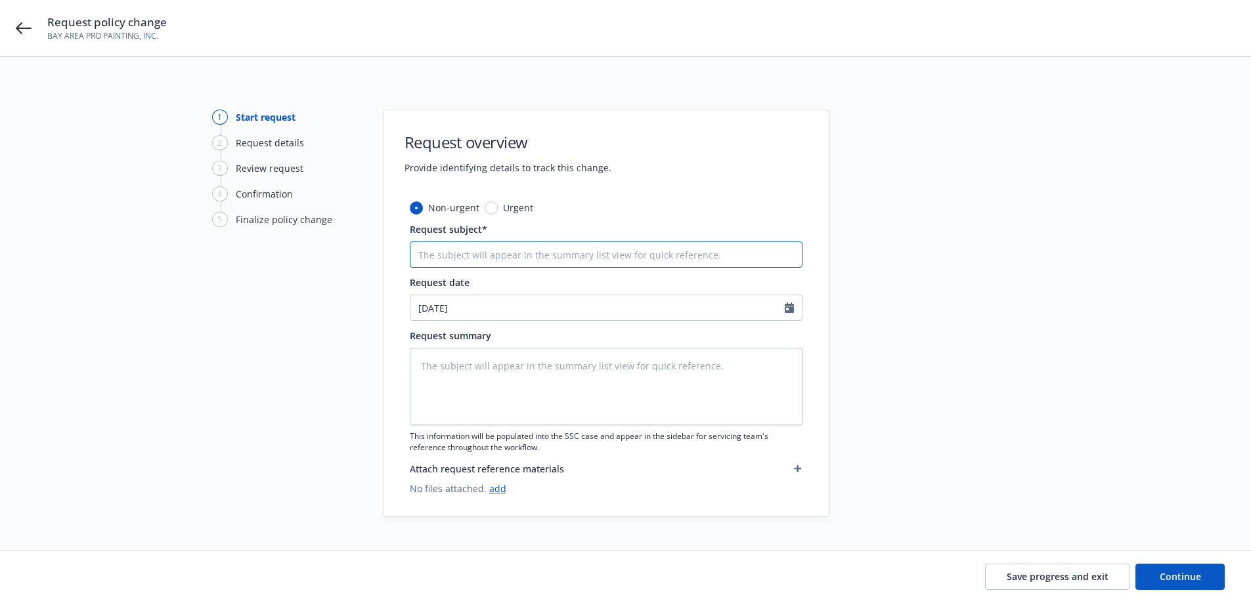
click at [523, 252] on input "Request subject*" at bounding box center [606, 255] width 393 height 26
paste input "25-26 Liberty Mutual PROP #BKS [PHONE_NUMBER] Eff [DATE] Add multiple pieces of…"
type textarea "x"
type input "25-26 Liberty Mutual PROP #BKS [PHONE_NUMBER] Eff [DATE] Add multiple pieces of…"
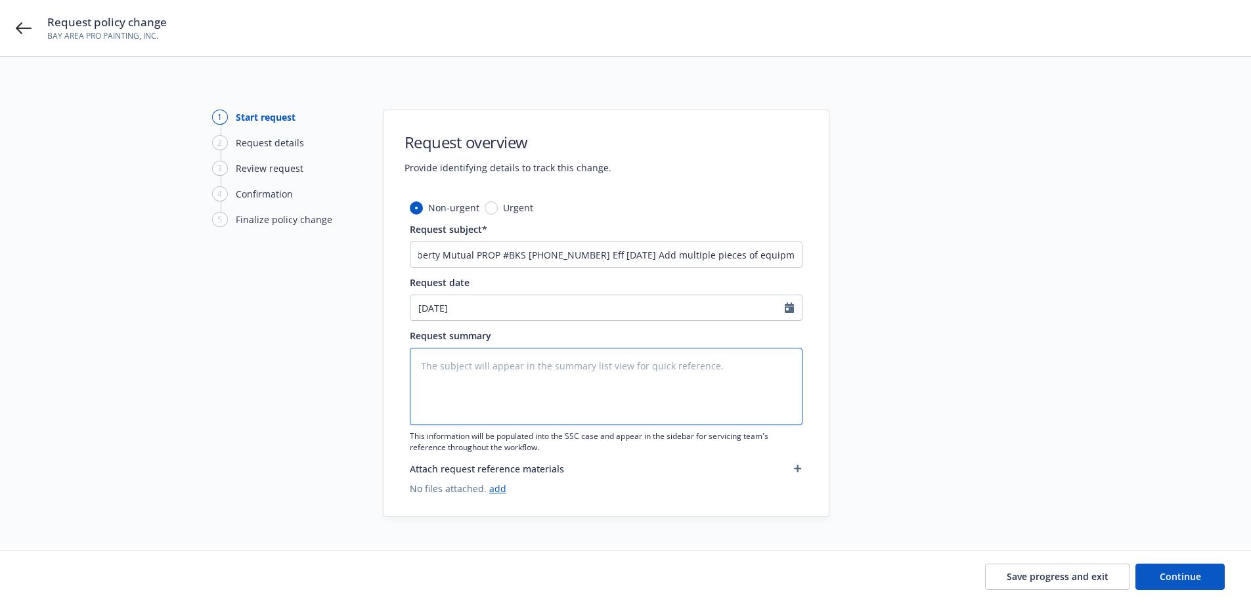
click at [473, 364] on textarea at bounding box center [606, 386] width 393 height 77
paste textarea "25-26 Liberty Mutual PROP #BKS [PHONE_NUMBER] Eff [DATE] Add multiple pieces of…"
type textarea "x"
type textarea "25-26 Liberty Mutual PROP #BKS [PHONE_NUMBER] Eff [DATE] Add multiple pieces of…"
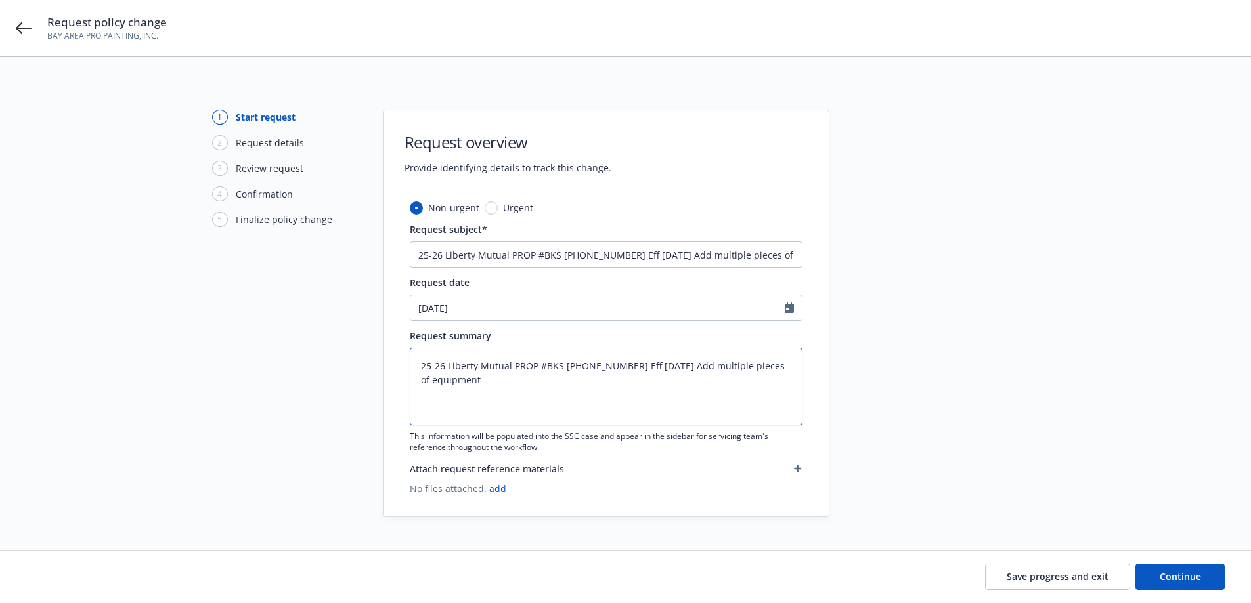
click at [427, 395] on textarea "25-26 Liberty Mutual PROP #BKS [PHONE_NUMBER] Eff [DATE] Add multiple pieces of…" at bounding box center [606, 386] width 393 height 77
click at [508, 378] on textarea "25-26 Liberty Mutual PROP #BKS [PHONE_NUMBER] Eff [DATE] Add multiple pieces of…" at bounding box center [606, 386] width 393 height 77
type textarea "x"
type textarea "25-26 Liberty Mutual PROP #BKS [PHONE_NUMBER] Eff [DATE] Add multiple pieces of…"
paste textarea "2025 Graco GH 230 STD Series - Spray Machine (Serial #F24A24W929007060) - $4,24…"
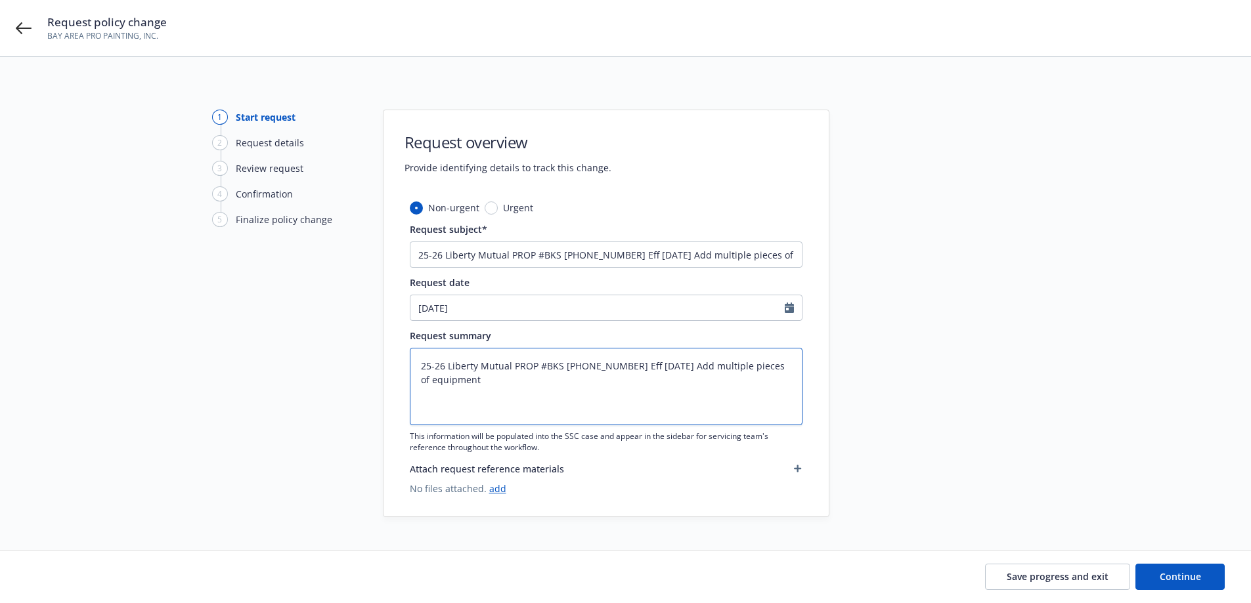
type textarea "x"
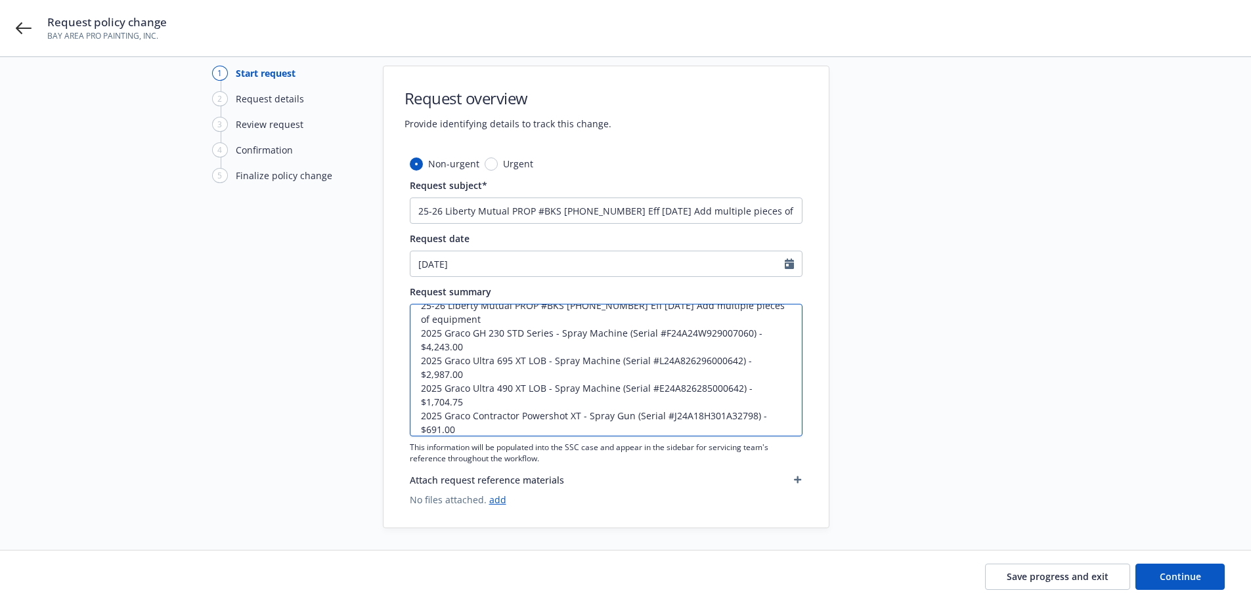
scroll to position [66, 0]
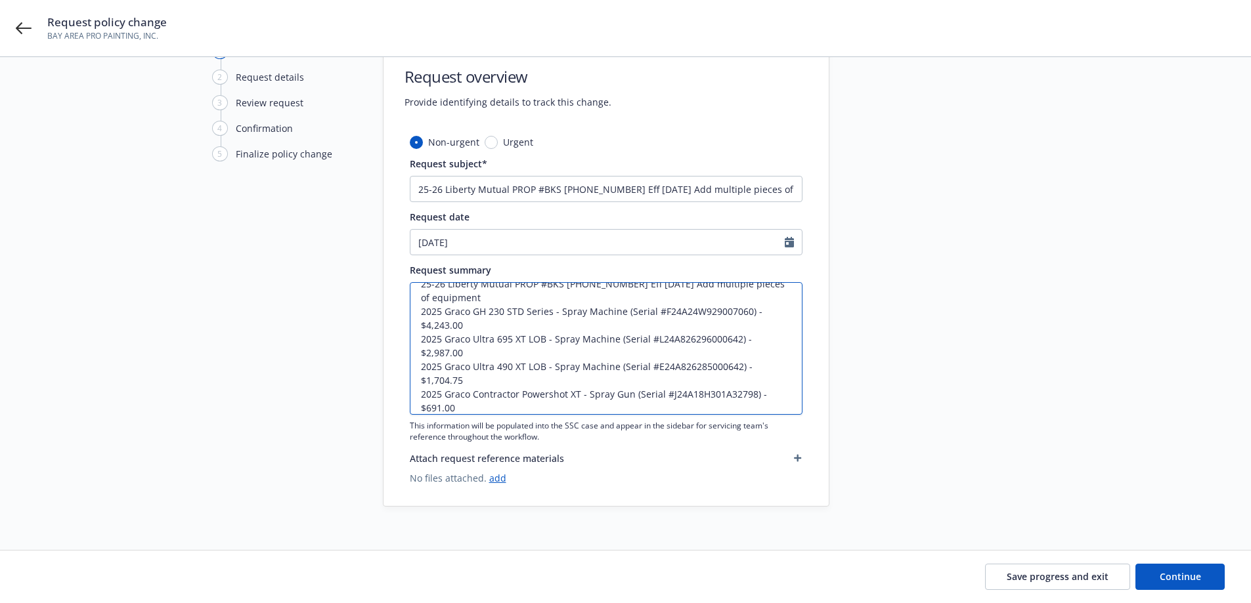
type textarea "25-26 Liberty Mutual PROP #BKS [PHONE_NUMBER] Eff [DATE] Add multiple pieces of…"
click at [595, 237] on input "[DATE]" at bounding box center [597, 242] width 374 height 25
select select "8"
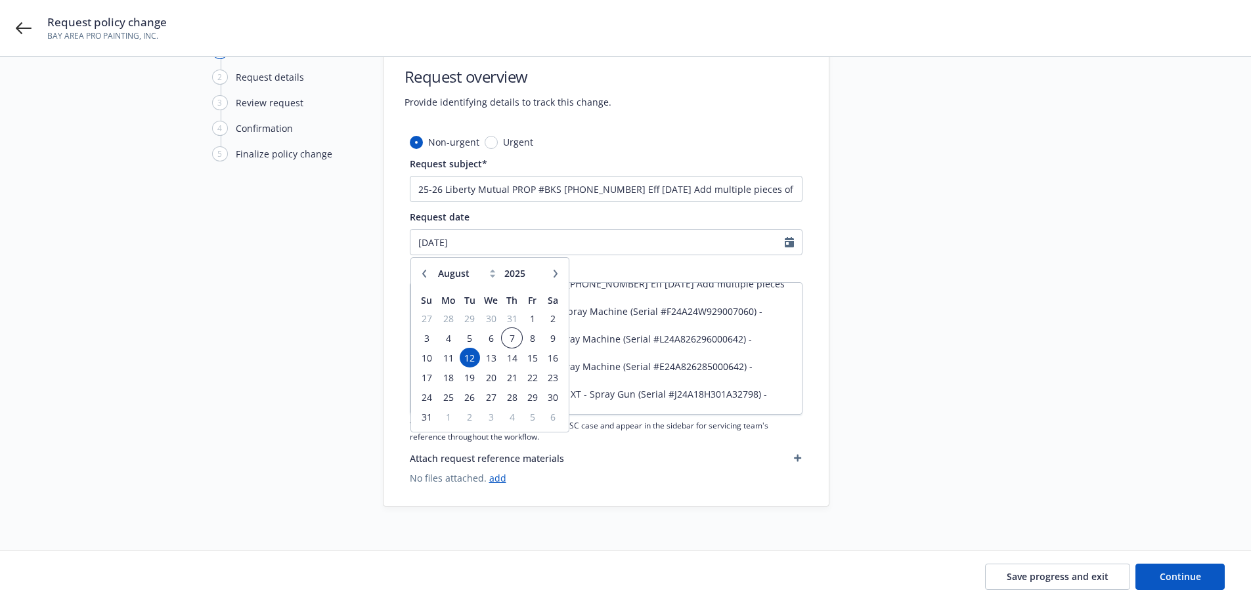
click at [515, 334] on span "7" at bounding box center [512, 338] width 18 height 16
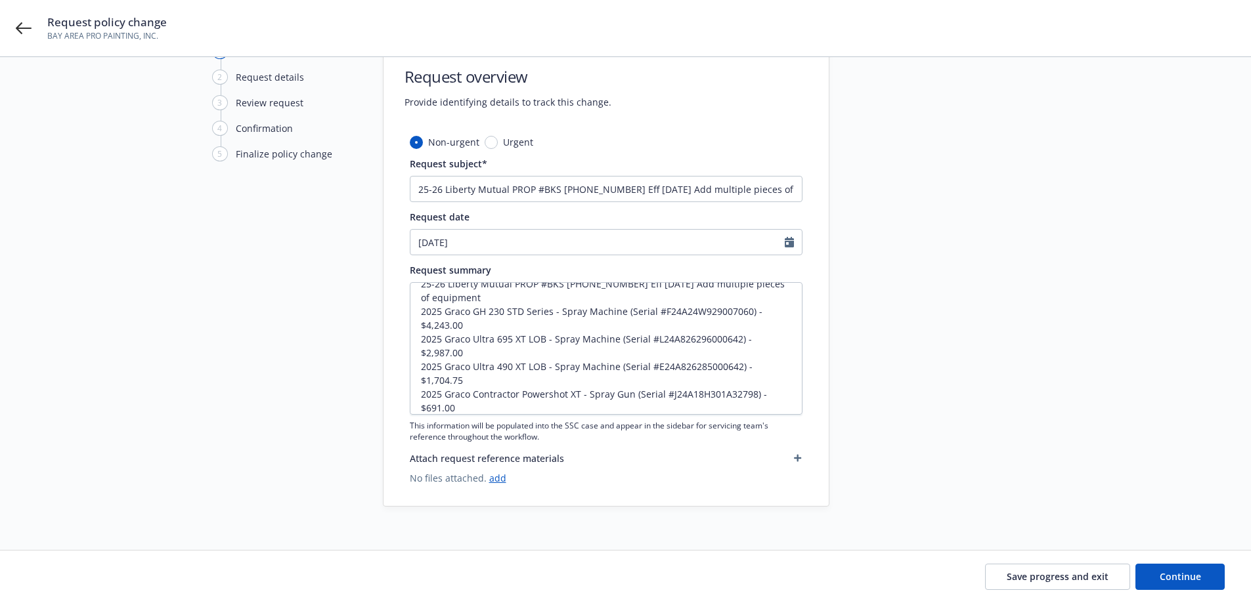
type textarea "x"
type input "[DATE]"
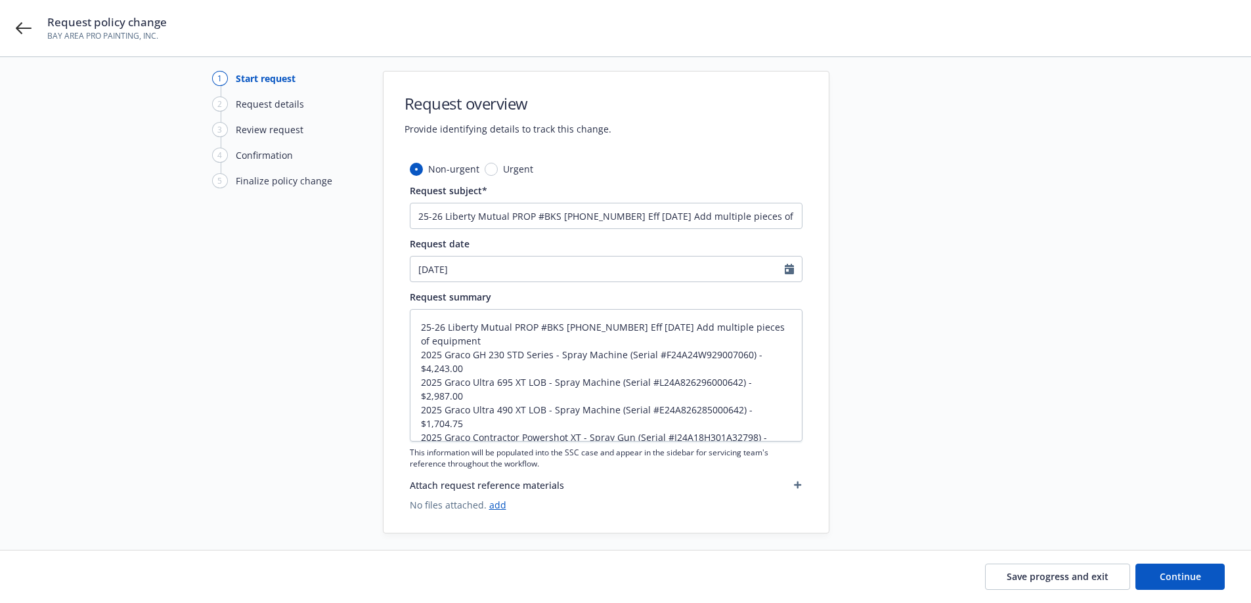
scroll to position [0, 0]
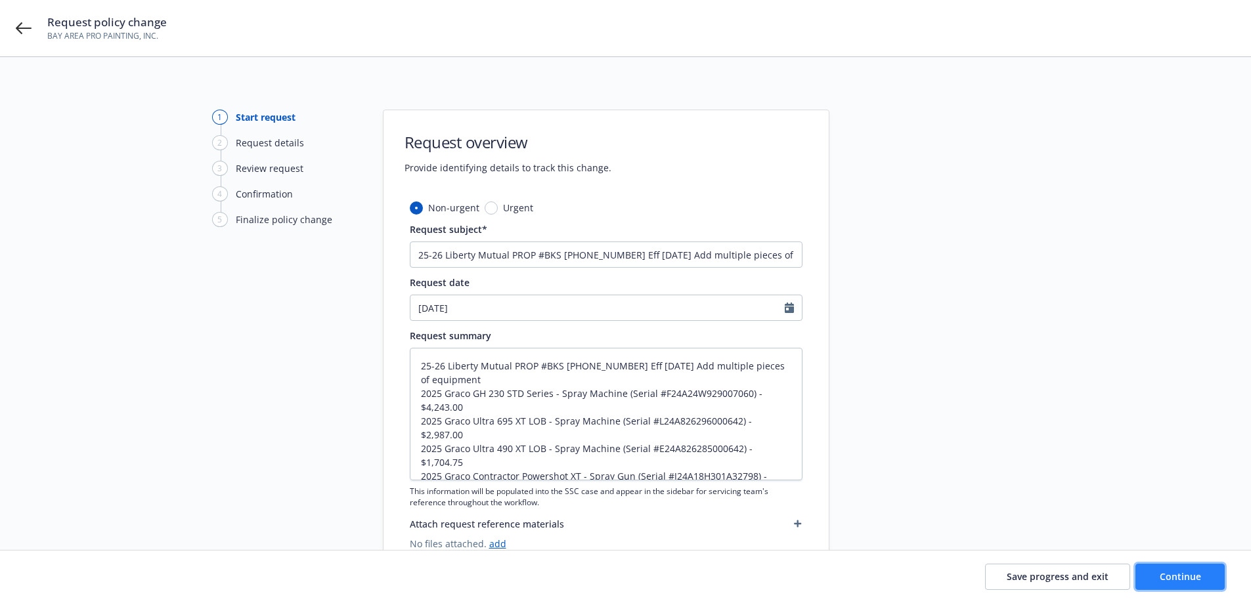
click at [1176, 571] on span "Continue" at bounding box center [1180, 577] width 41 height 12
type textarea "x"
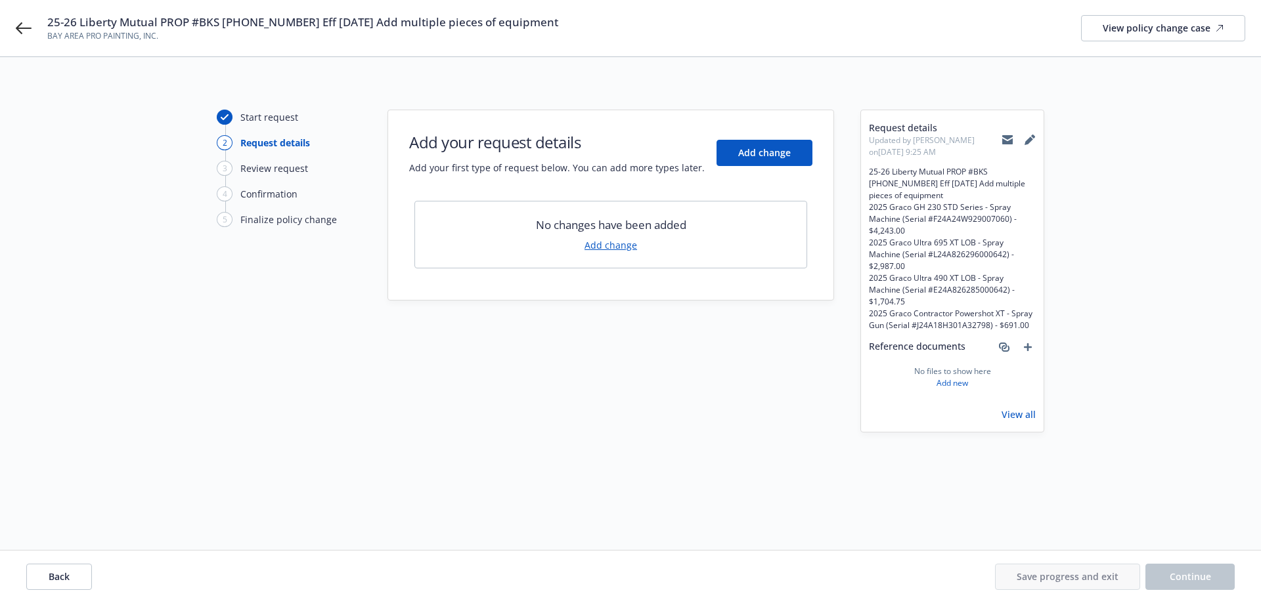
click at [621, 246] on link "Add change" at bounding box center [610, 245] width 53 height 14
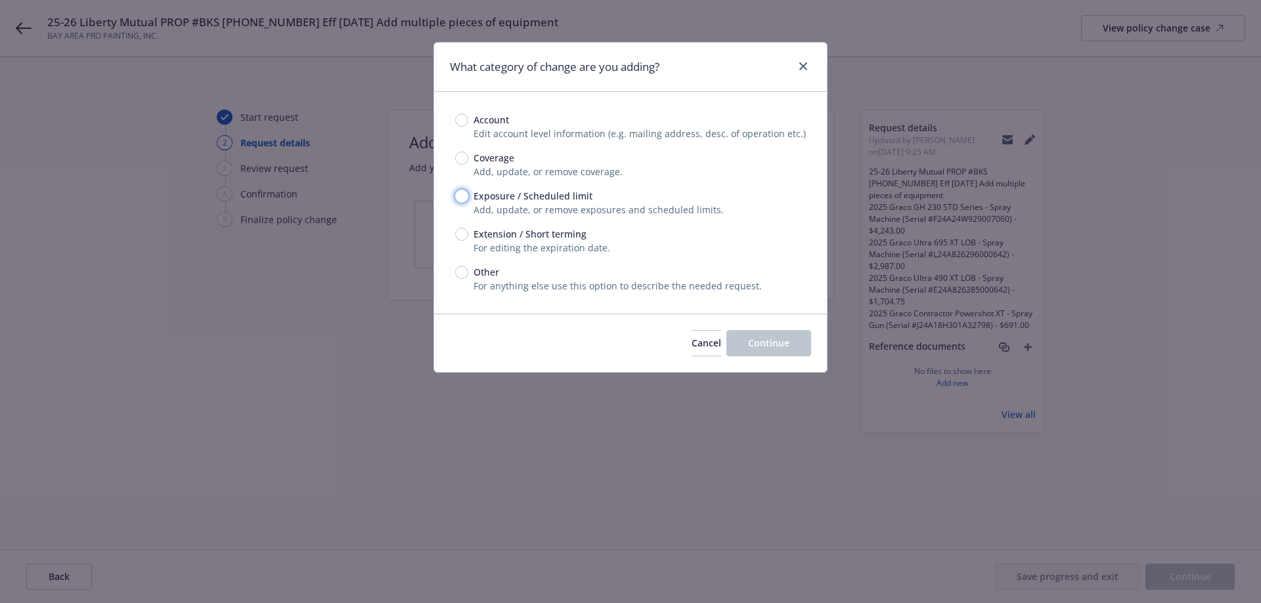
click at [464, 196] on input "Exposure / Scheduled limit" at bounding box center [461, 196] width 13 height 13
radio input "true"
click at [760, 354] on button "Continue" at bounding box center [768, 343] width 85 height 26
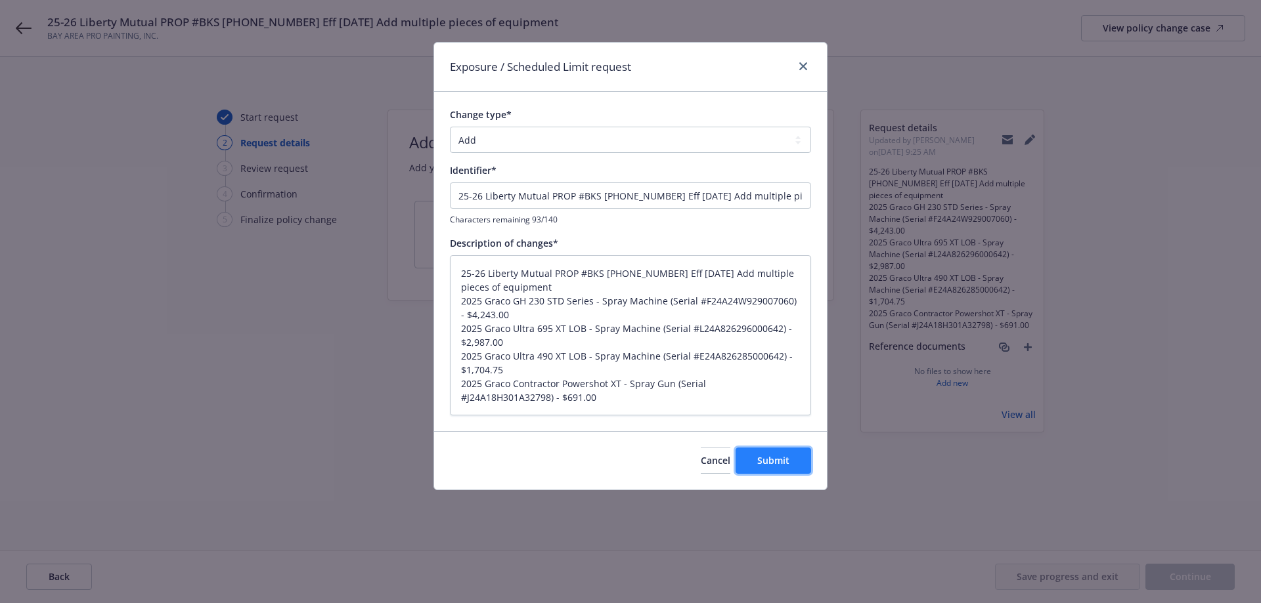
click at [762, 459] on span "Submit" at bounding box center [773, 460] width 32 height 12
type textarea "x"
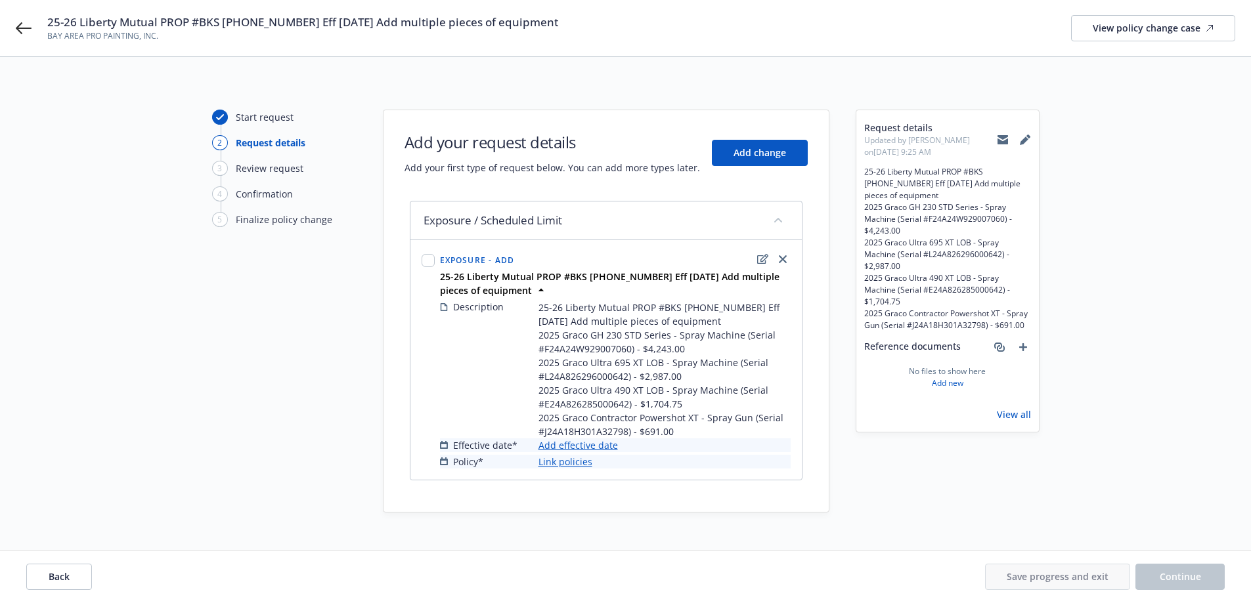
click at [601, 446] on link "Add effective date" at bounding box center [577, 446] width 79 height 14
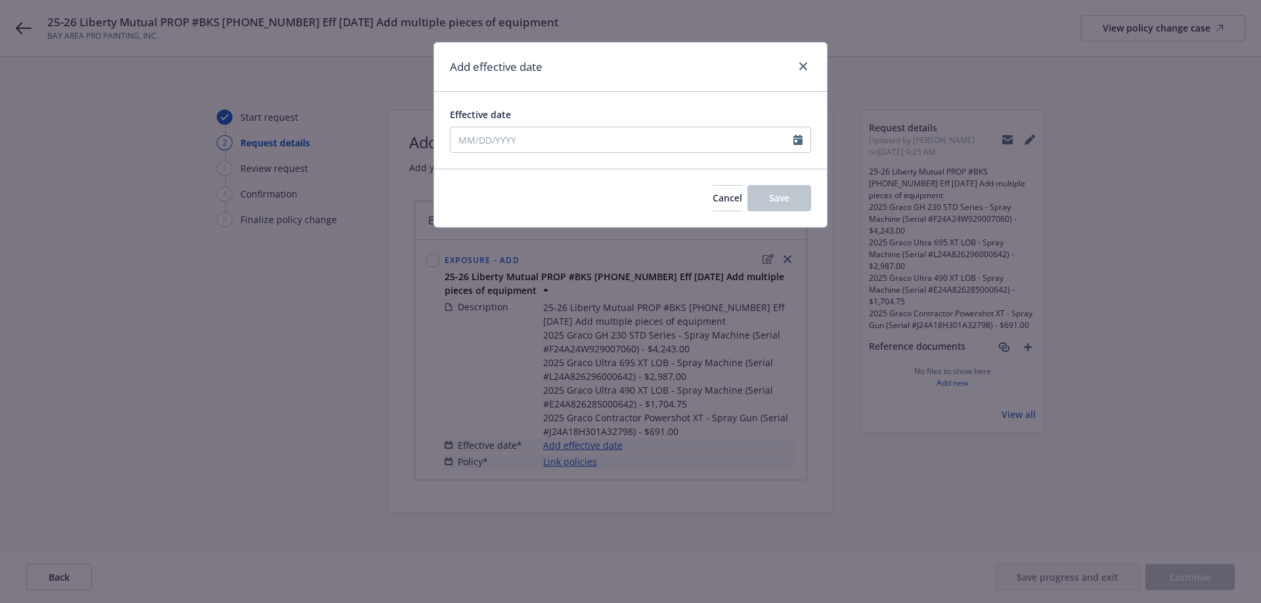
drag, startPoint x: 578, startPoint y: 92, endPoint x: 584, endPoint y: 141, distance: 49.0
click at [578, 94] on div "Effective date" at bounding box center [630, 130] width 393 height 77
select select "8"
click at [584, 141] on input "Effective date" at bounding box center [621, 139] width 343 height 25
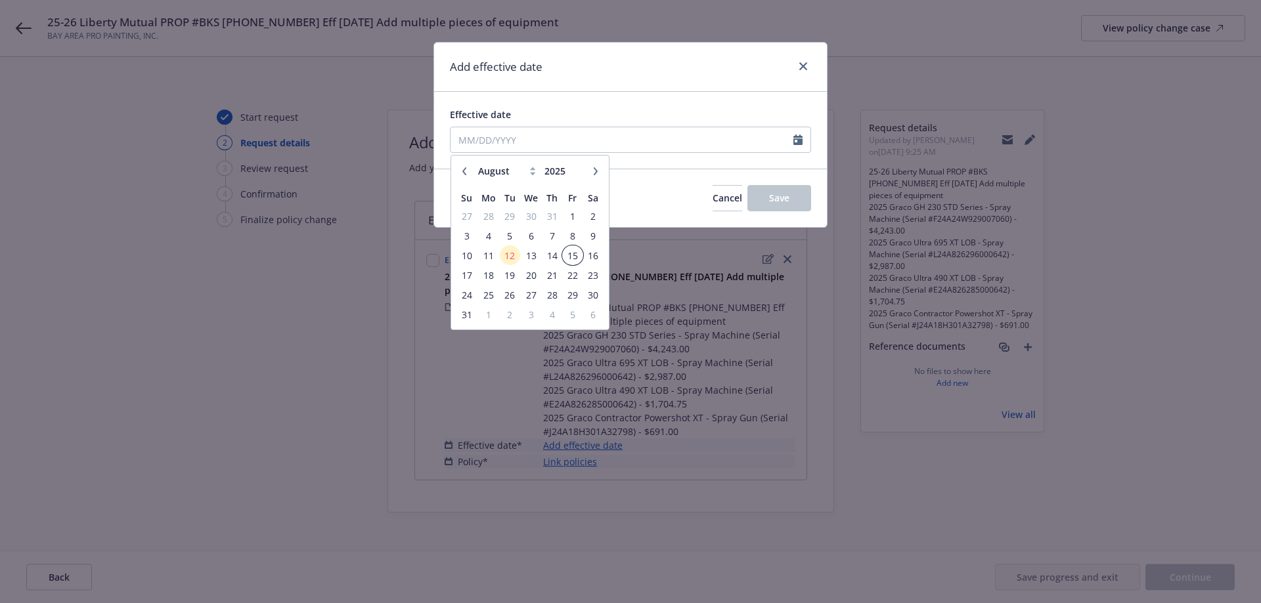
click at [573, 253] on span "15" at bounding box center [572, 256] width 18 height 16
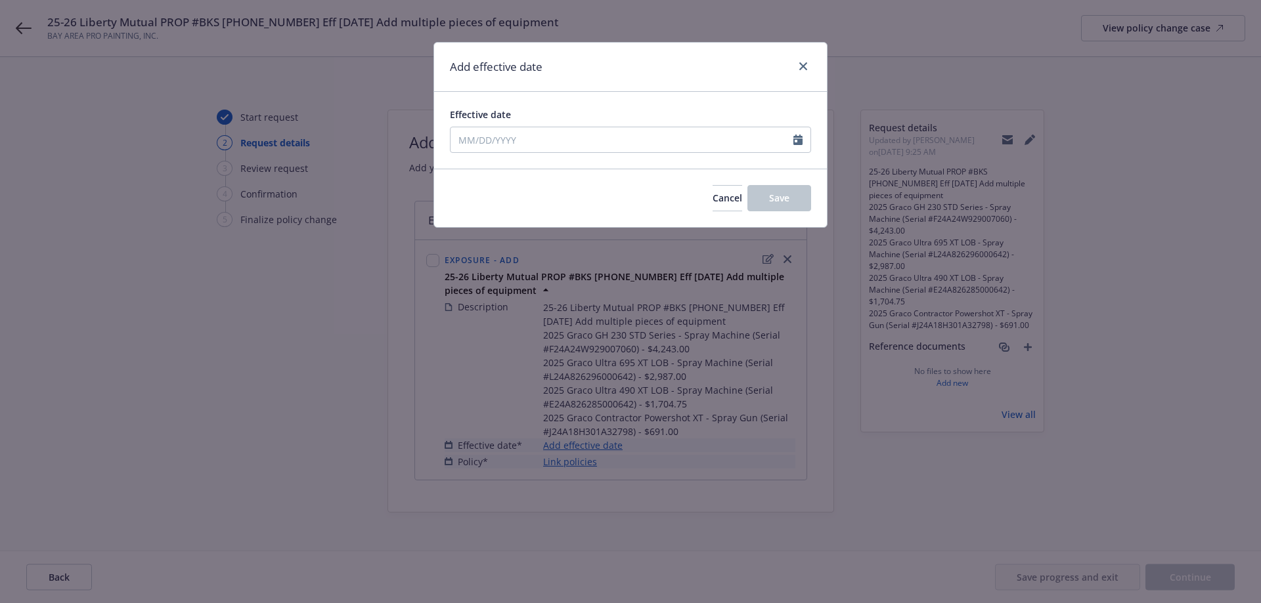
type input "[DATE]"
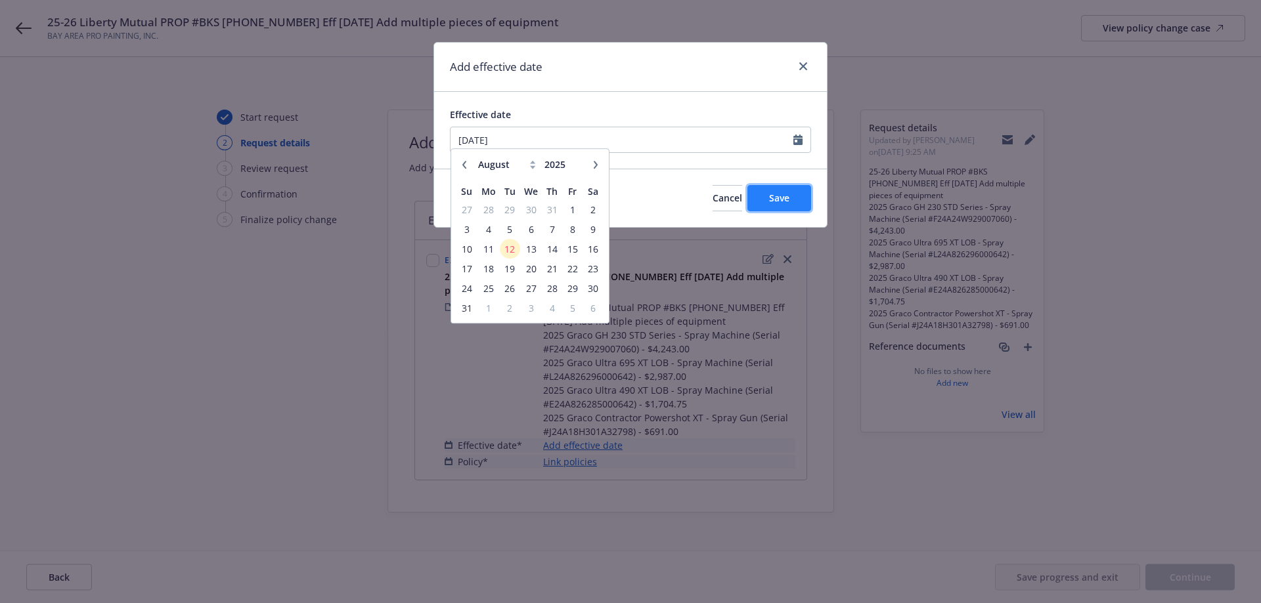
click at [786, 202] on span "Save" at bounding box center [779, 198] width 20 height 12
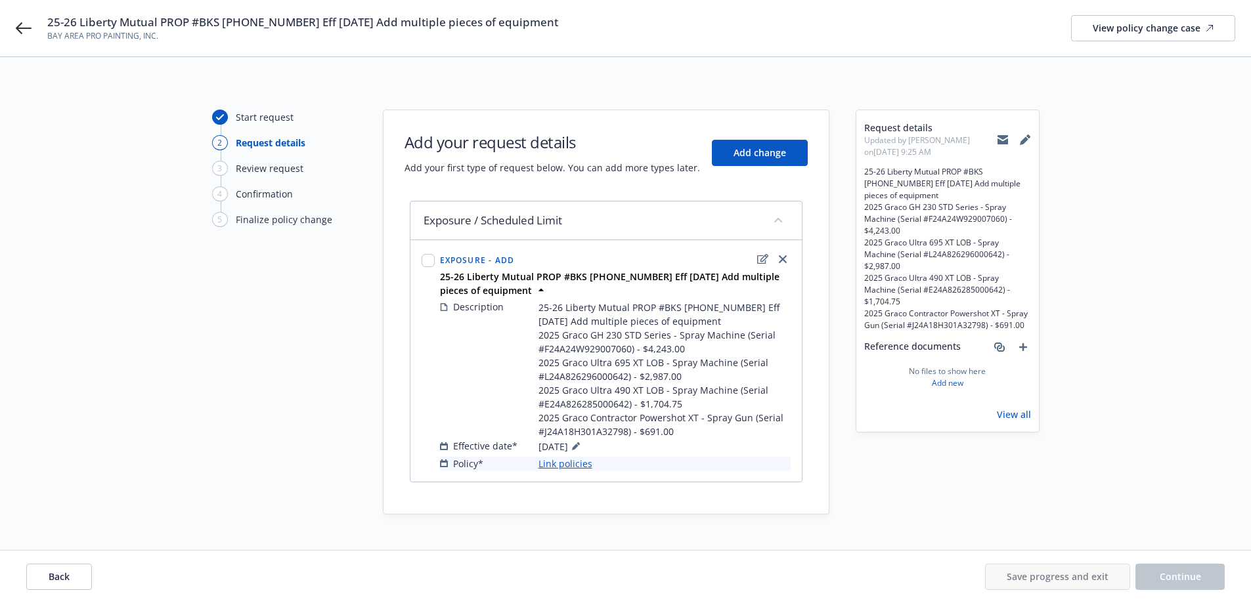
click at [582, 464] on link "Link policies" at bounding box center [565, 464] width 54 height 14
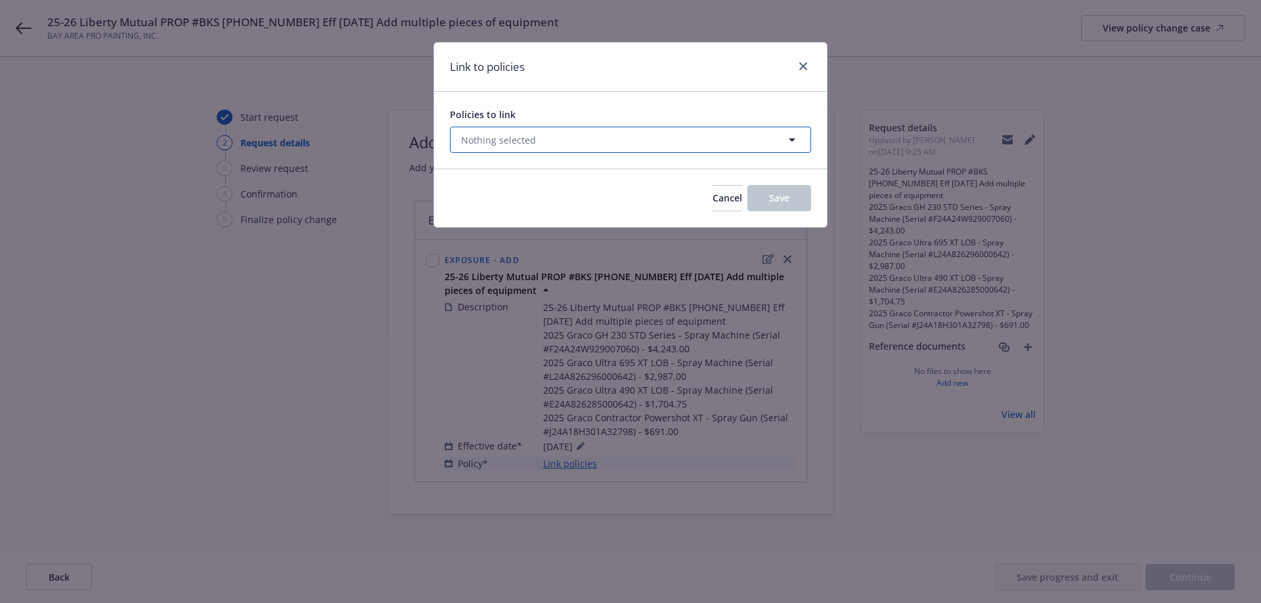
click at [747, 144] on button "Nothing selected" at bounding box center [630, 140] width 361 height 26
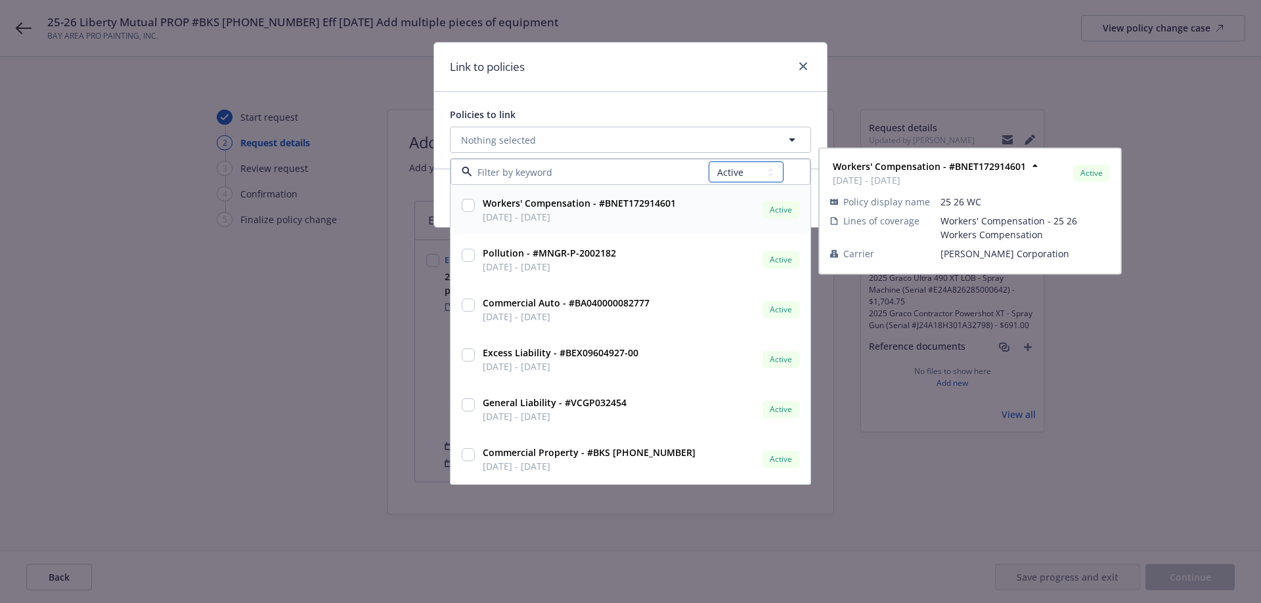
click at [757, 174] on select "All Active Upcoming Expired Cancelled" at bounding box center [746, 172] width 75 height 21
select select "UPCOMING"
click at [709, 162] on select "All Active Upcoming Expired Cancelled" at bounding box center [746, 172] width 75 height 21
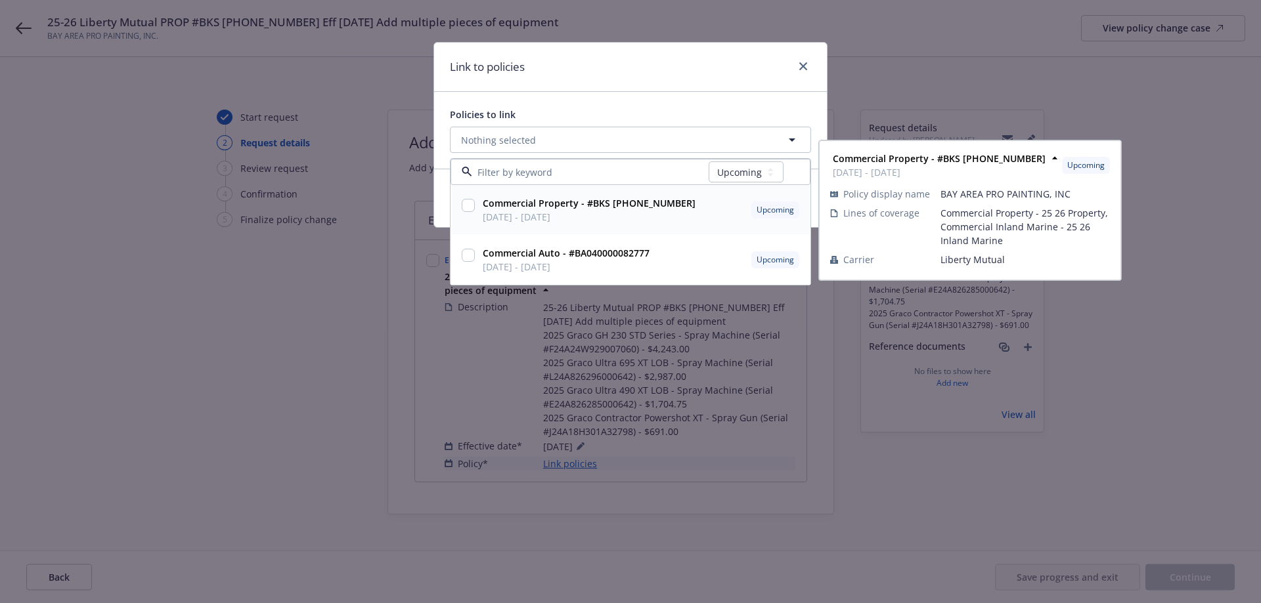
click at [465, 203] on input "checkbox" at bounding box center [468, 205] width 13 height 13
checkbox input "true"
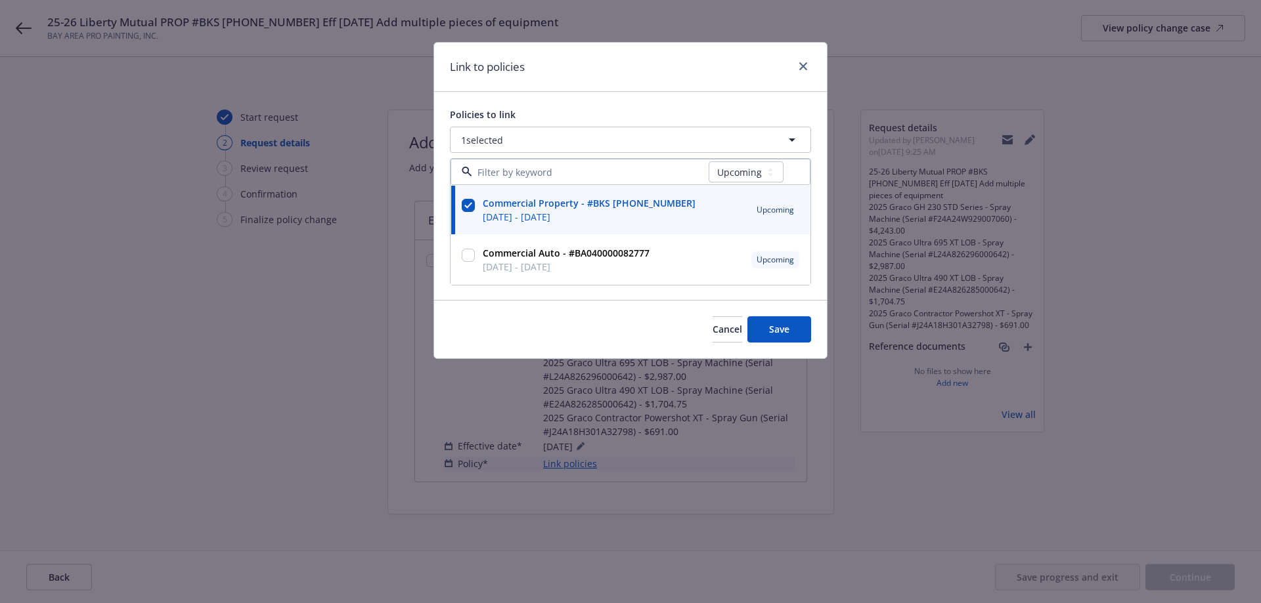
click at [640, 125] on div "Policies to link 1 selected All Active Upcoming Expired Cancelled Commercial Pr…" at bounding box center [630, 196] width 361 height 177
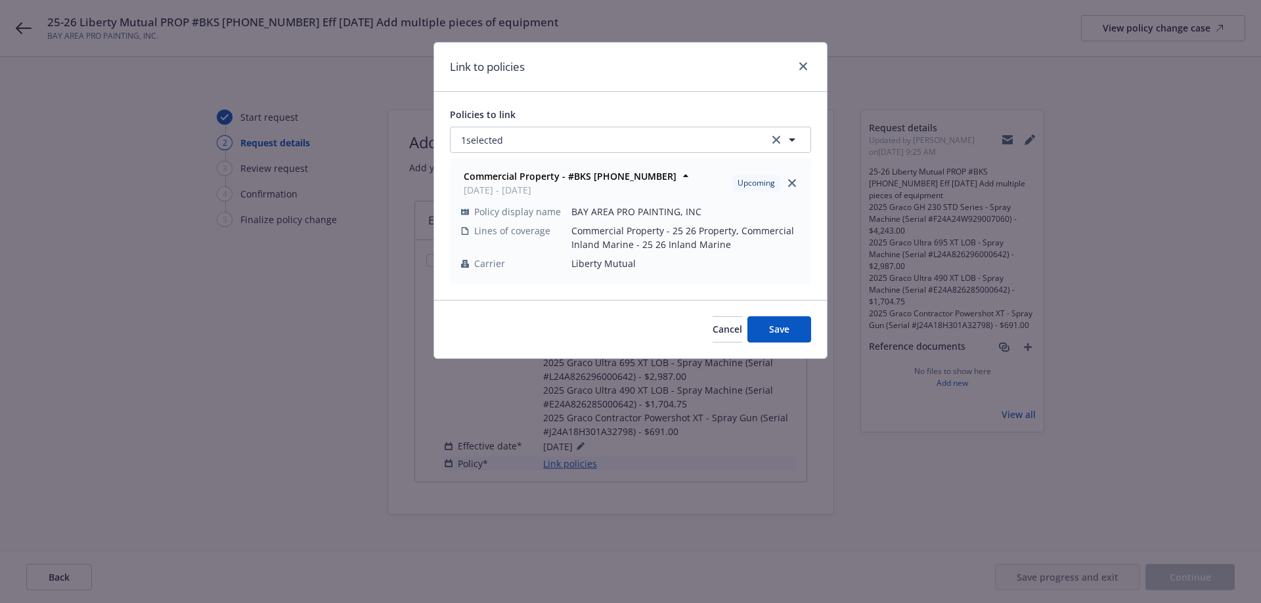
click at [776, 343] on div "Cancel Save" at bounding box center [630, 329] width 393 height 58
click at [774, 332] on span "Save" at bounding box center [779, 329] width 20 height 12
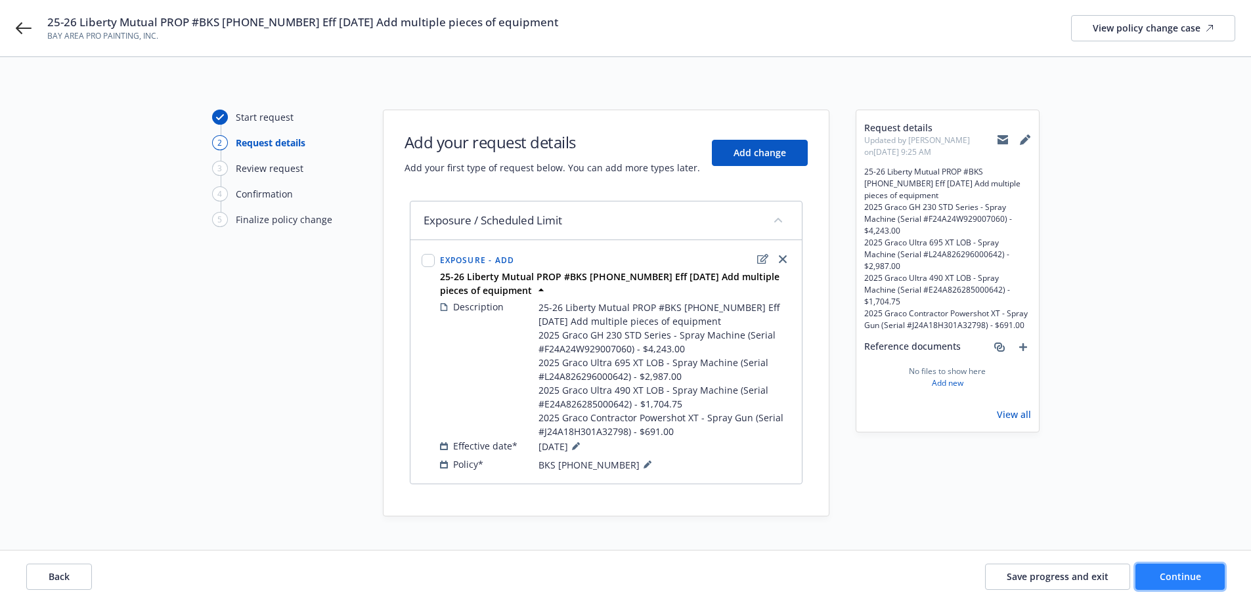
click at [1201, 572] on button "Continue" at bounding box center [1179, 577] width 89 height 26
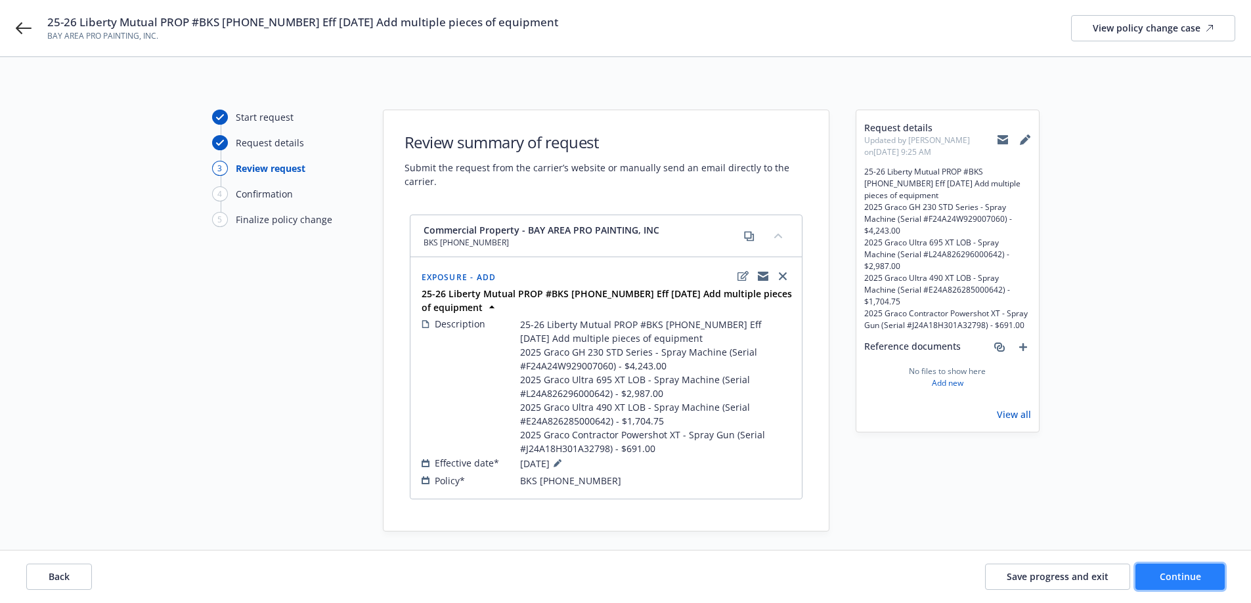
click at [1198, 571] on span "Continue" at bounding box center [1180, 577] width 41 height 12
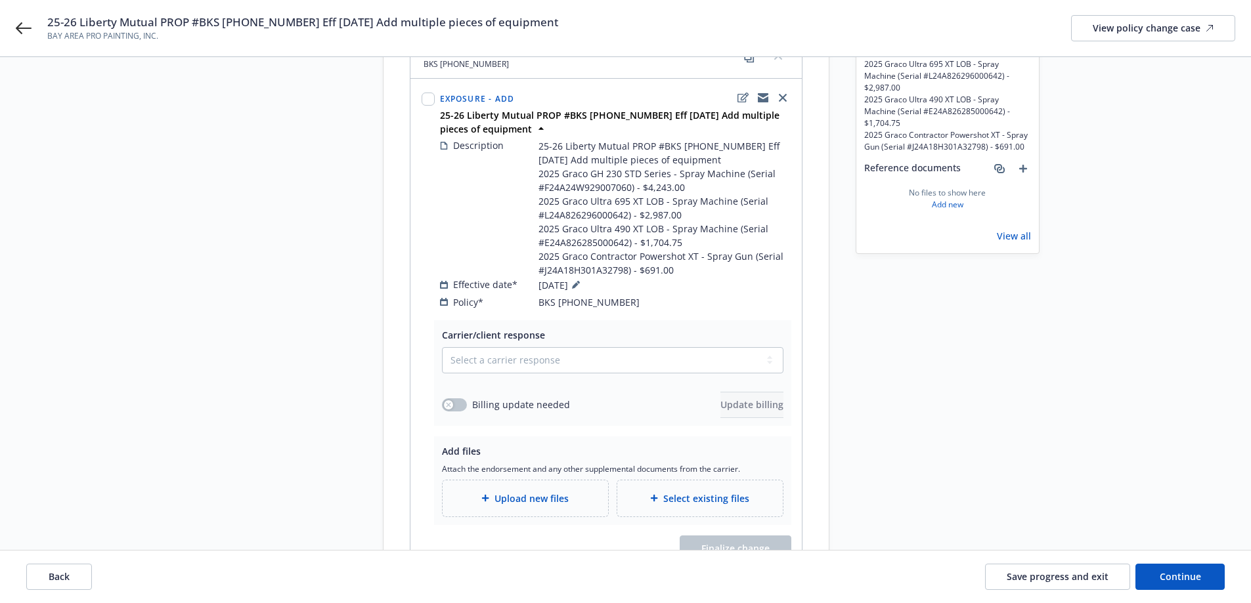
scroll to position [197, 0]
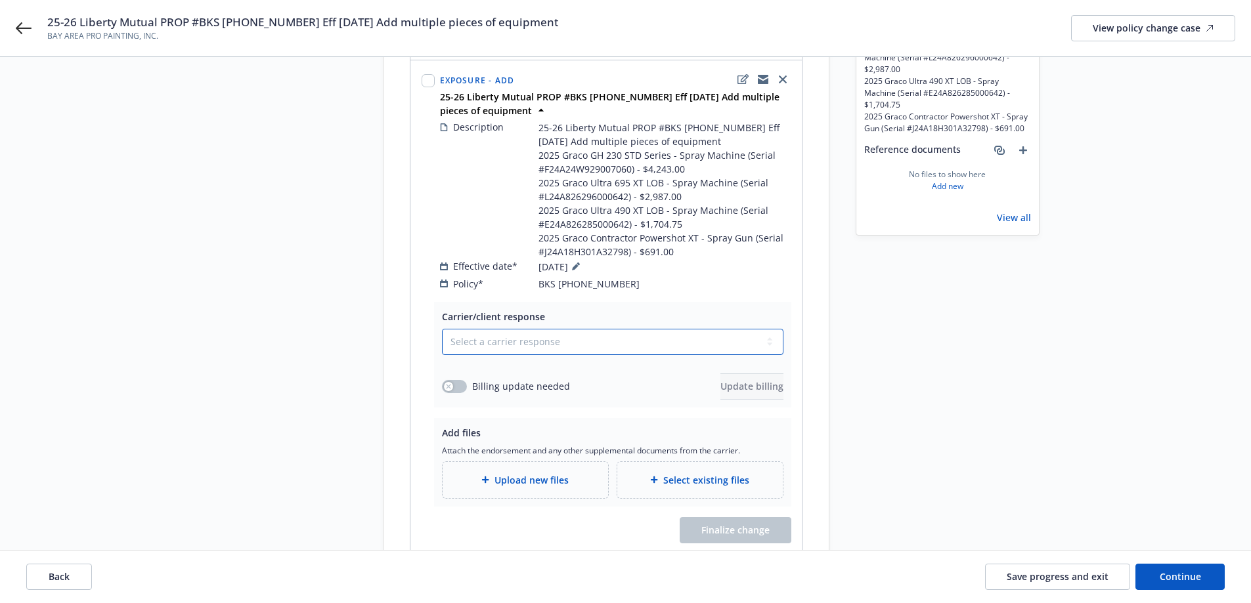
click at [539, 329] on select "Select a carrier response Accepted Accepted with revision No endorsement needed…" at bounding box center [612, 342] width 341 height 26
select select "ACCEPTED"
click at [442, 329] on select "Select a carrier response Accepted Accepted with revision No endorsement needed…" at bounding box center [612, 342] width 341 height 26
click at [446, 384] on icon "button" at bounding box center [448, 386] width 5 height 5
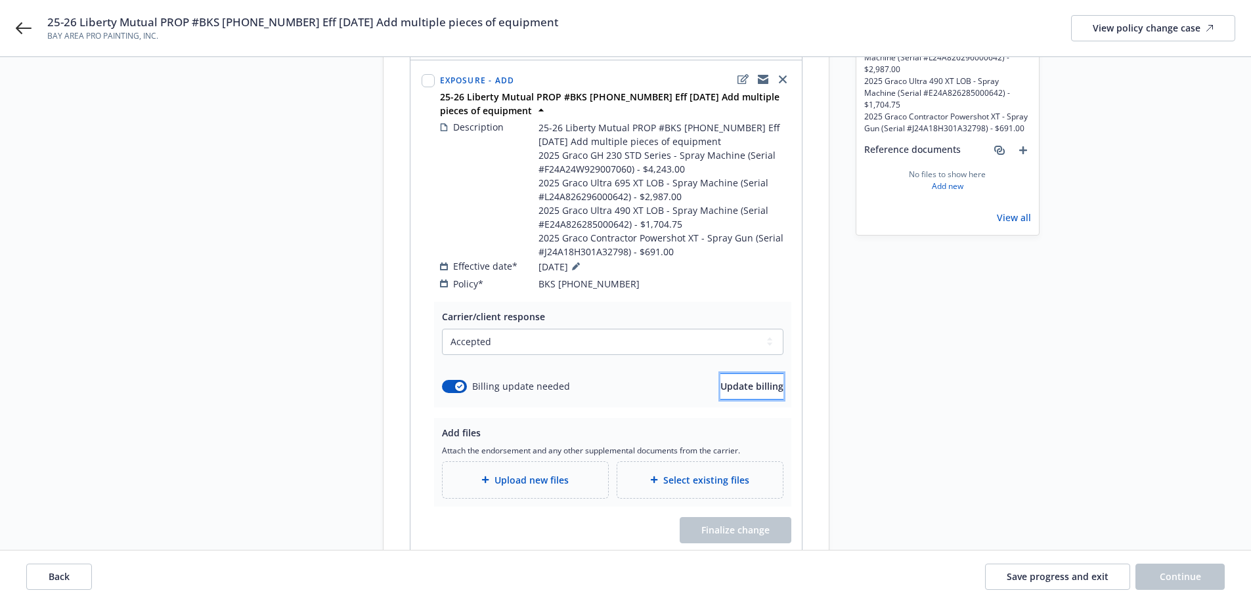
click at [753, 380] on button "Update billing" at bounding box center [751, 387] width 63 height 26
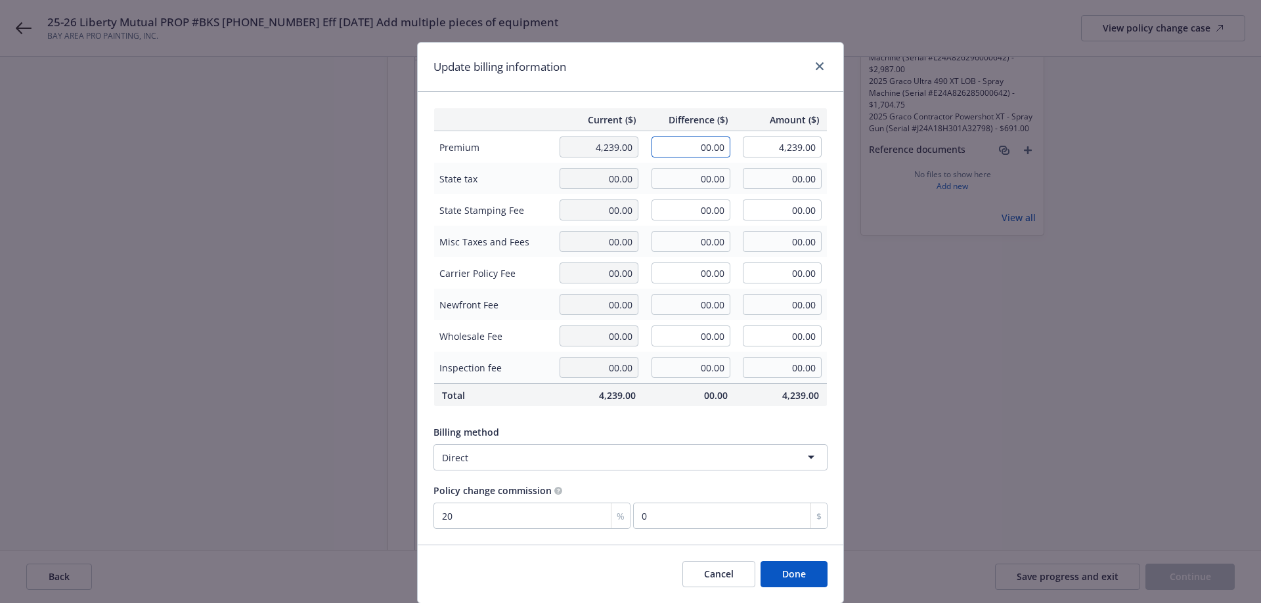
click at [686, 153] on input "00.00" at bounding box center [690, 147] width 79 height 21
type input "94.00"
type input "4,333.00"
type input "18.8"
click at [695, 197] on td "00.00" at bounding box center [690, 210] width 92 height 32
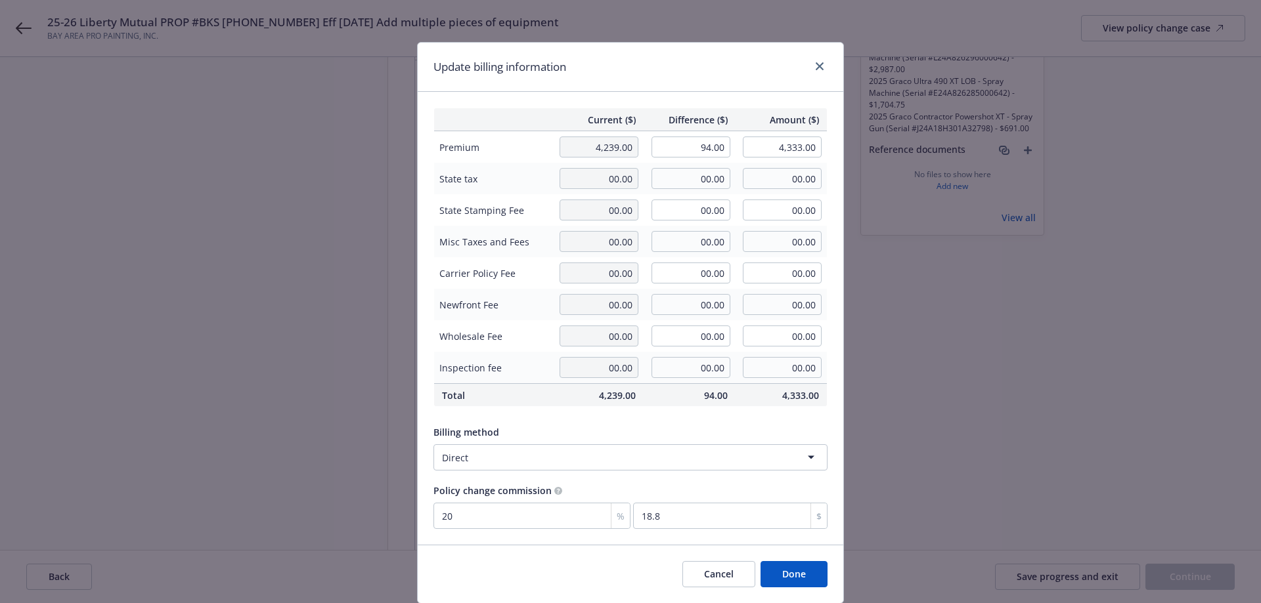
click at [807, 571] on button "Done" at bounding box center [793, 574] width 67 height 26
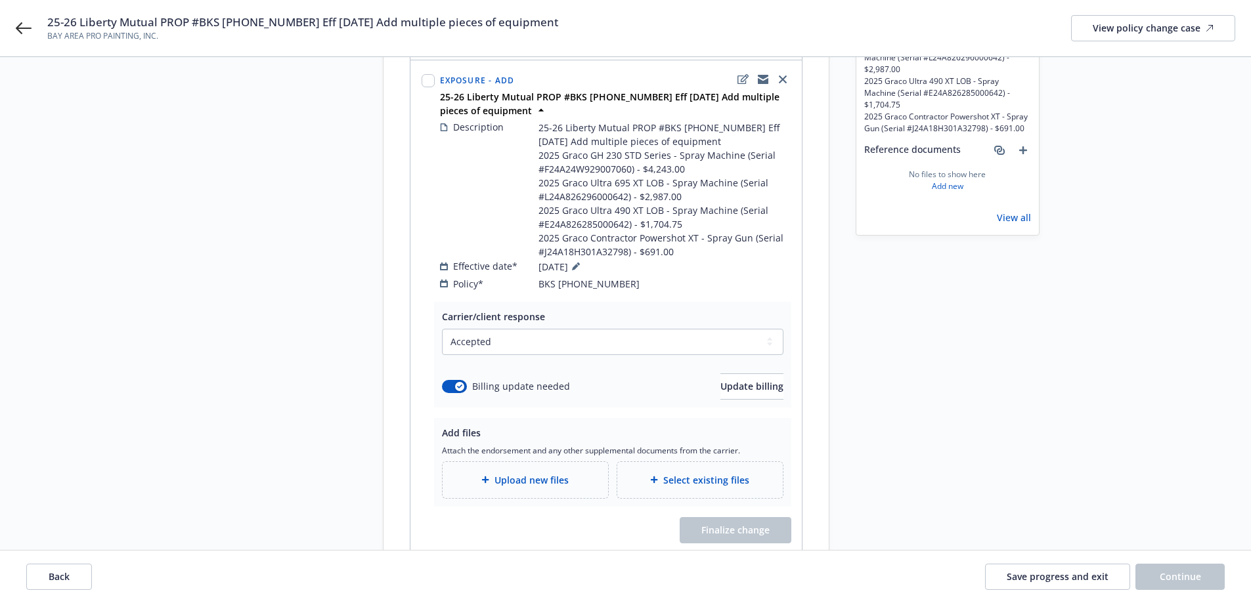
click at [509, 473] on span "Upload new files" at bounding box center [531, 480] width 74 height 14
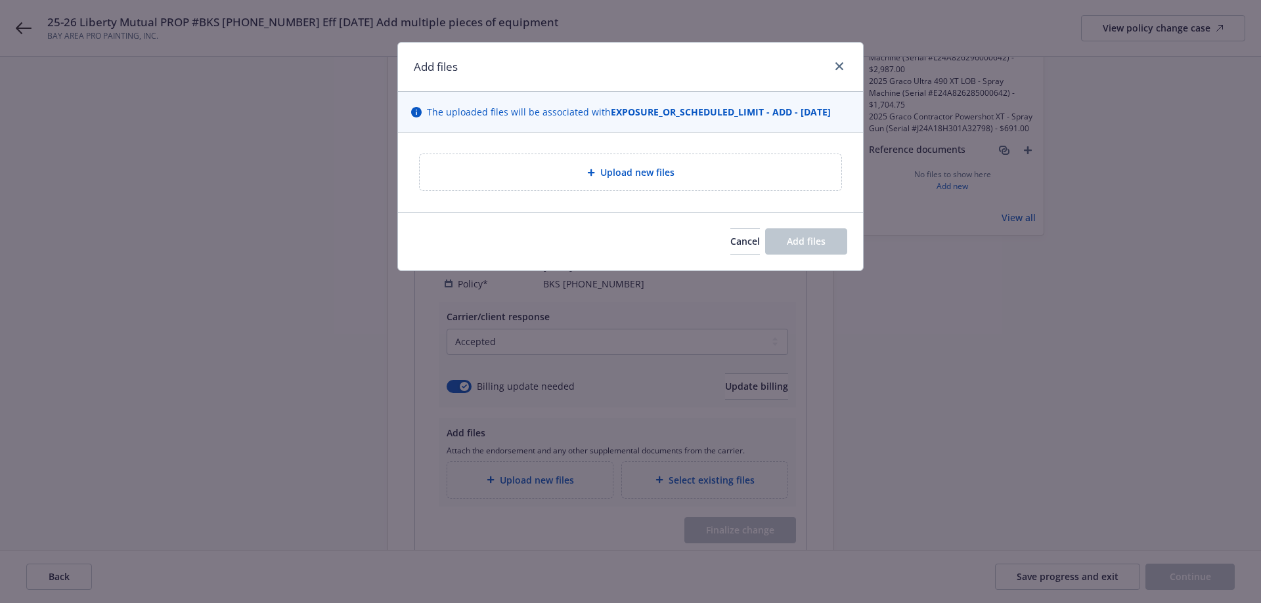
click at [640, 162] on div "Upload new files" at bounding box center [631, 172] width 422 height 36
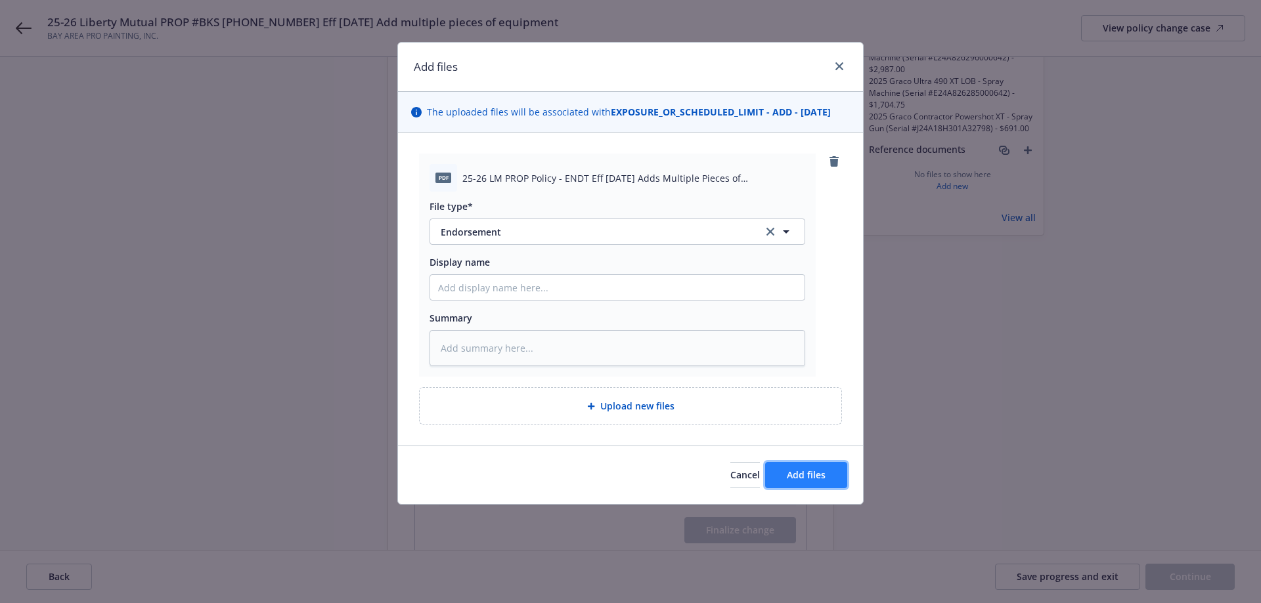
click at [818, 475] on span "Add files" at bounding box center [806, 475] width 39 height 12
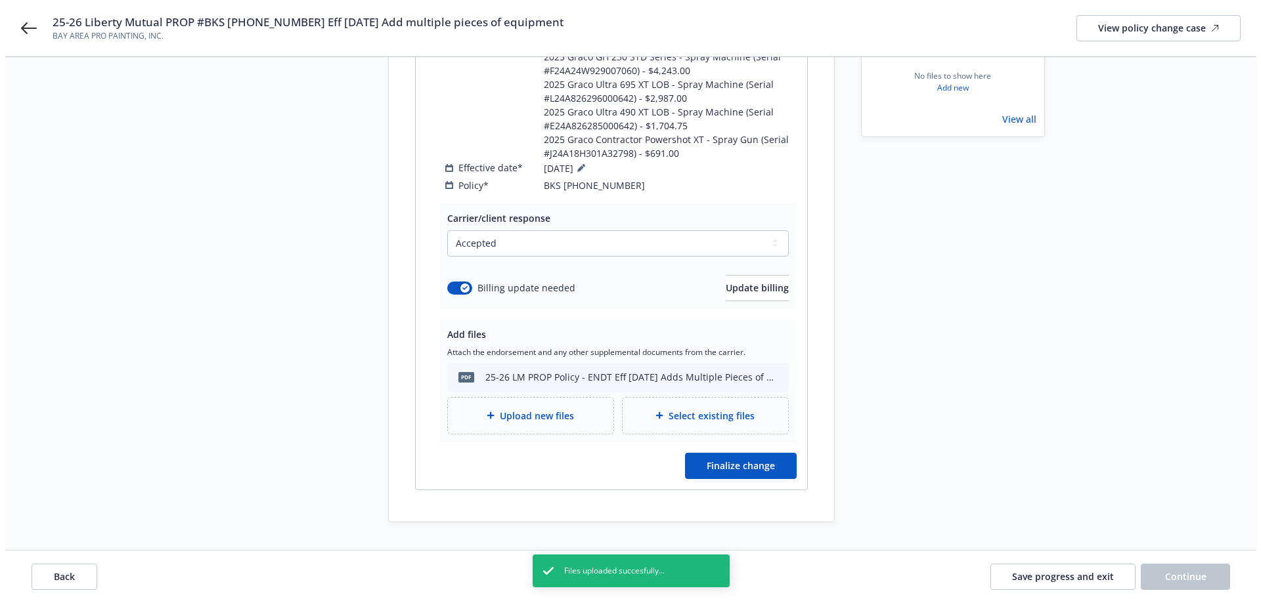
scroll to position [307, 0]
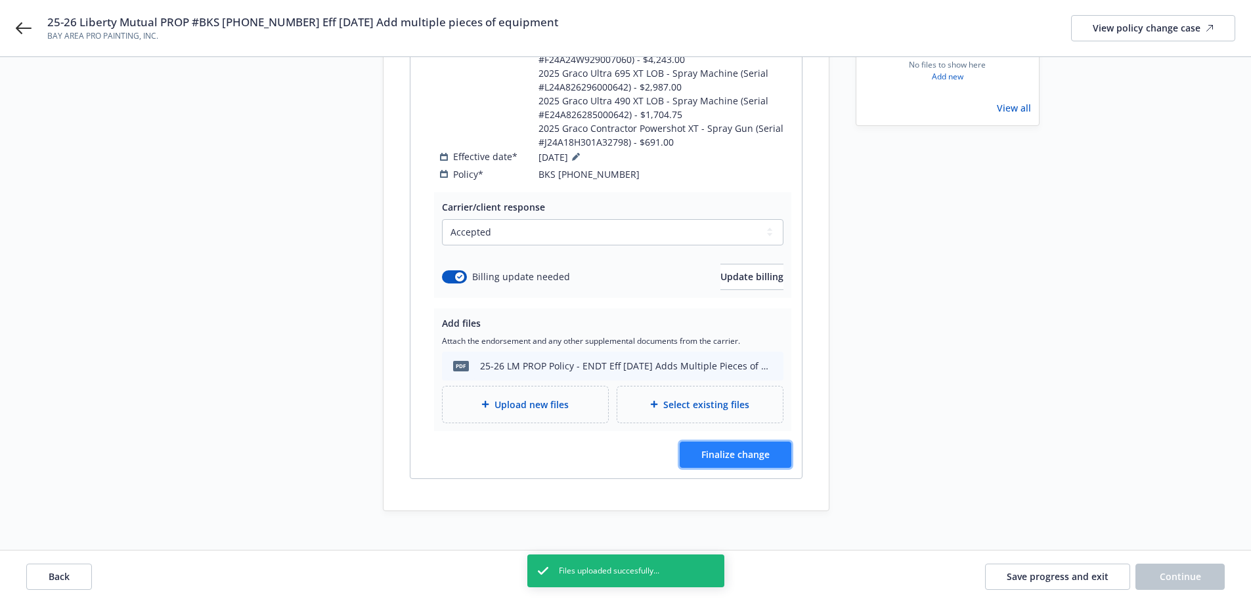
click at [729, 449] on span "Finalize change" at bounding box center [735, 455] width 68 height 12
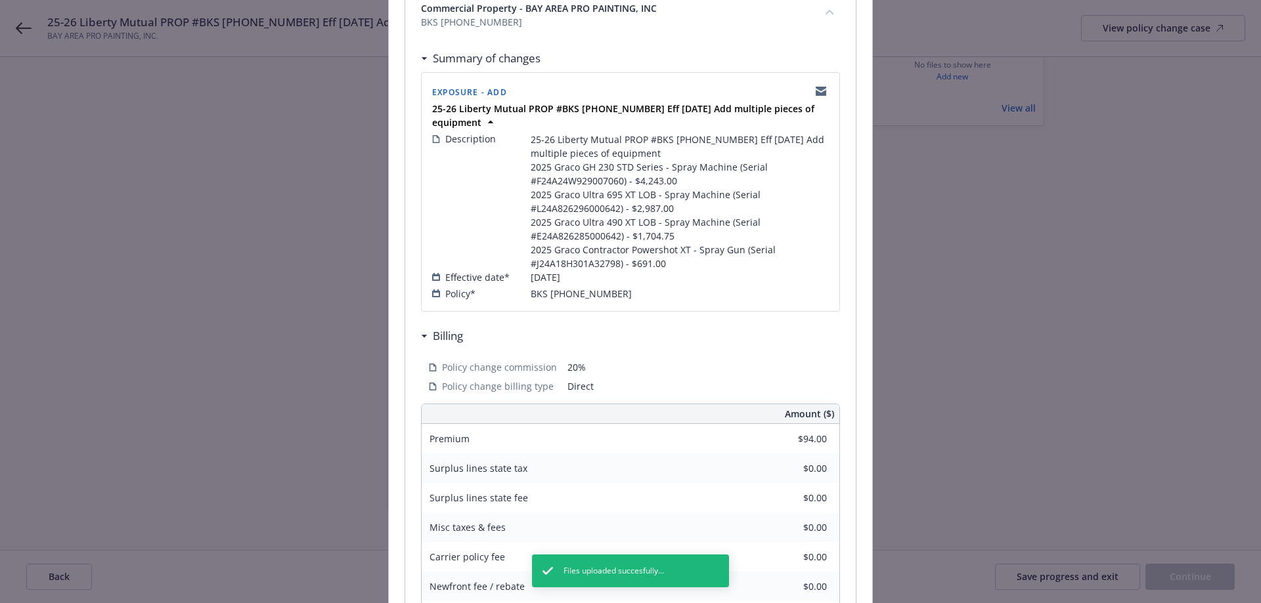
scroll to position [422, 0]
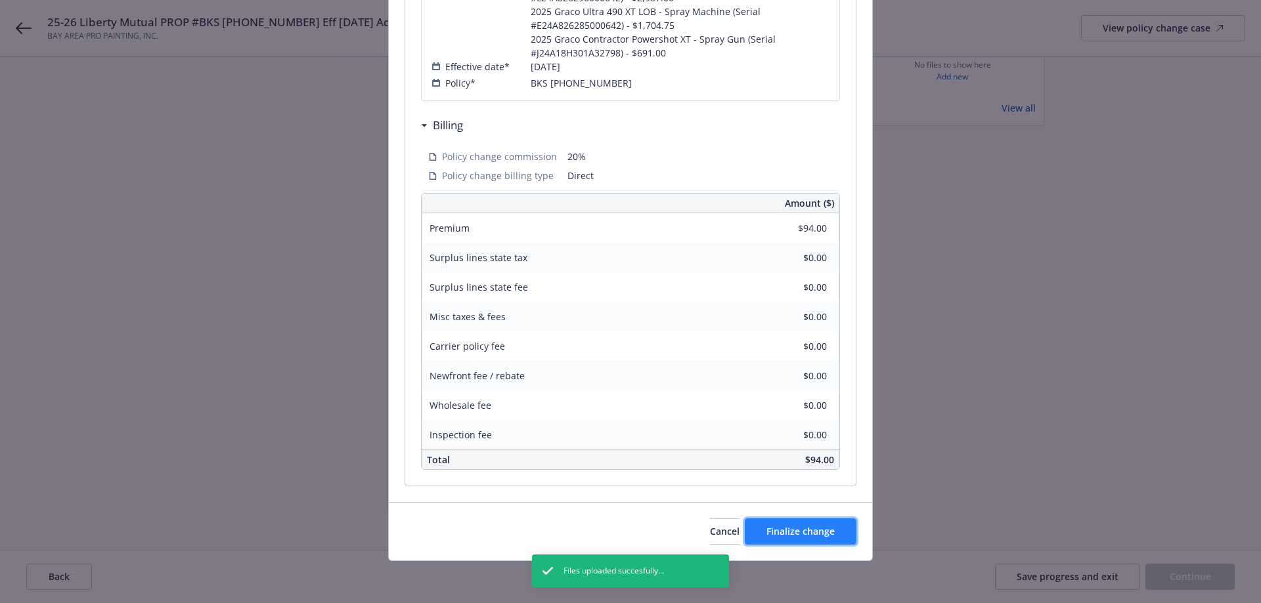
click at [824, 542] on button "Finalize change" at bounding box center [801, 532] width 112 height 26
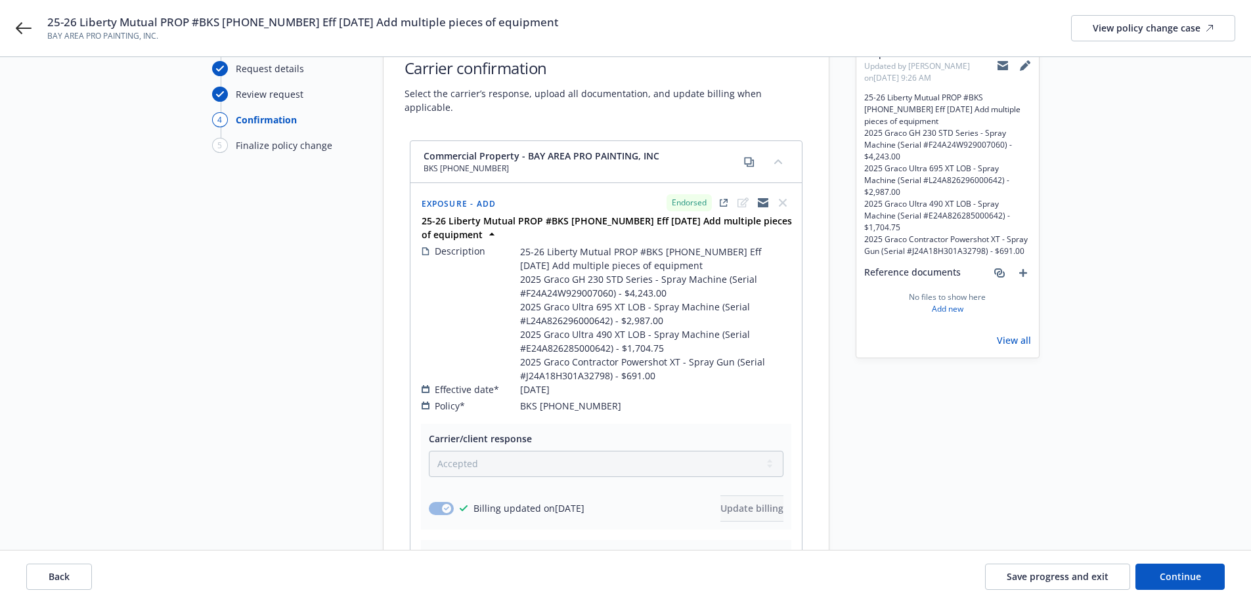
scroll to position [0, 0]
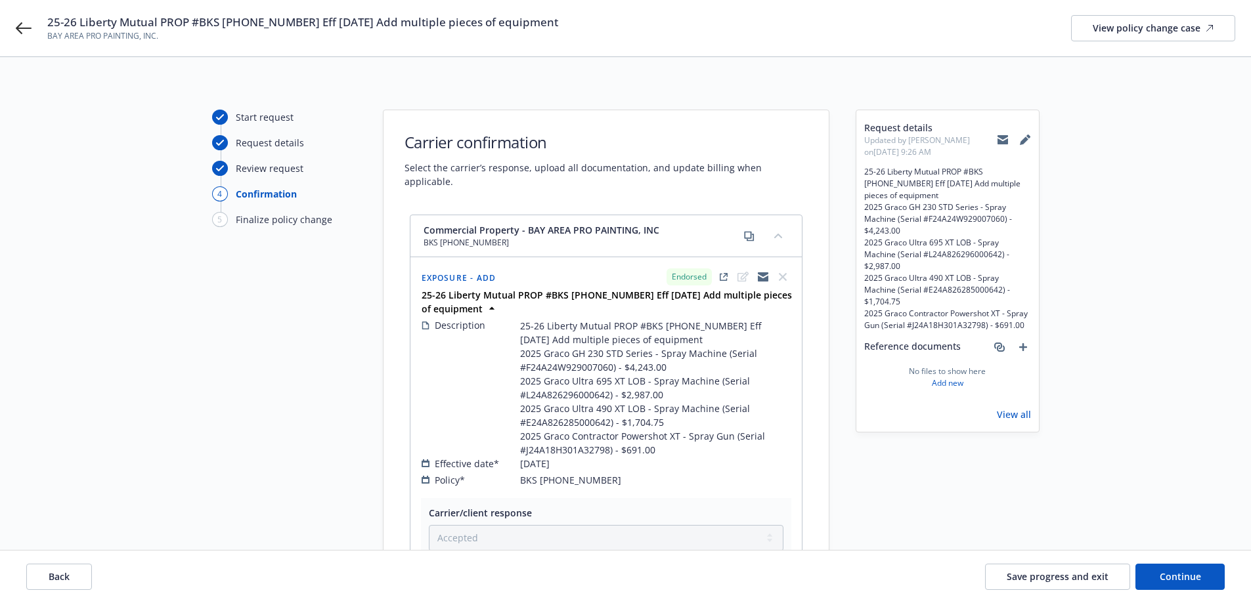
click at [999, 139] on icon at bounding box center [1003, 140] width 11 height 11
click at [1116, 21] on div "View policy change case" at bounding box center [1153, 28] width 121 height 25
click at [574, 273] on div "Exposure - Add Endorsed" at bounding box center [606, 277] width 374 height 22
click at [582, 473] on span "BKS [PHONE_NUMBER]" at bounding box center [570, 480] width 101 height 14
click at [581, 473] on span "BKS [PHONE_NUMBER]" at bounding box center [570, 480] width 101 height 14
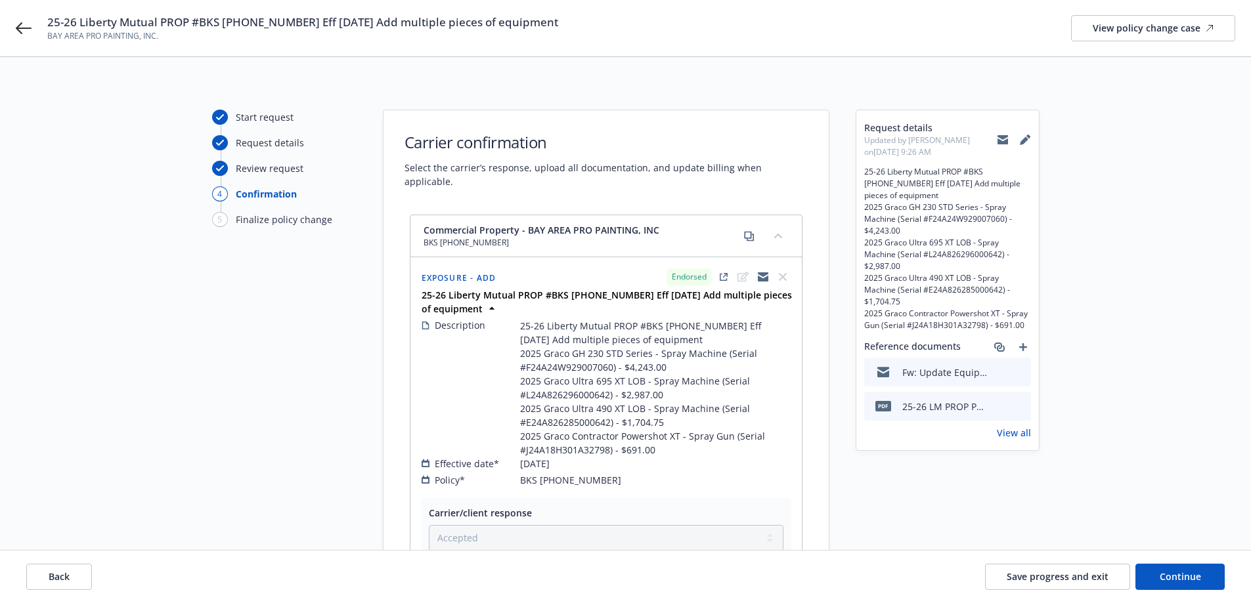
click at [581, 473] on span "BKS [PHONE_NUMBER]" at bounding box center [570, 480] width 101 height 14
click at [53, 570] on button "Back" at bounding box center [59, 577] width 66 height 26
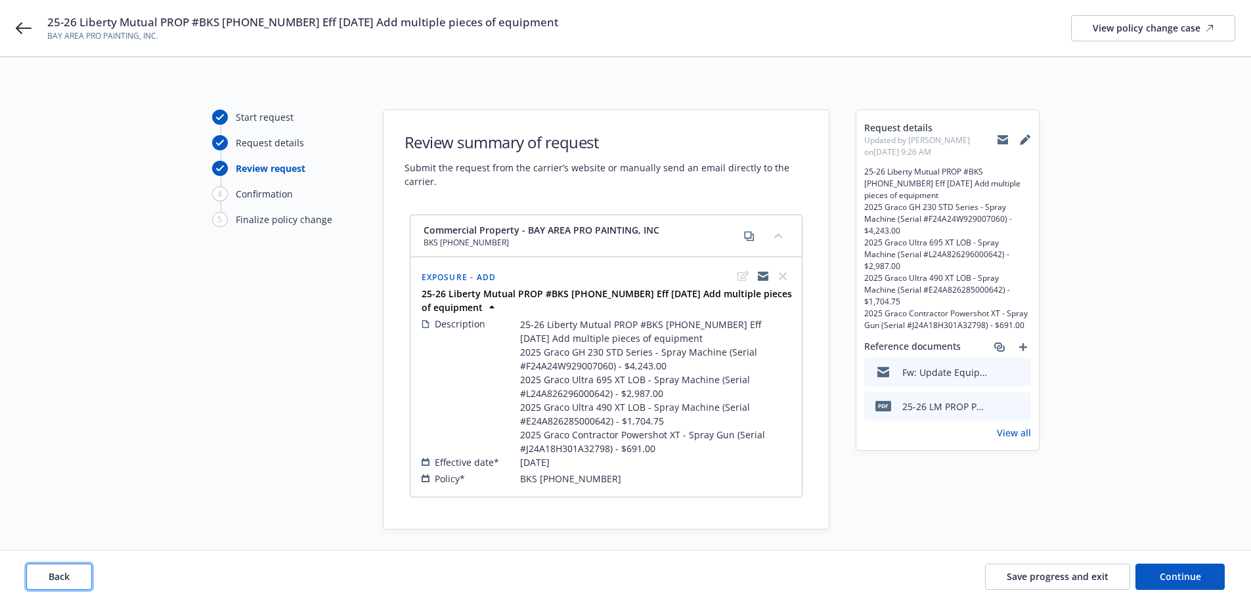
click at [77, 572] on button "Back" at bounding box center [59, 577] width 66 height 26
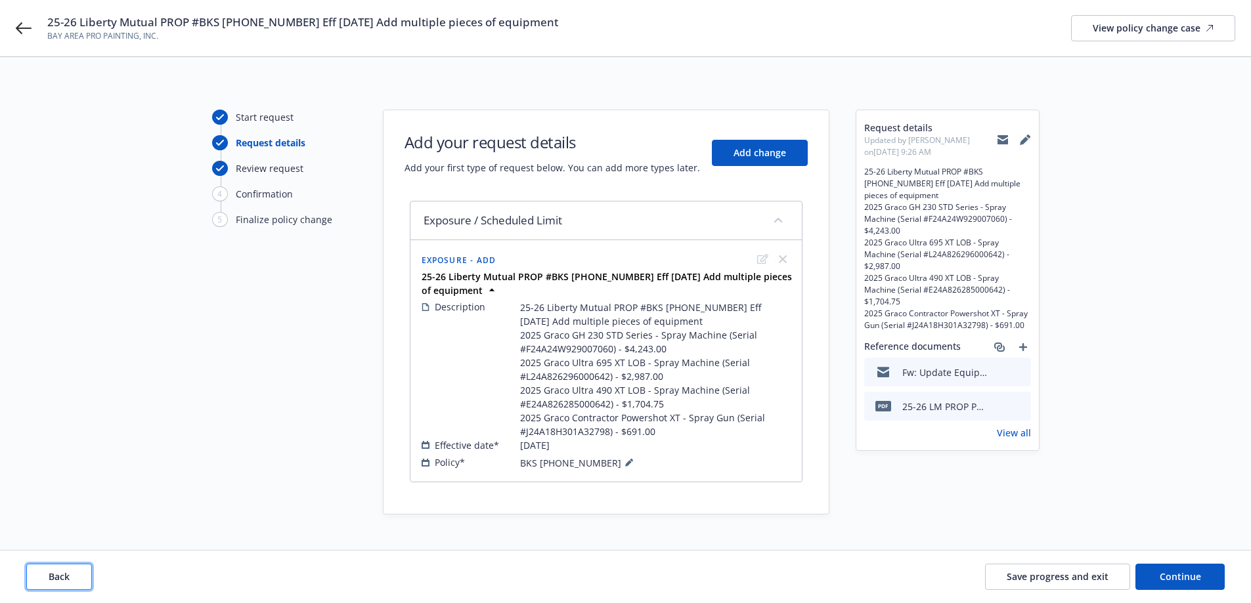
click at [59, 573] on span "Back" at bounding box center [59, 577] width 21 height 12
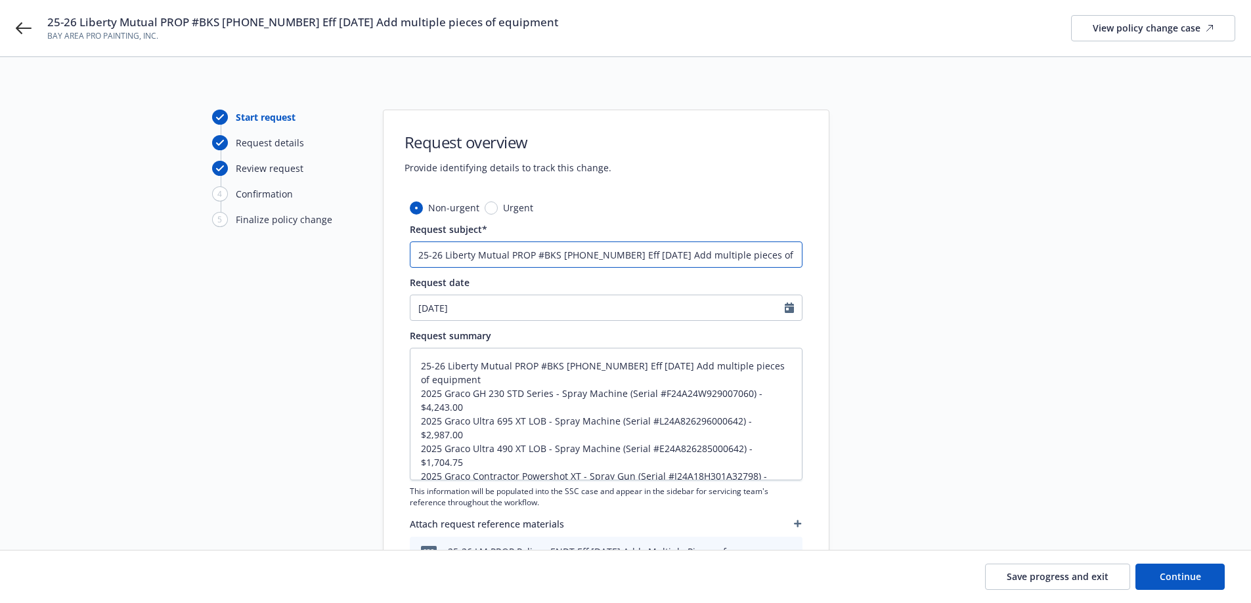
click at [573, 254] on input "25-26 Liberty Mutual PROP #BKS [PHONE_NUMBER] Eff [DATE] Add multiple pieces of…" at bounding box center [606, 255] width 393 height 26
drag, startPoint x: 543, startPoint y: 256, endPoint x: 627, endPoint y: 255, distance: 84.1
click at [627, 255] on input "25-26 Liberty Mutual PROP #BKS [PHONE_NUMBER] Eff [DATE] Add multiple pieces of…" at bounding box center [606, 255] width 393 height 26
paste input "6"
type textarea "x"
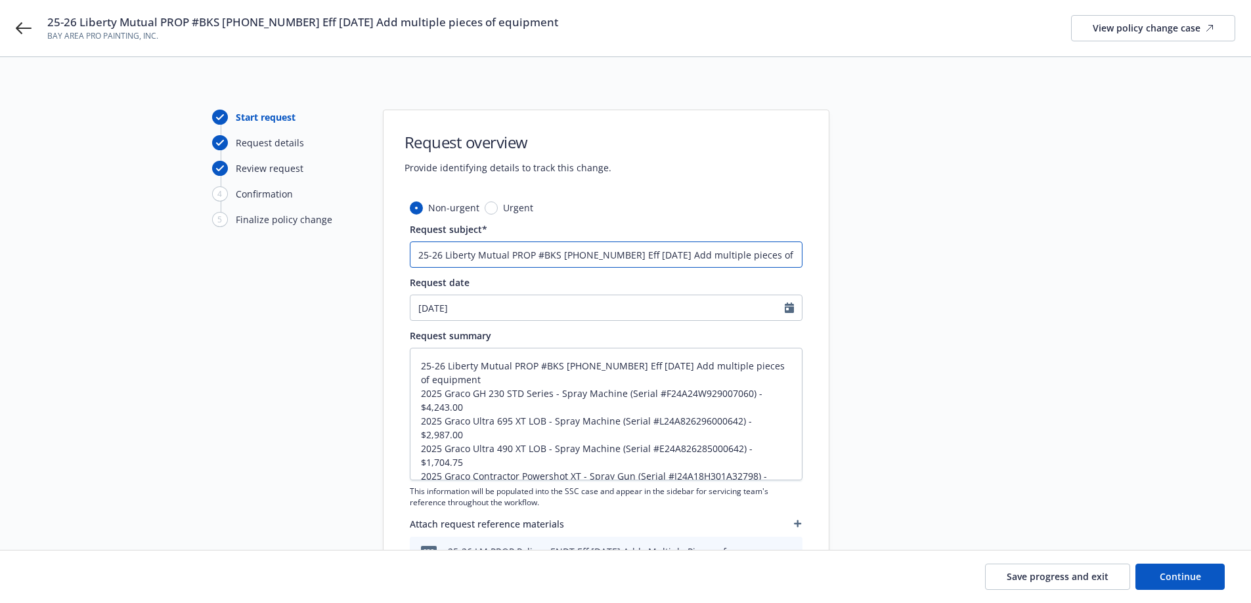
type input "25-26 Liberty Mutual PROP #BKS [PHONE_NUMBER] Eff [DATE] Add multiple pieces of…"
drag, startPoint x: 544, startPoint y: 366, endPoint x: 632, endPoint y: 366, distance: 87.3
click at [632, 366] on textarea "25-26 Liberty Mutual PROP #BKS [PHONE_NUMBER] Eff [DATE] Add multiple pieces of…" at bounding box center [606, 414] width 393 height 133
paste textarea "6) 64 98 51 86"
type textarea "x"
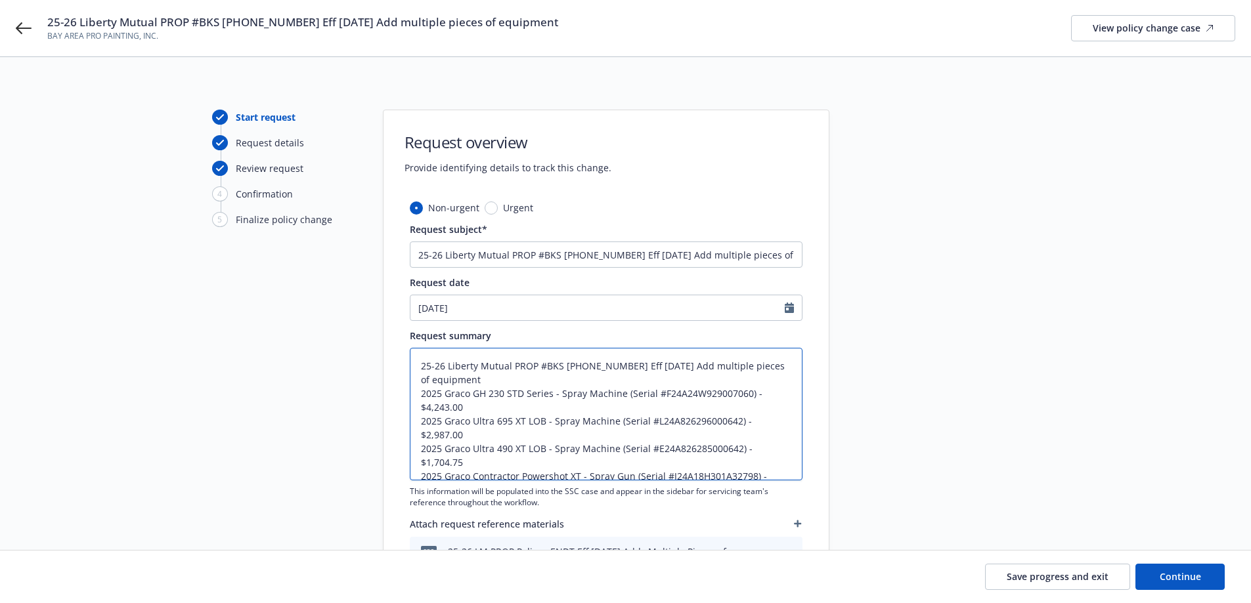
type textarea "25-26 Liberty Mutual PROP #BKS [PHONE_NUMBER] Eff [DATE] Add multiple pieces of…"
type textarea "x"
type textarea "25-26 Liberty Mutual PROP #BKS (26) 64 98 51 86Eff [DATE] Add multiple pieces o…"
type textarea "x"
type textarea "25-26 Liberty Mutual PROP #BKS [PHONE_NUMBER] Eff [DATE] Add multiple pieces of…"
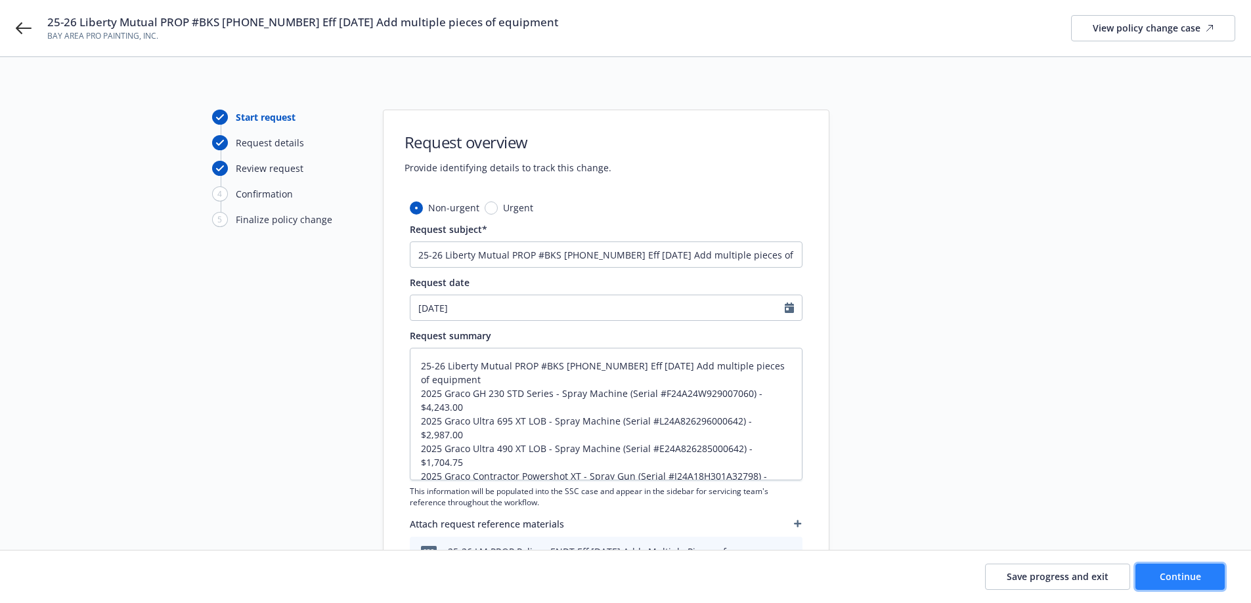
click at [1179, 570] on button "Continue" at bounding box center [1179, 577] width 89 height 26
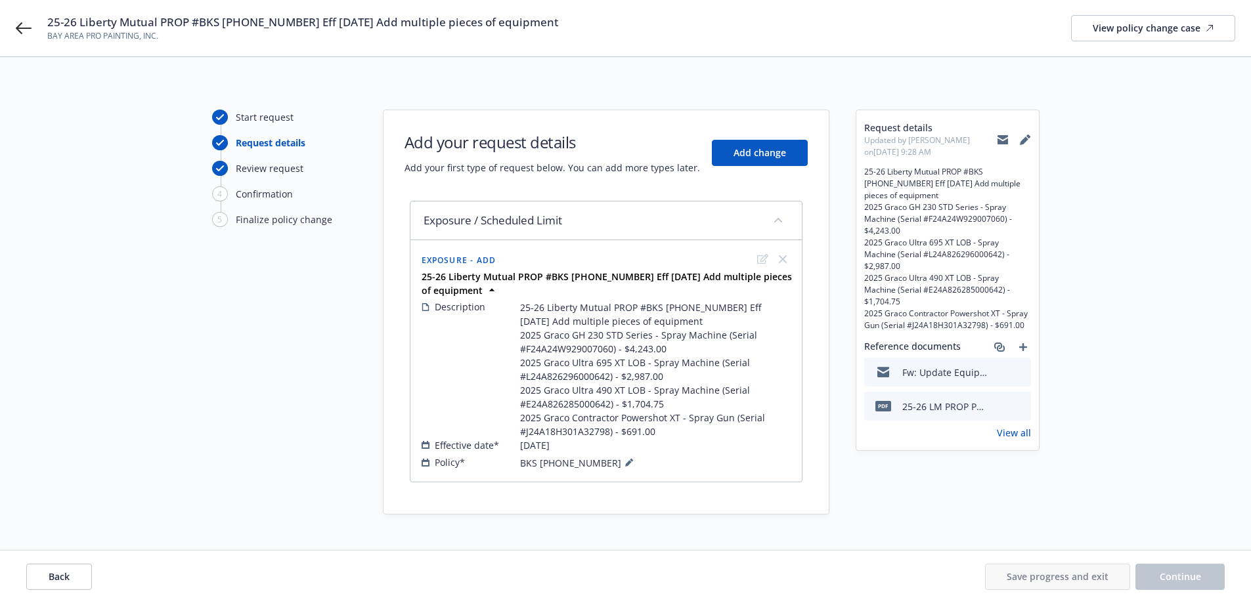
click at [249, 194] on div "Confirmation" at bounding box center [264, 194] width 57 height 14
click at [1026, 139] on icon at bounding box center [1024, 141] width 9 height 9
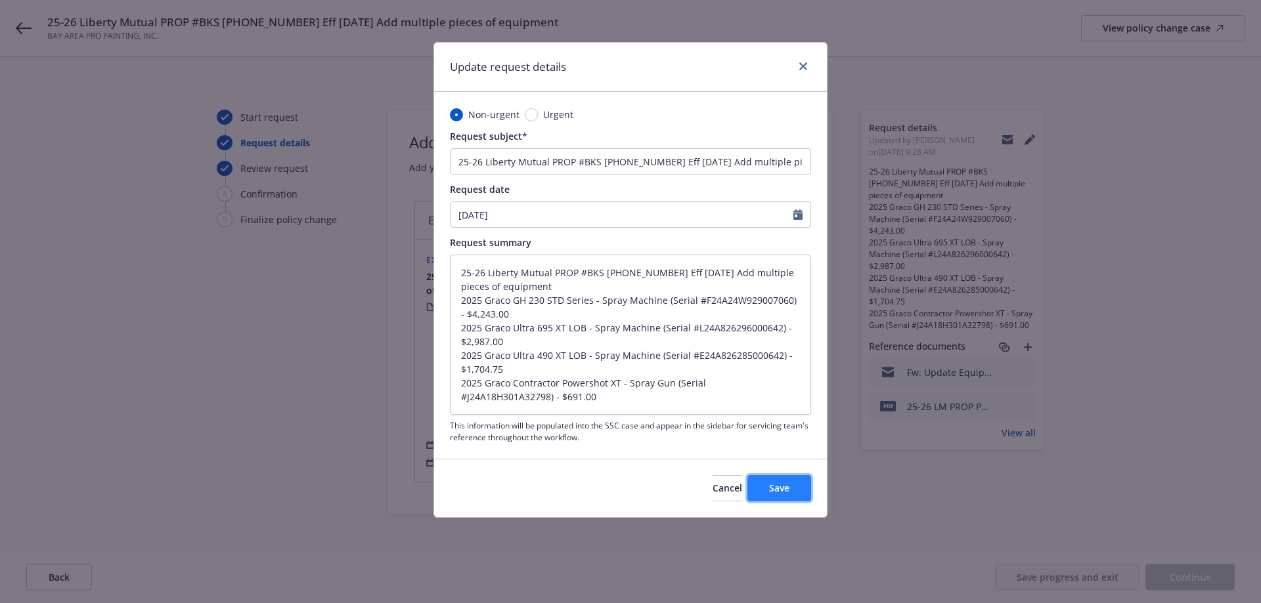
click at [780, 482] on span "Save" at bounding box center [779, 488] width 20 height 12
type textarea "x"
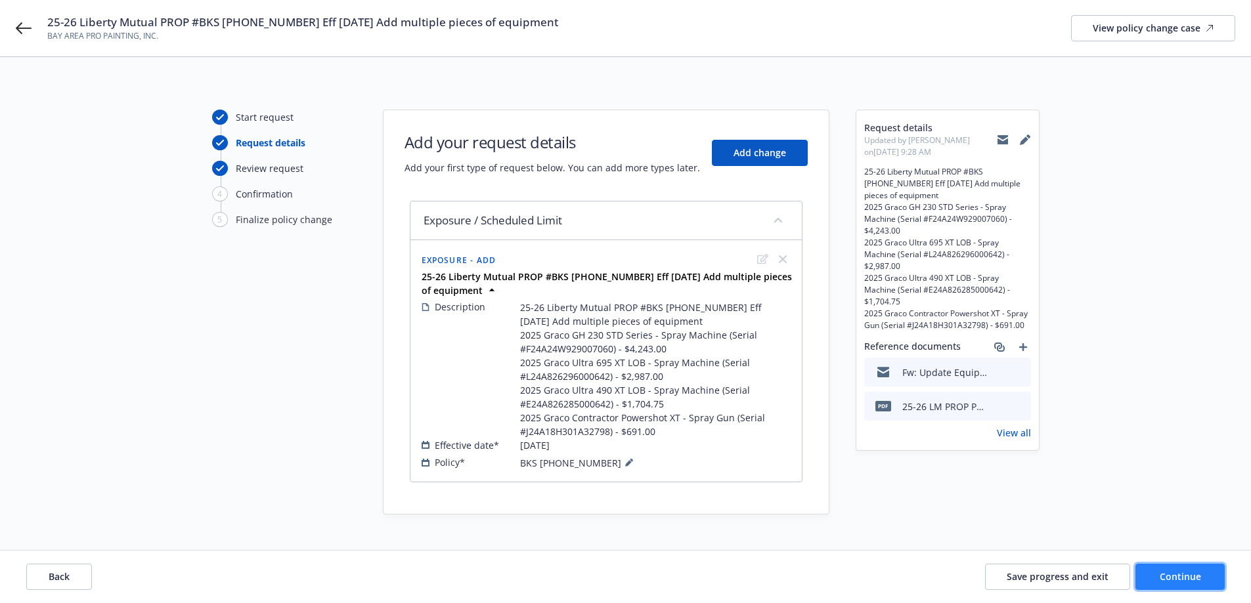
click at [1167, 574] on span "Continue" at bounding box center [1180, 577] width 41 height 12
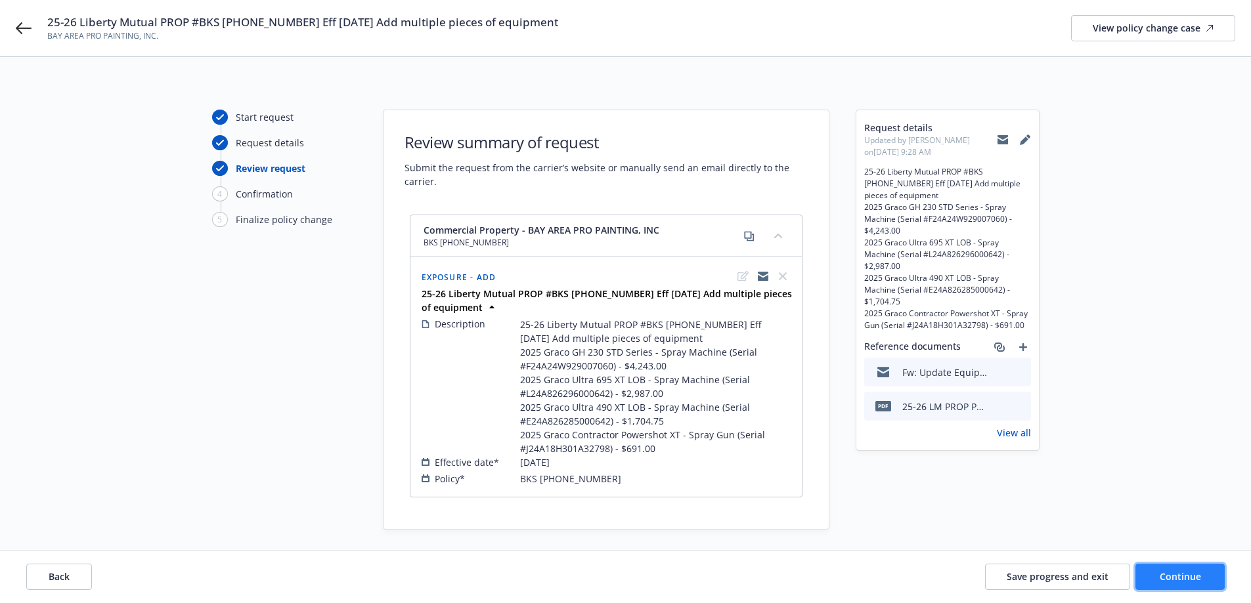
click at [1181, 581] on span "Continue" at bounding box center [1180, 577] width 41 height 12
select select "ACCEPTED"
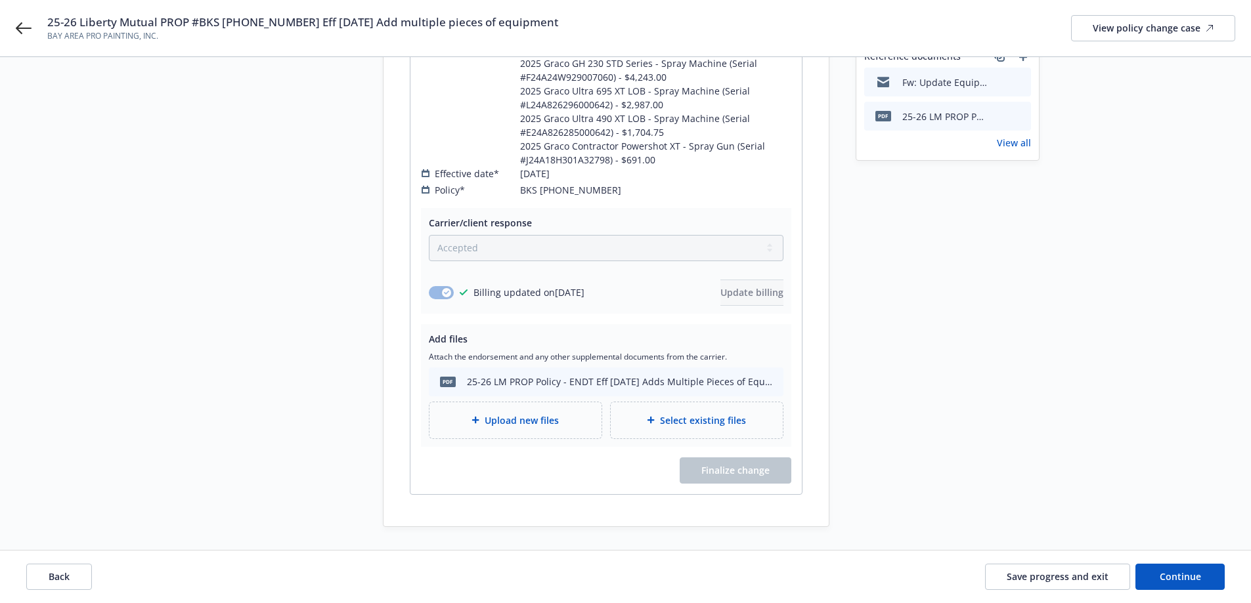
scroll to position [306, 0]
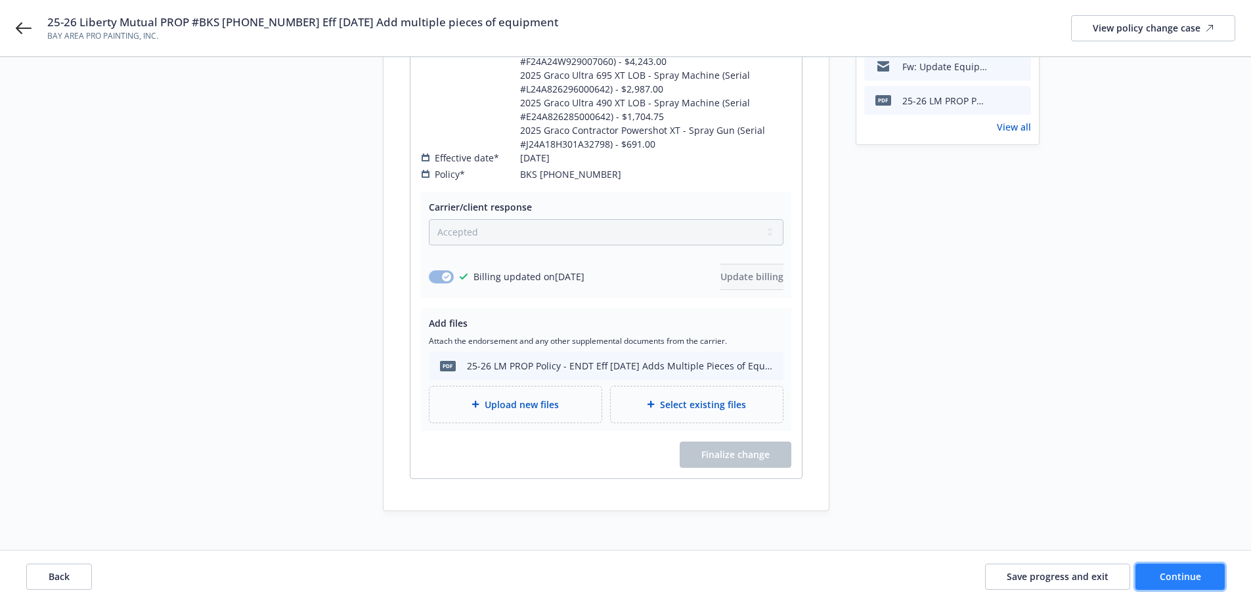
click at [1193, 567] on button "Continue" at bounding box center [1179, 577] width 89 height 26
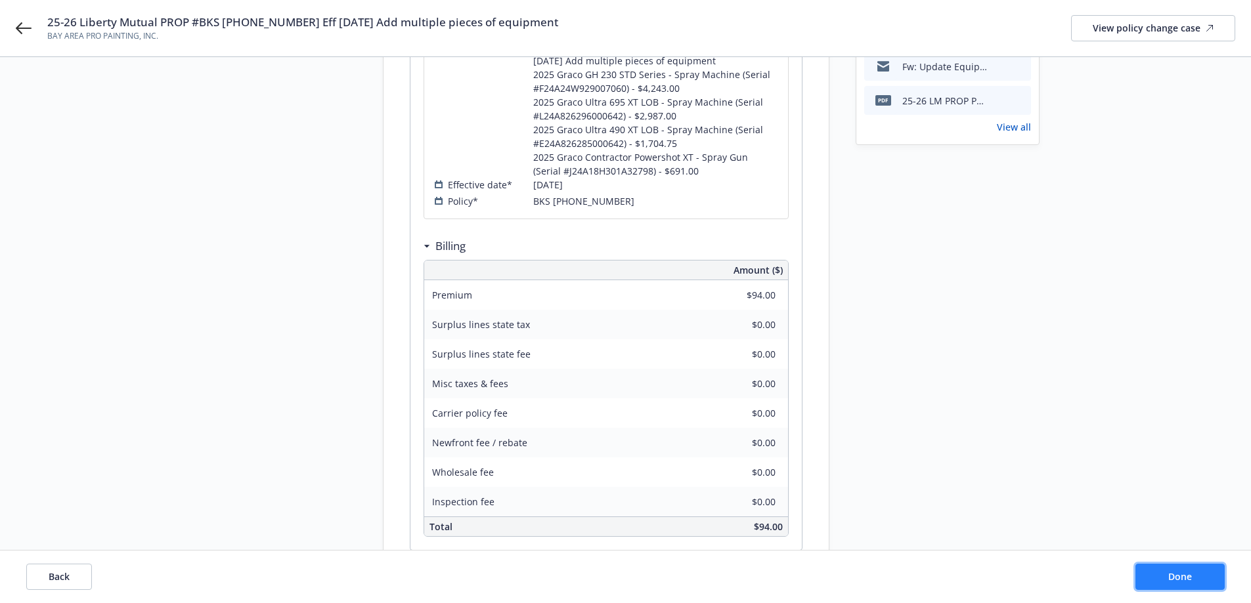
click at [1161, 580] on button "Done" at bounding box center [1179, 577] width 89 height 26
